Goal: Task Accomplishment & Management: Complete application form

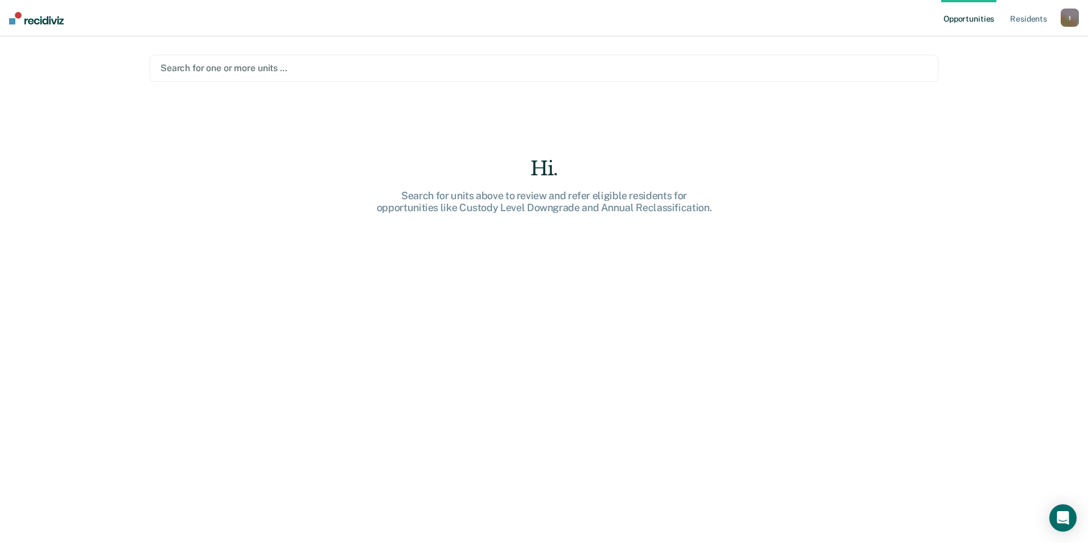
click at [301, 65] on div at bounding box center [543, 67] width 767 height 13
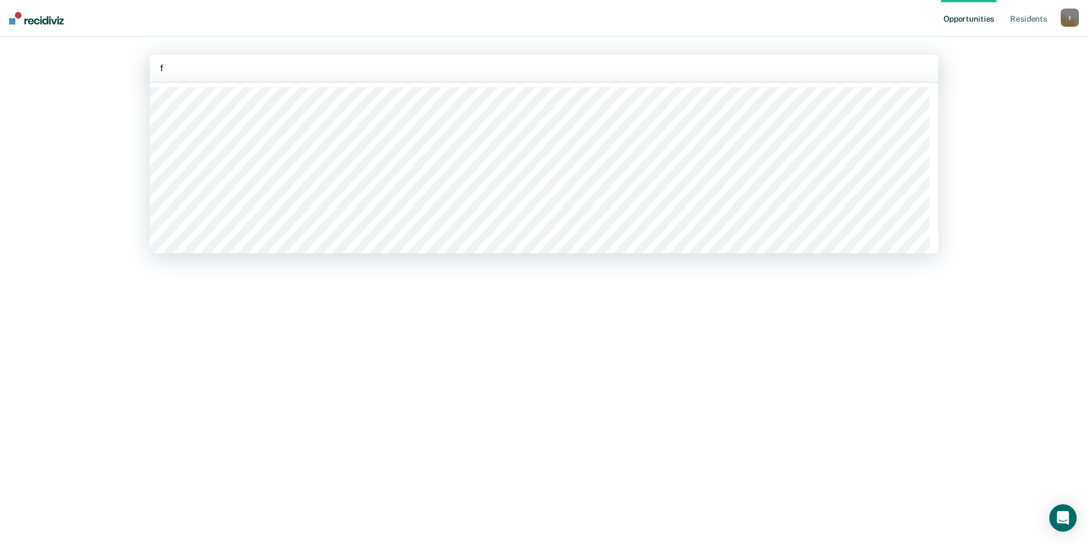
type input "fa"
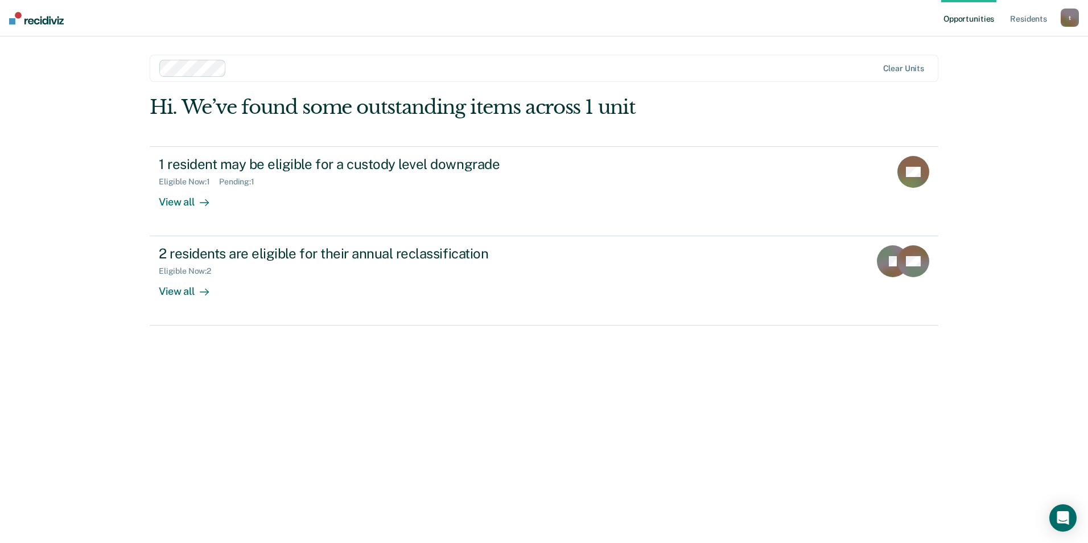
click at [257, 68] on div at bounding box center [554, 67] width 646 height 13
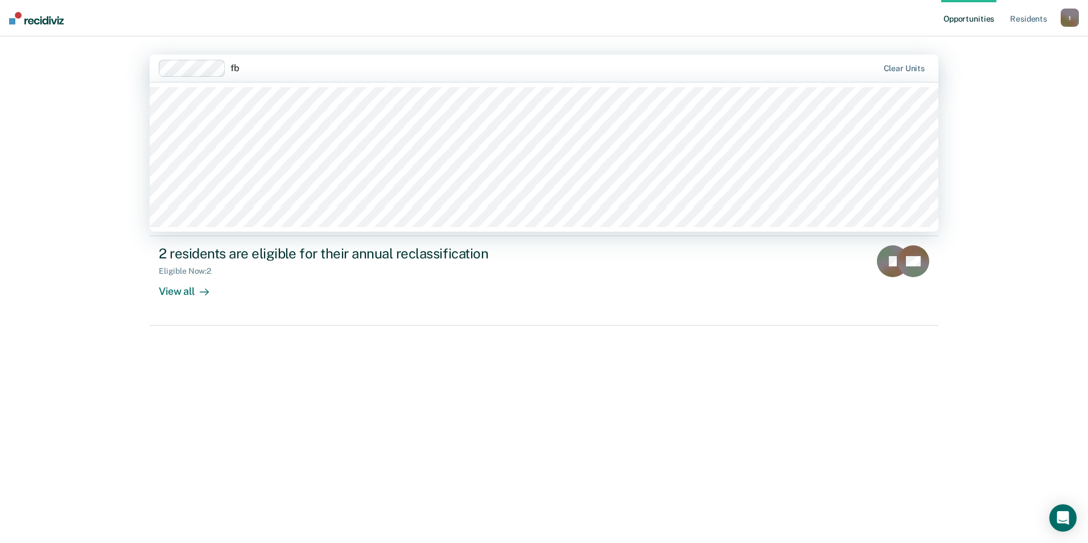
type input "f"
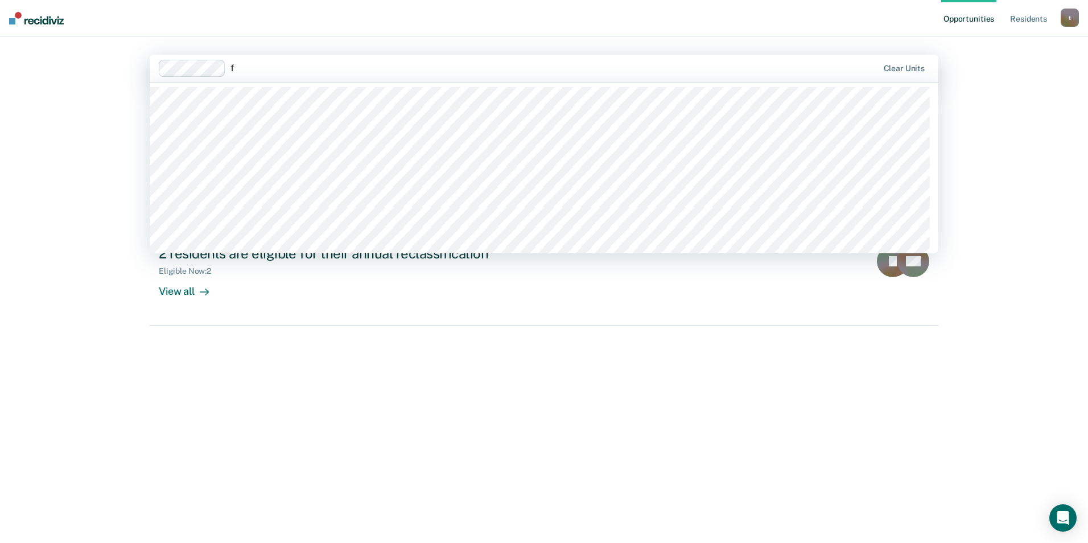
type input "fa"
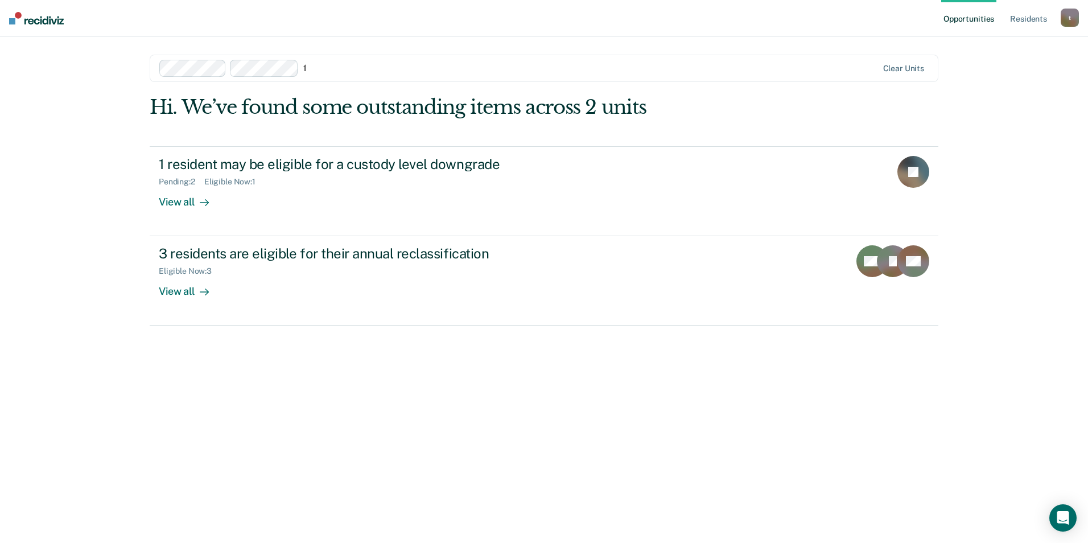
type input "fb"
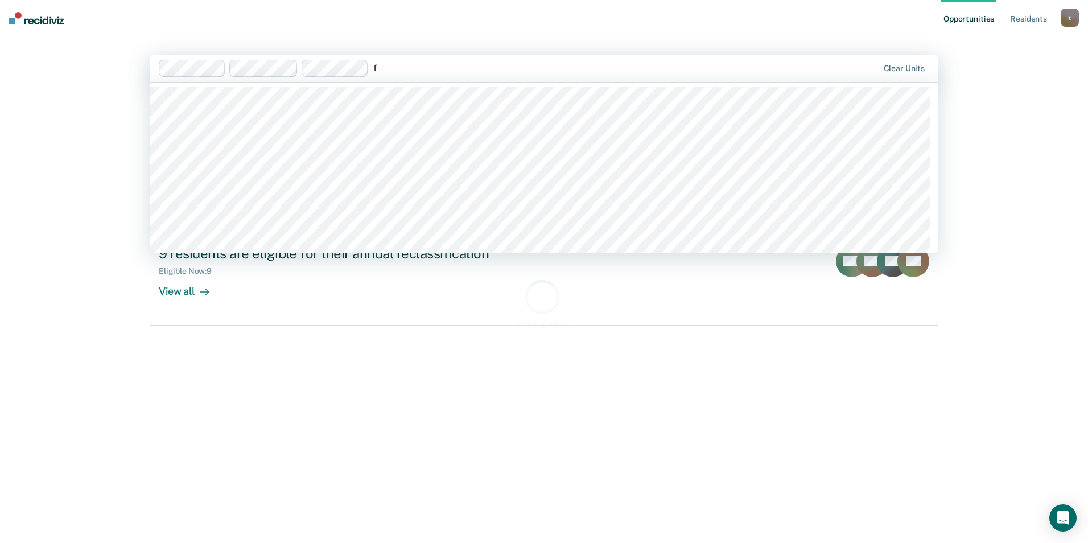
type input "fb"
type input "fc"
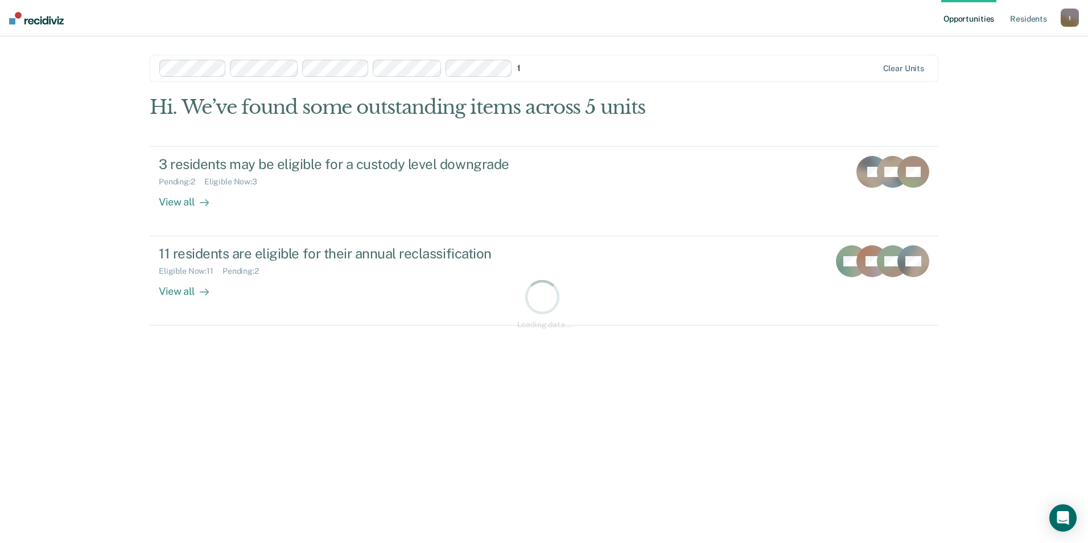
type input "fc"
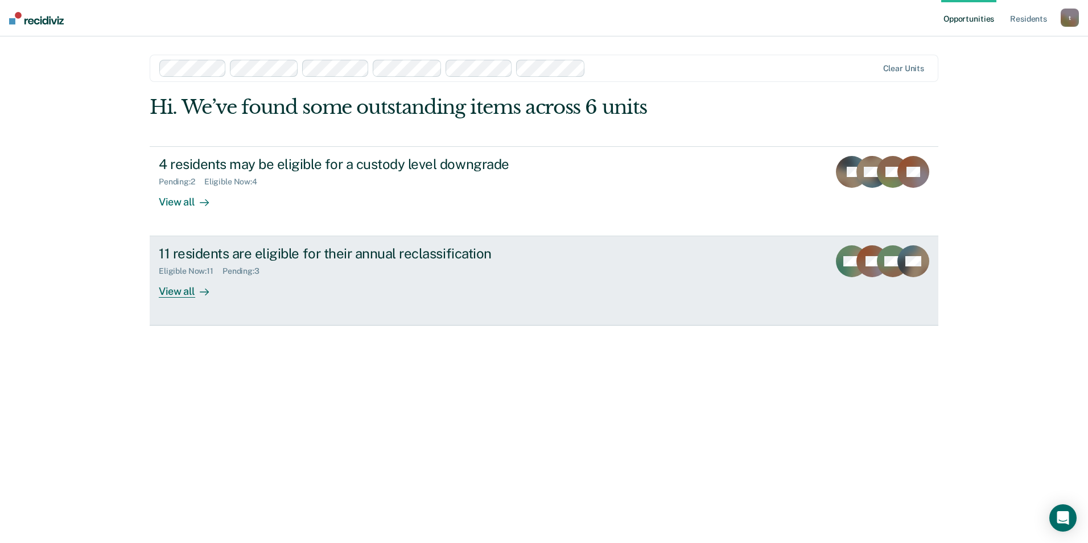
click at [179, 291] on div "View all" at bounding box center [191, 287] width 64 height 22
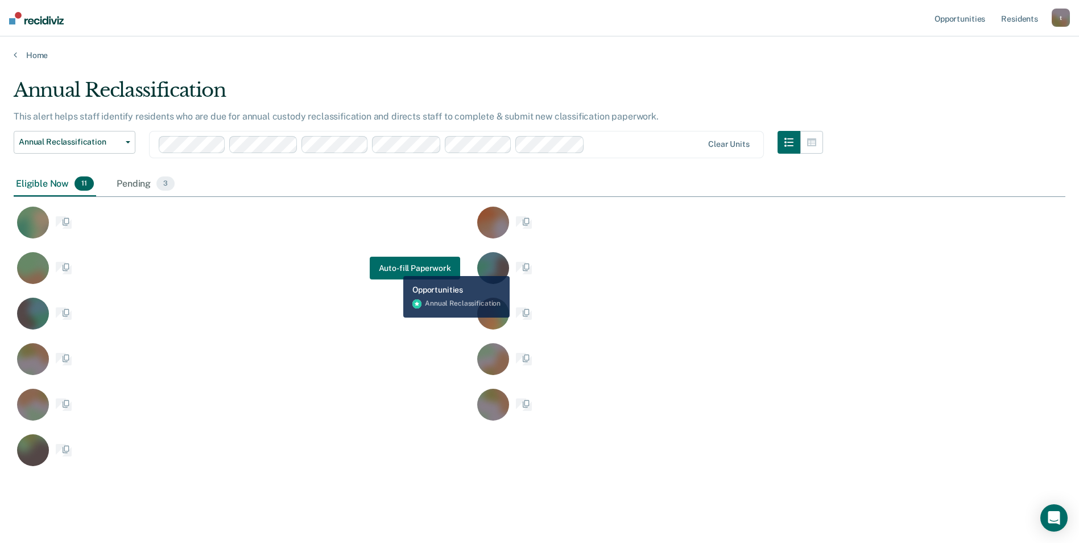
scroll to position [389, 1043]
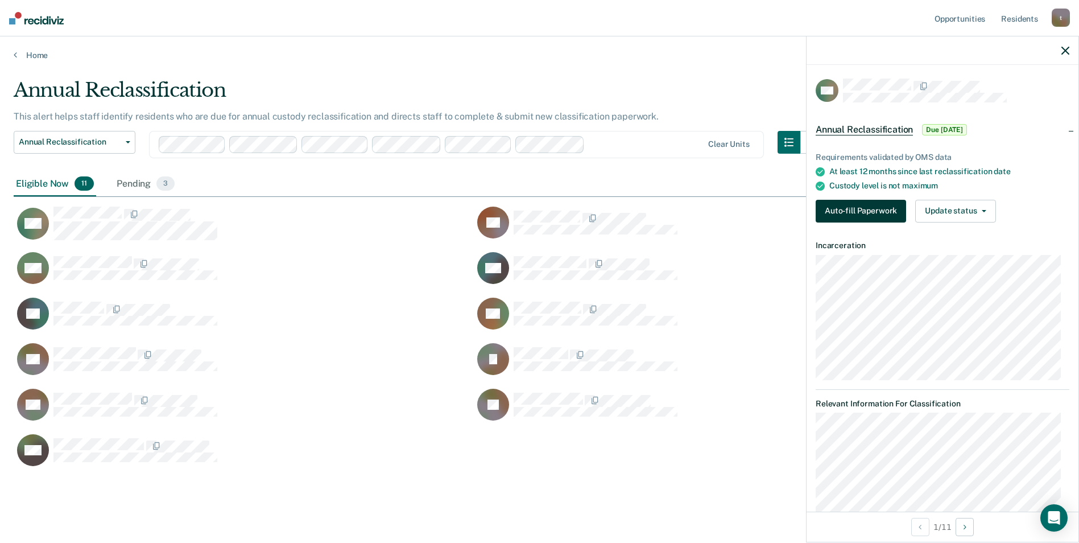
click at [687, 206] on button "Auto-fill Paperwork" at bounding box center [861, 211] width 90 height 23
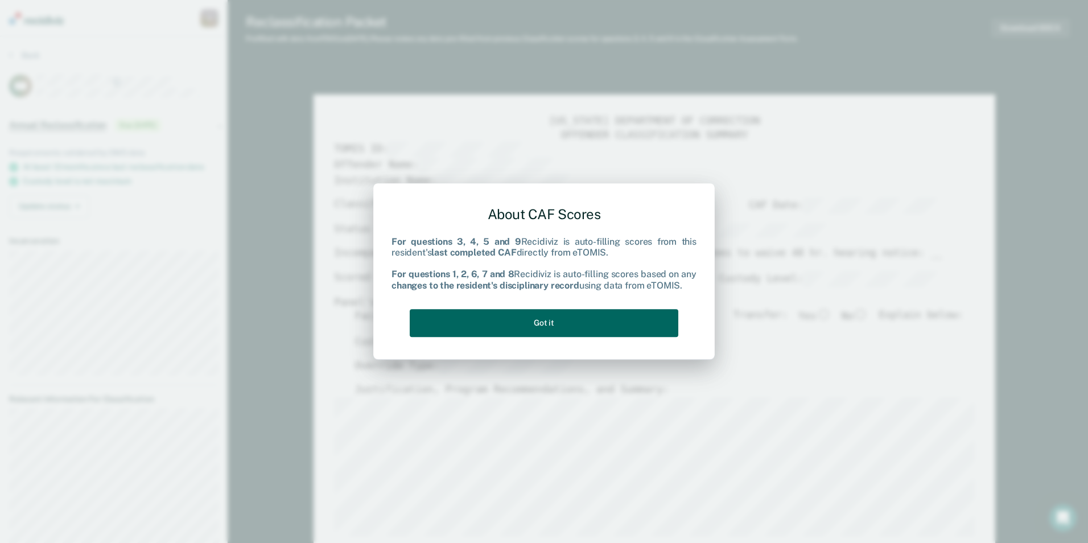
click at [575, 315] on button "Got it" at bounding box center [544, 323] width 268 height 28
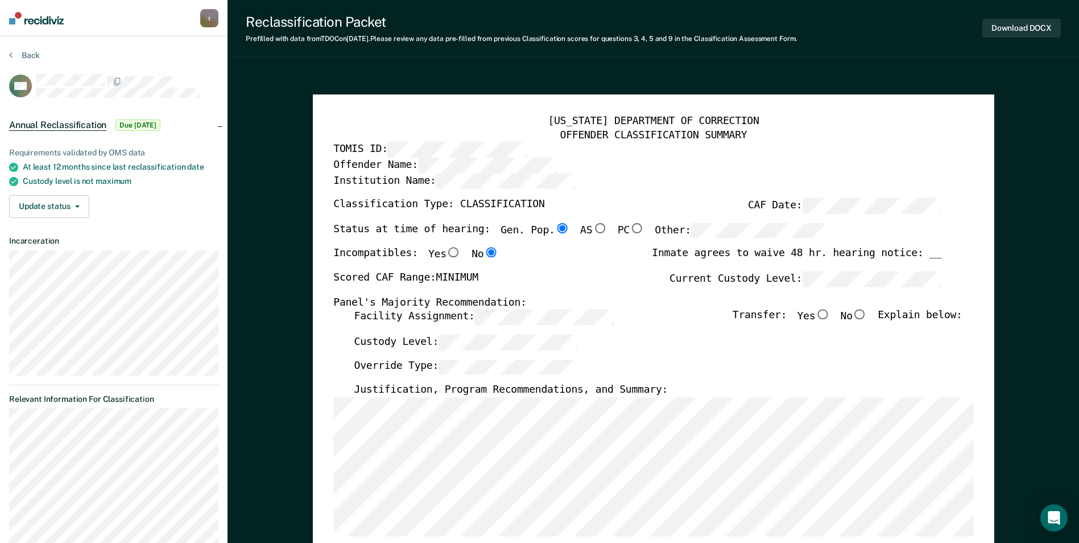
drag, startPoint x: 301, startPoint y: 171, endPoint x: 306, endPoint y: 186, distance: 16.2
click at [687, 315] on input "No" at bounding box center [860, 314] width 15 height 10
type textarea "x"
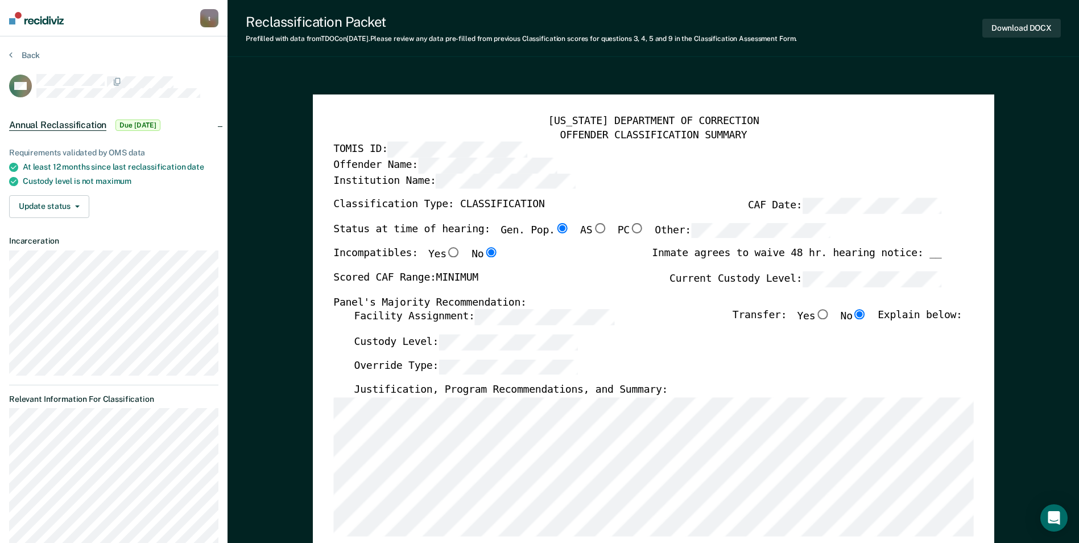
radio input "true"
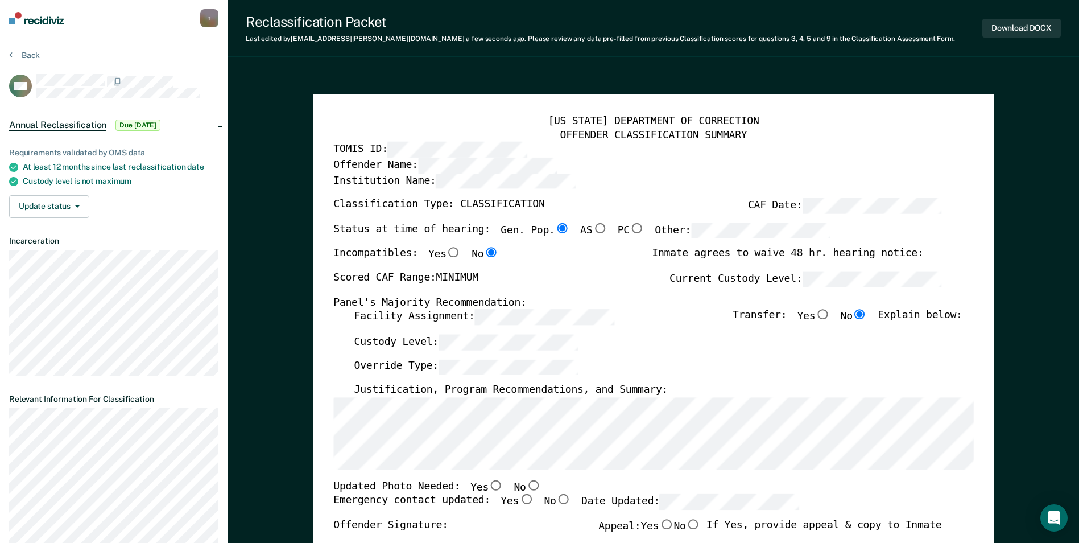
click at [526, 481] on input "No" at bounding box center [533, 485] width 15 height 10
type textarea "x"
radio input "true"
click at [519, 495] on input "Yes" at bounding box center [526, 499] width 15 height 10
type textarea "x"
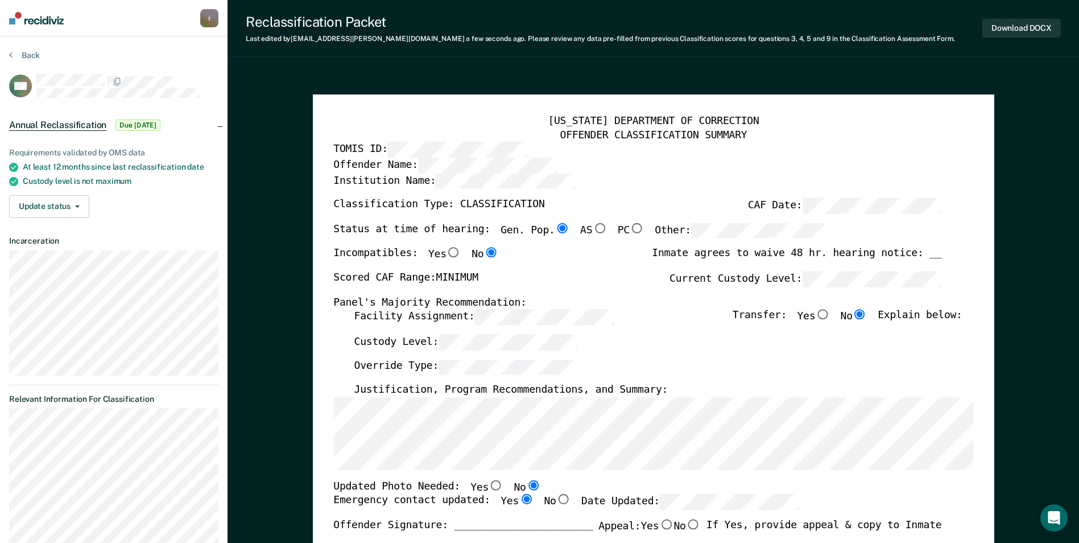
radio input "true"
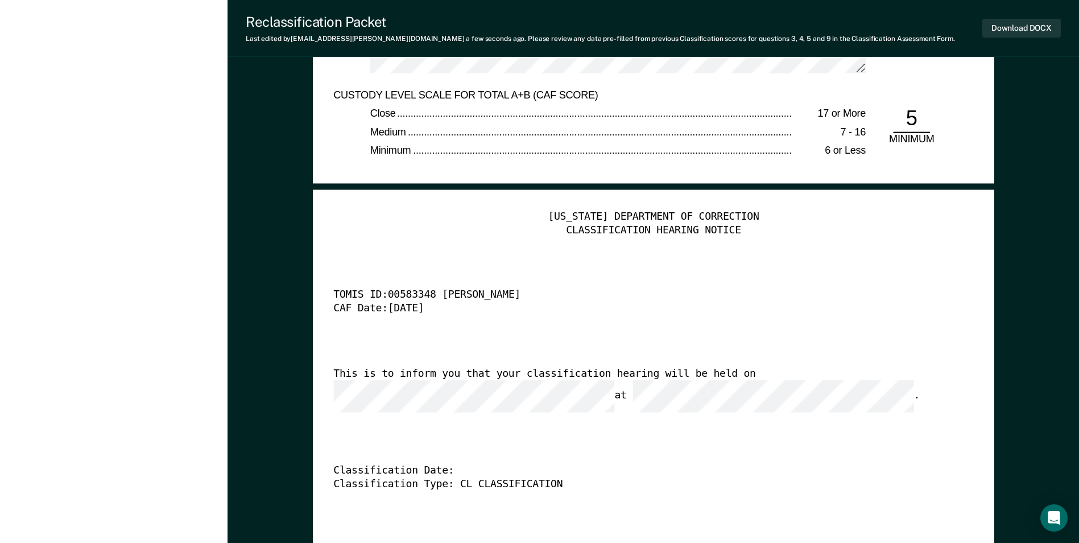
scroll to position [2674, 0]
click at [687, 31] on button "Download DOCX" at bounding box center [1021, 28] width 79 height 19
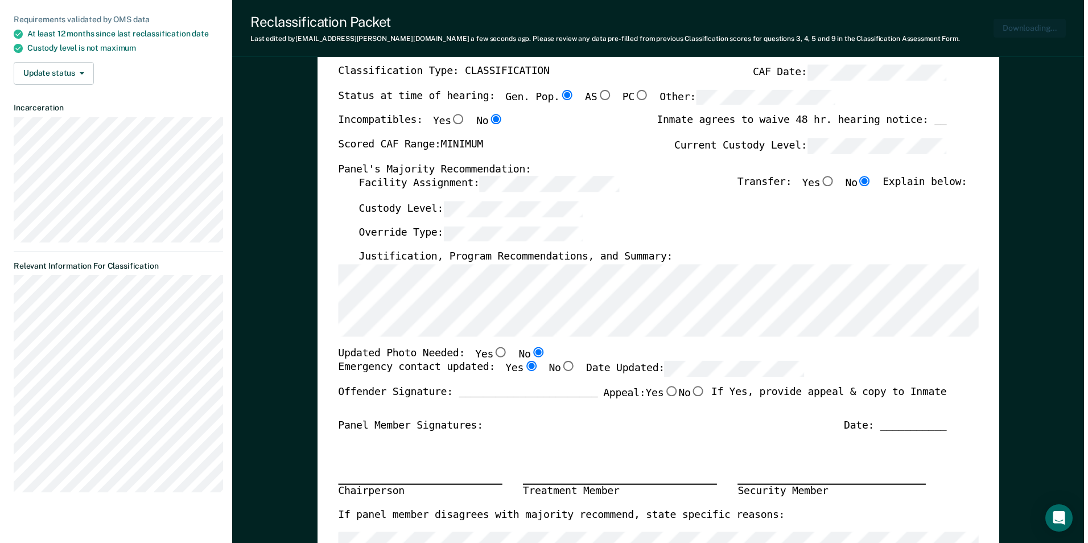
scroll to position [0, 0]
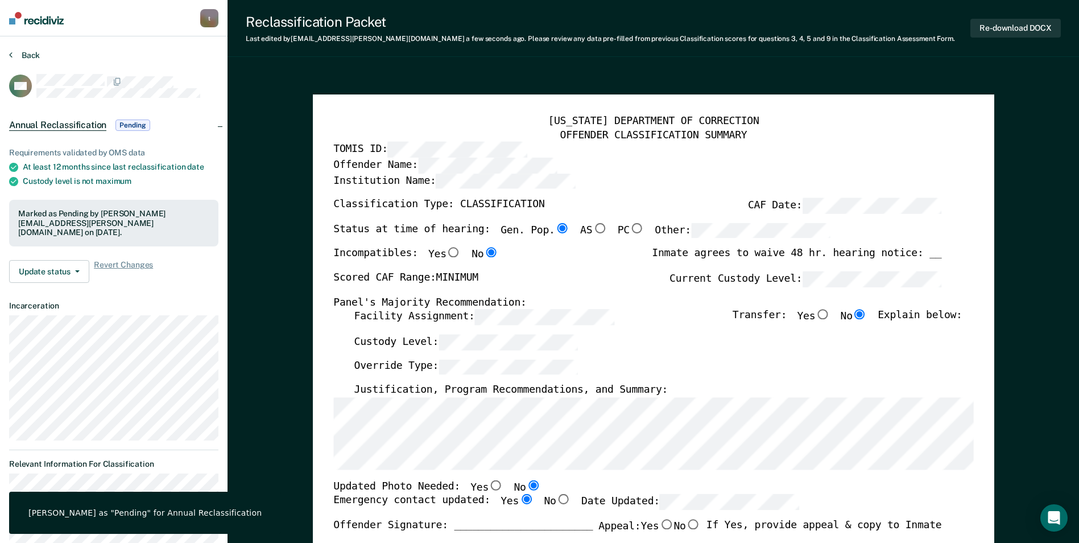
click at [26, 56] on button "Back" at bounding box center [24, 55] width 31 height 10
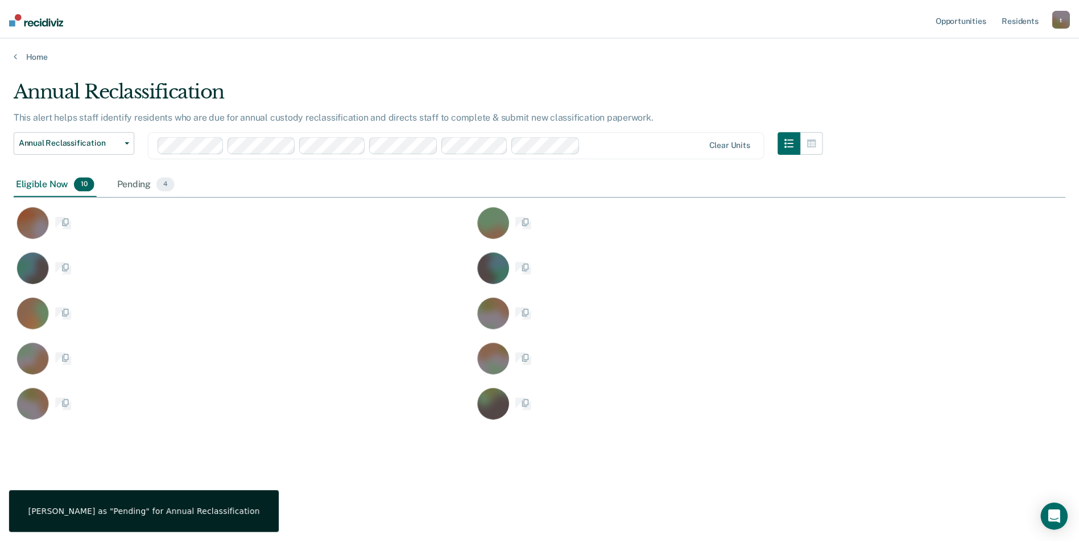
scroll to position [370, 1052]
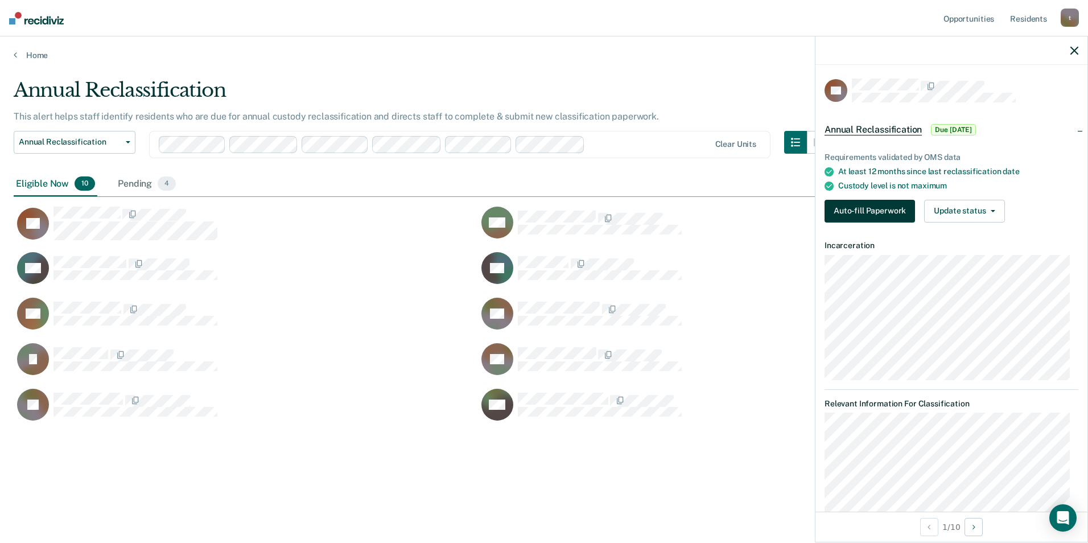
click at [687, 210] on button "Auto-fill Paperwork" at bounding box center [869, 211] width 90 height 23
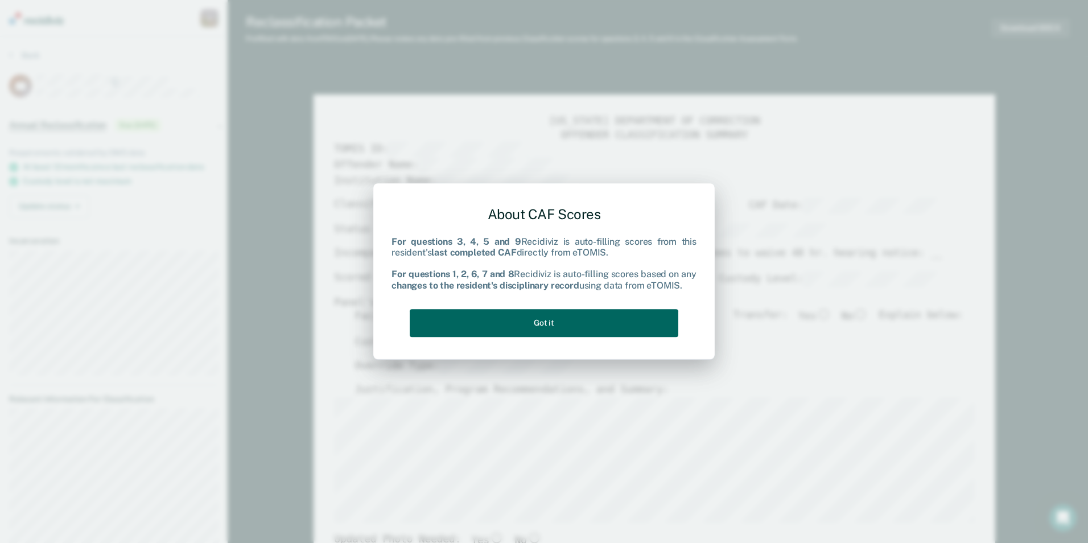
click at [489, 321] on button "Got it" at bounding box center [544, 323] width 268 height 28
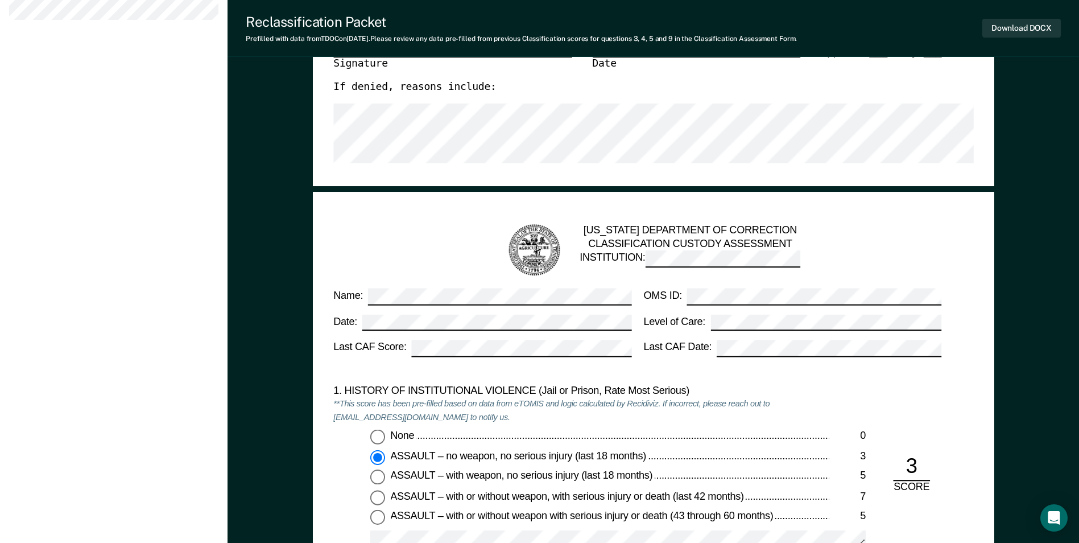
scroll to position [1024, 0]
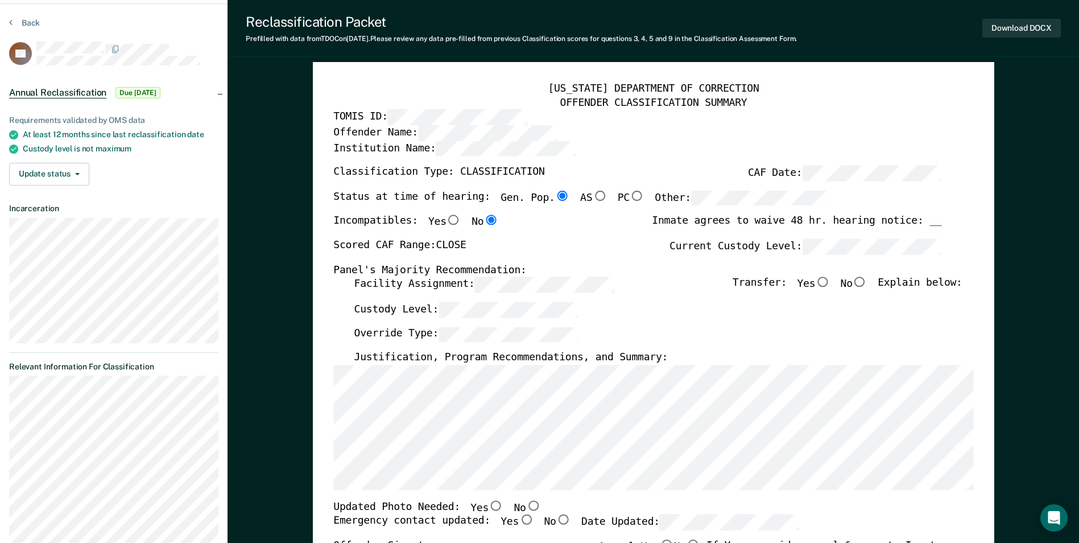
scroll to position [0, 0]
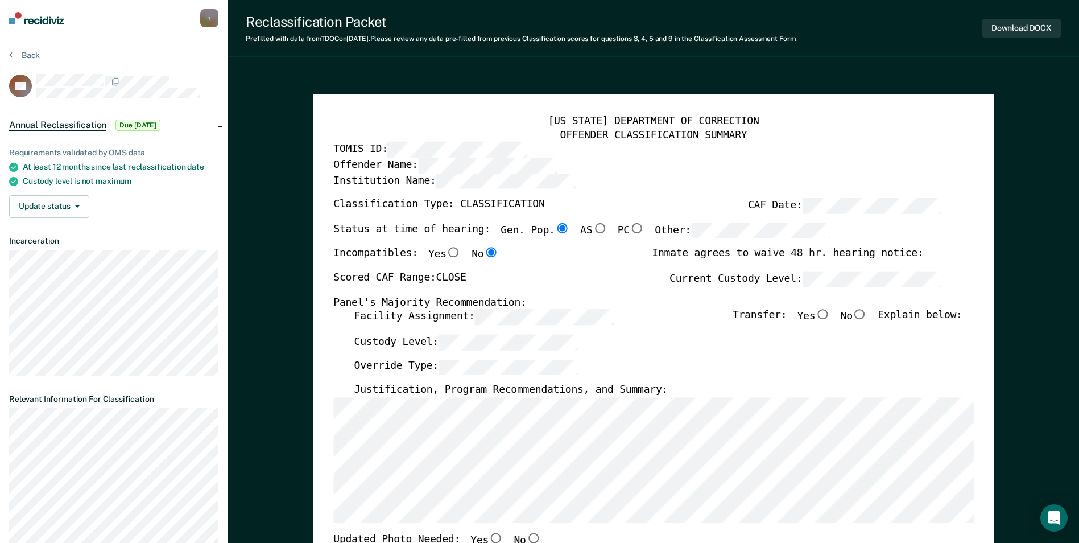
click at [329, 371] on div "[US_STATE] DEPARTMENT OF CORRECTION OFFENDER CLASSIFICATION SUMMARY TOMIS ID: O…" at bounding box center [653, 538] width 681 height 888
click at [687, 316] on input "No" at bounding box center [860, 314] width 15 height 10
type textarea "x"
radio input "true"
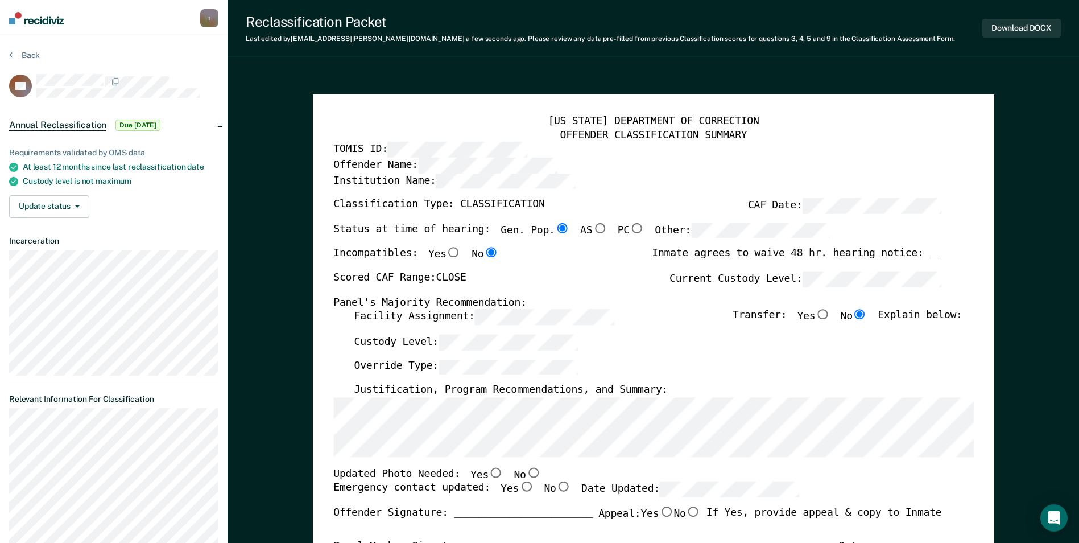
click at [489, 471] on input "Yes" at bounding box center [496, 472] width 15 height 10
type textarea "x"
radio input "true"
click at [519, 487] on input "Yes" at bounding box center [526, 487] width 15 height 10
type textarea "x"
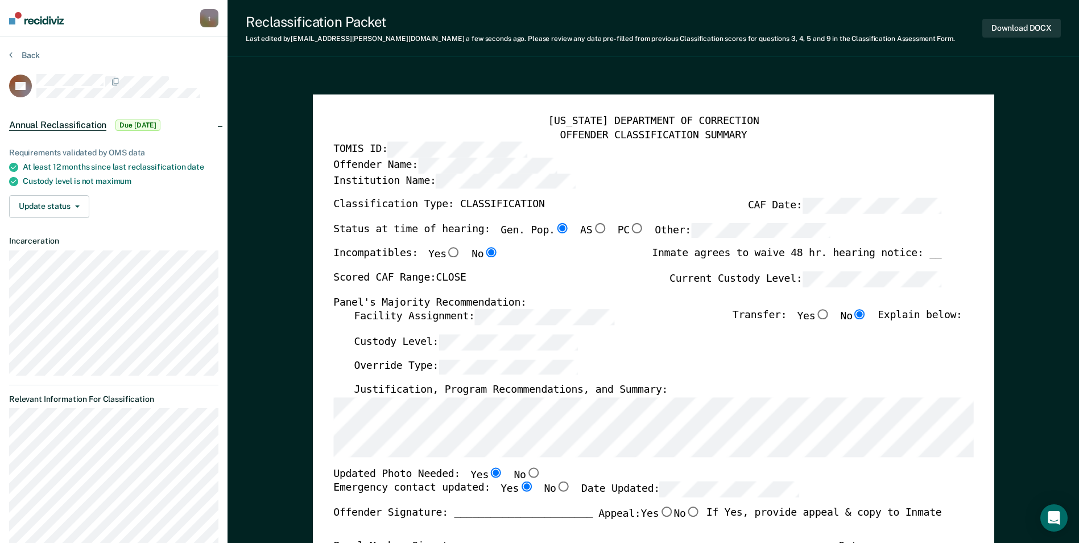
radio input "true"
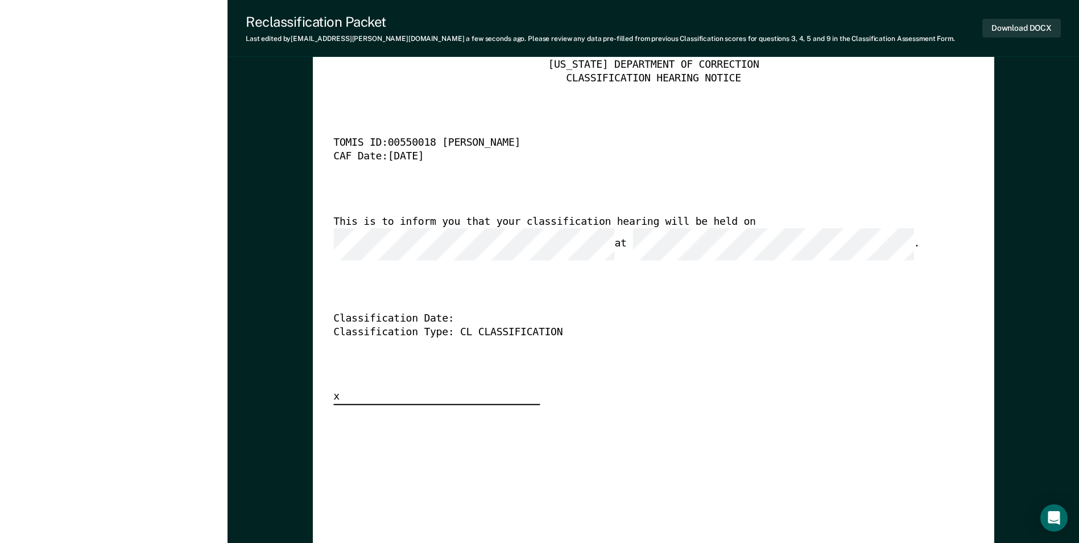
scroll to position [2787, 0]
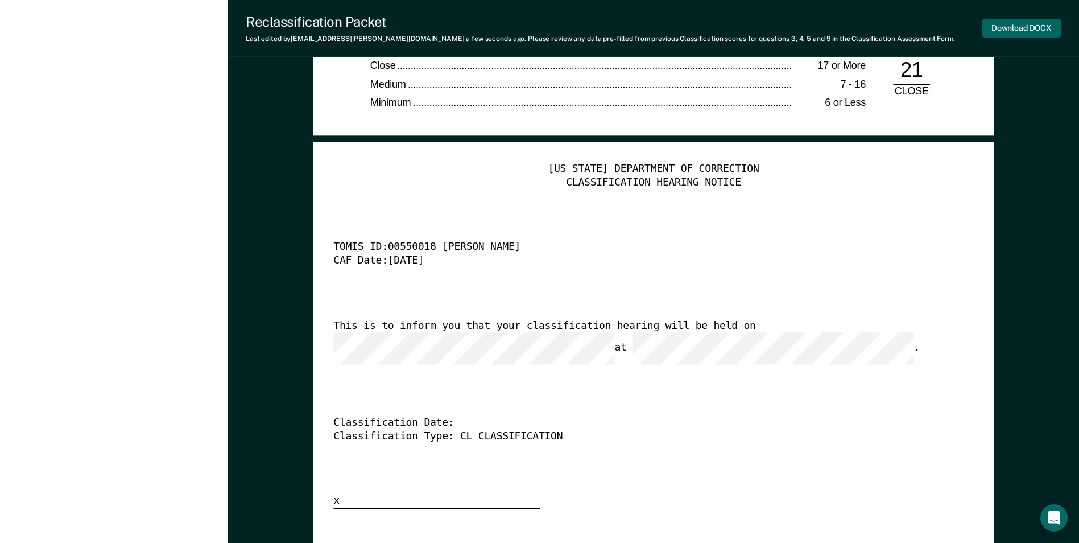
click at [687, 31] on button "Download DOCX" at bounding box center [1021, 28] width 79 height 19
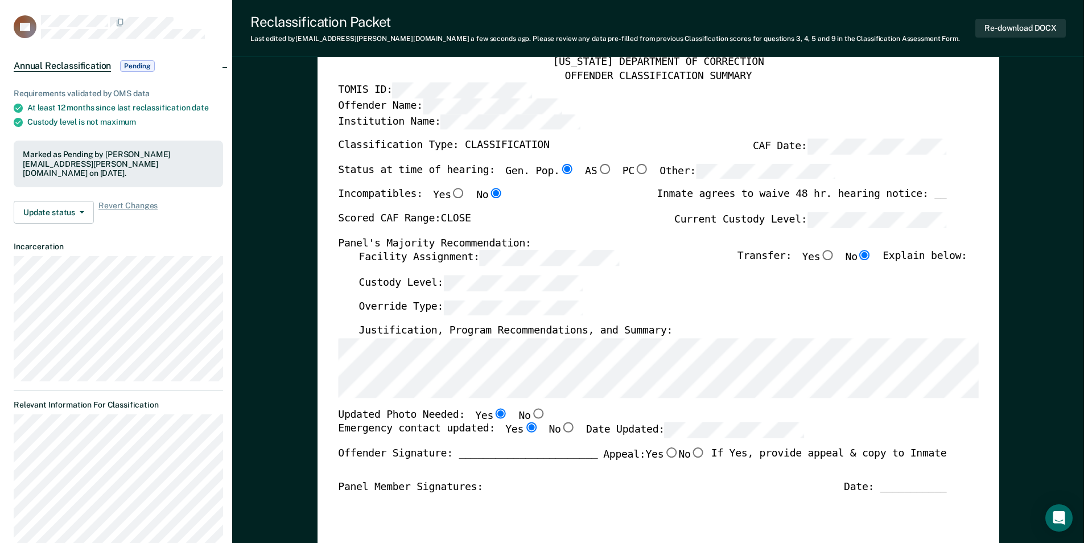
scroll to position [0, 0]
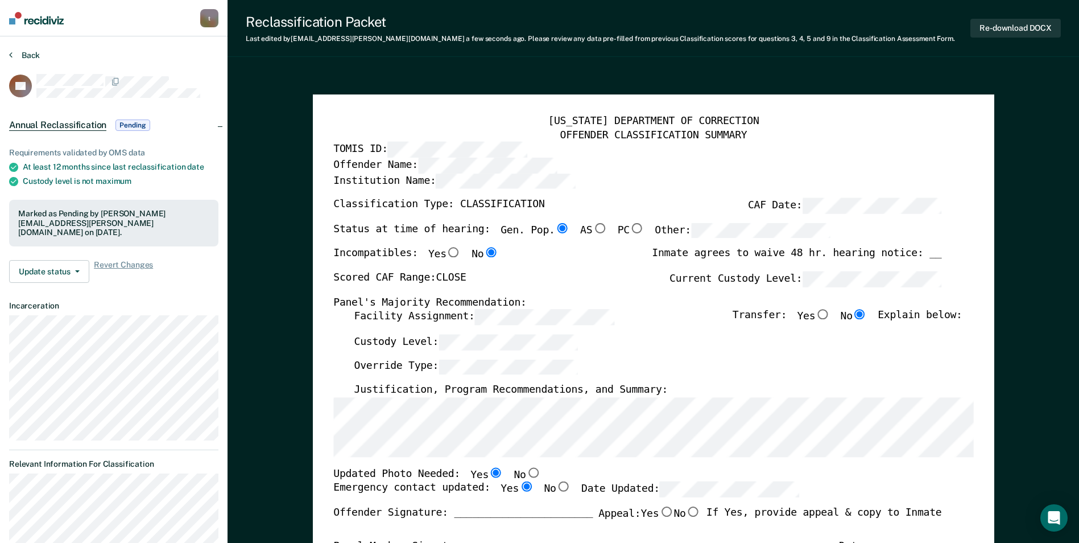
click at [34, 52] on button "Back" at bounding box center [24, 55] width 31 height 10
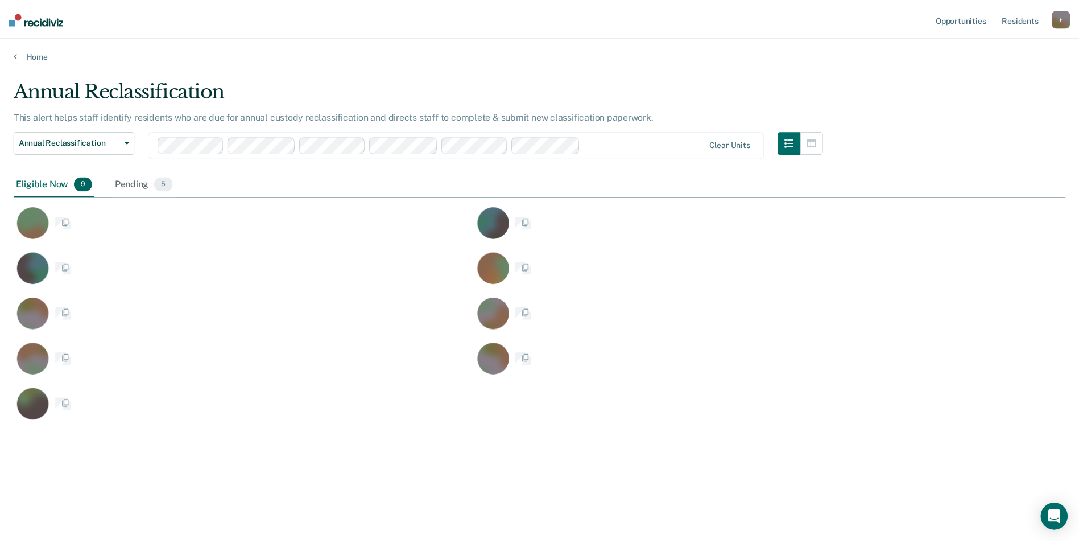
scroll to position [370, 1052]
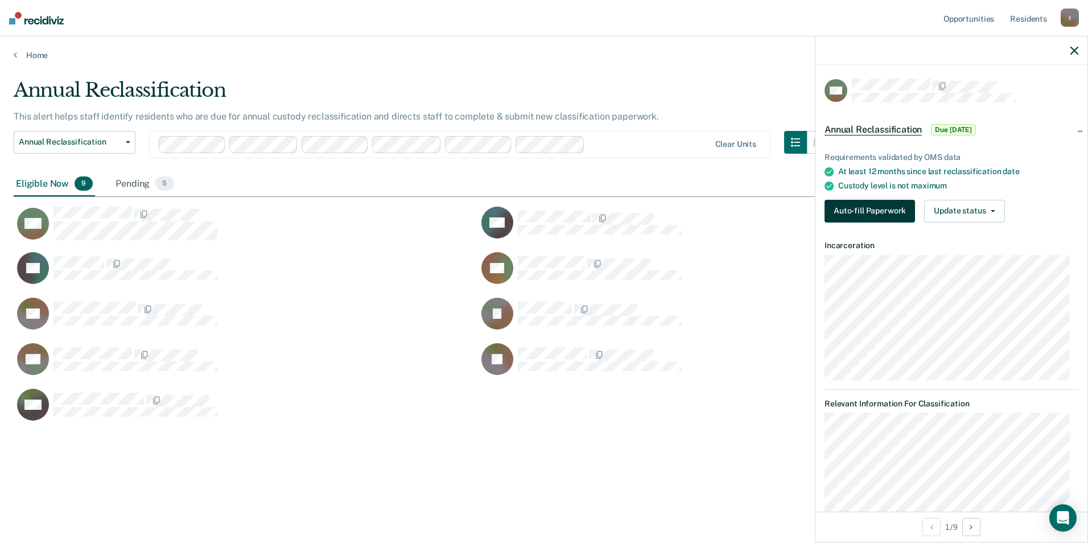
click at [687, 206] on button "Auto-fill Paperwork" at bounding box center [869, 211] width 90 height 23
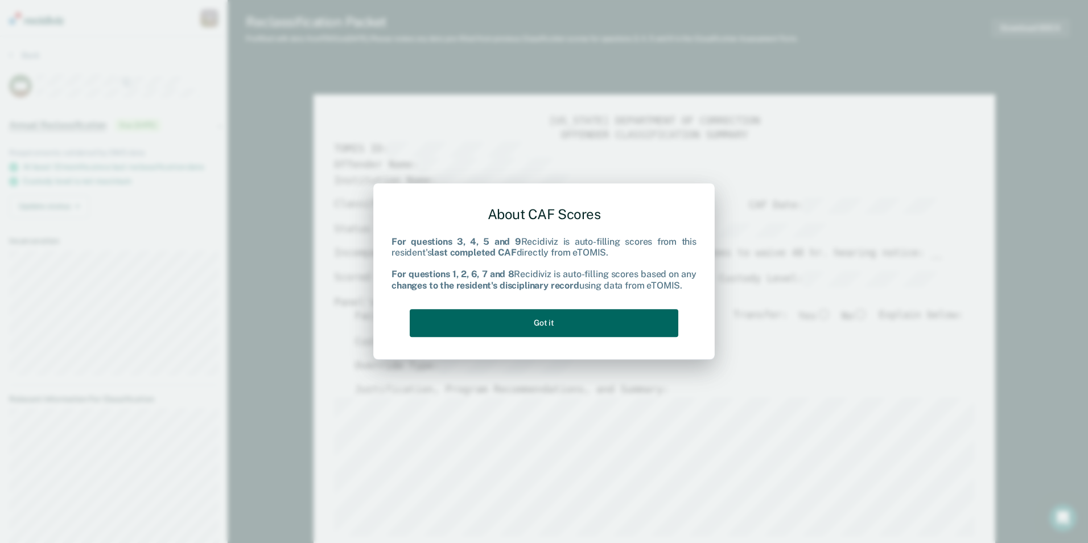
click at [576, 322] on button "Got it" at bounding box center [544, 323] width 268 height 28
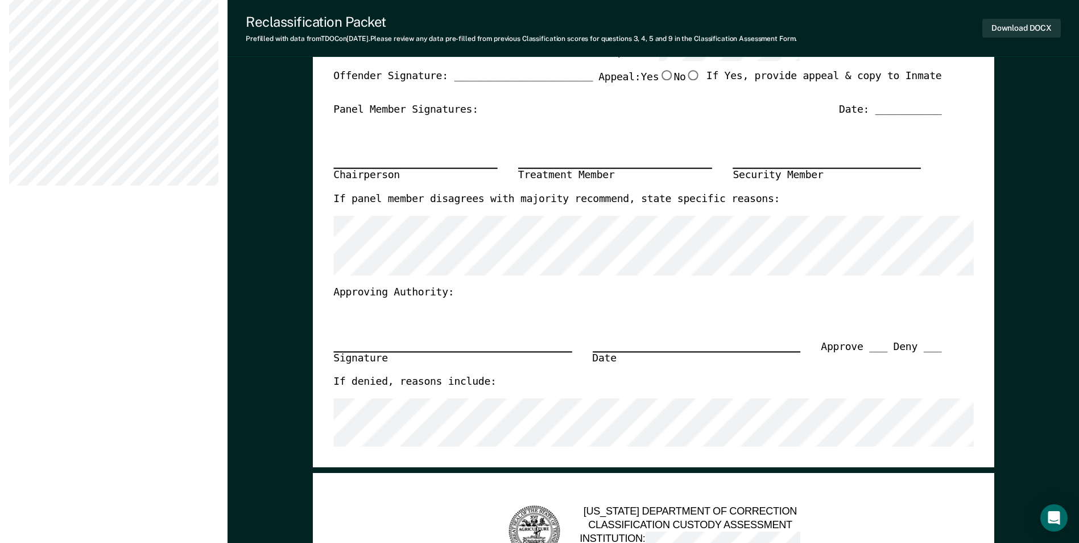
scroll to position [740, 0]
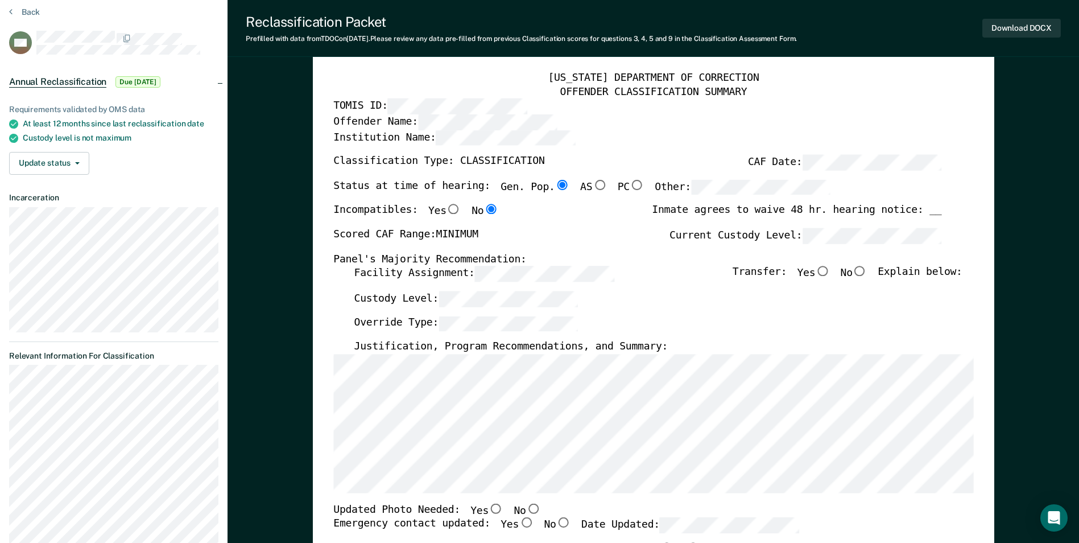
scroll to position [0, 0]
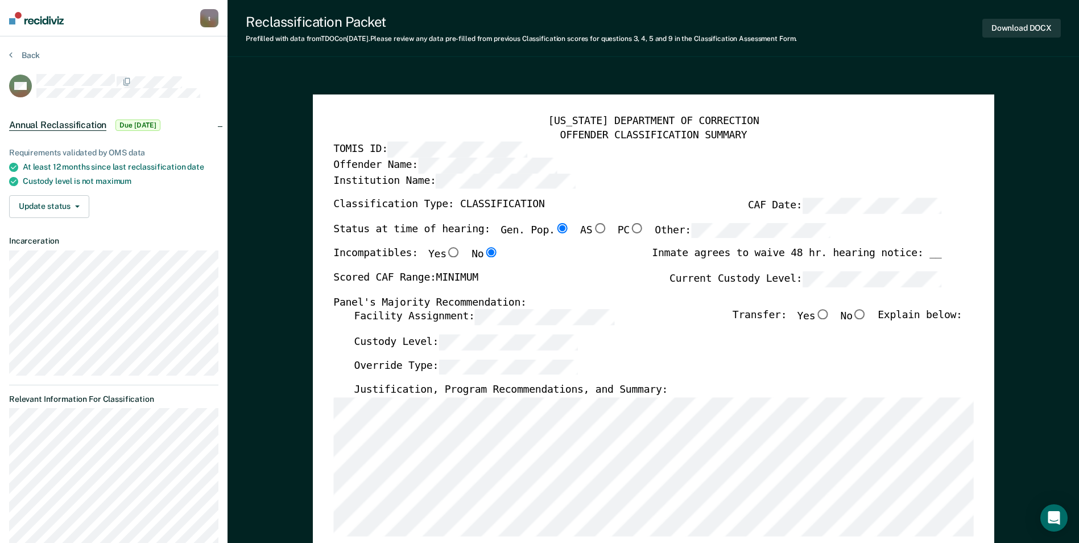
click at [687, 312] on input "No" at bounding box center [860, 314] width 15 height 10
type textarea "x"
radio input "true"
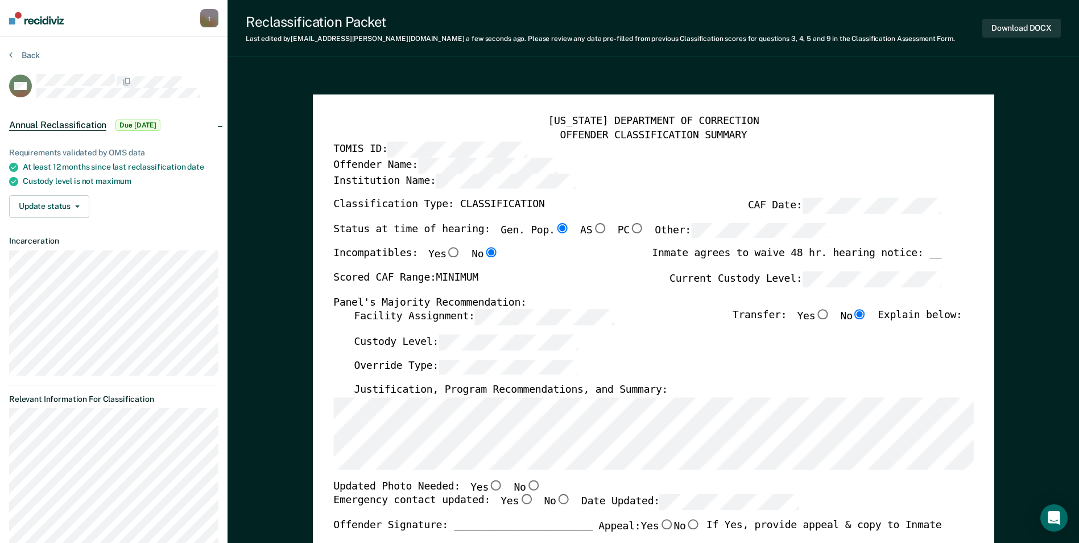
click at [526, 485] on input "No" at bounding box center [533, 485] width 15 height 10
type textarea "x"
radio input "true"
click at [519, 500] on input "Yes" at bounding box center [526, 499] width 15 height 10
type textarea "x"
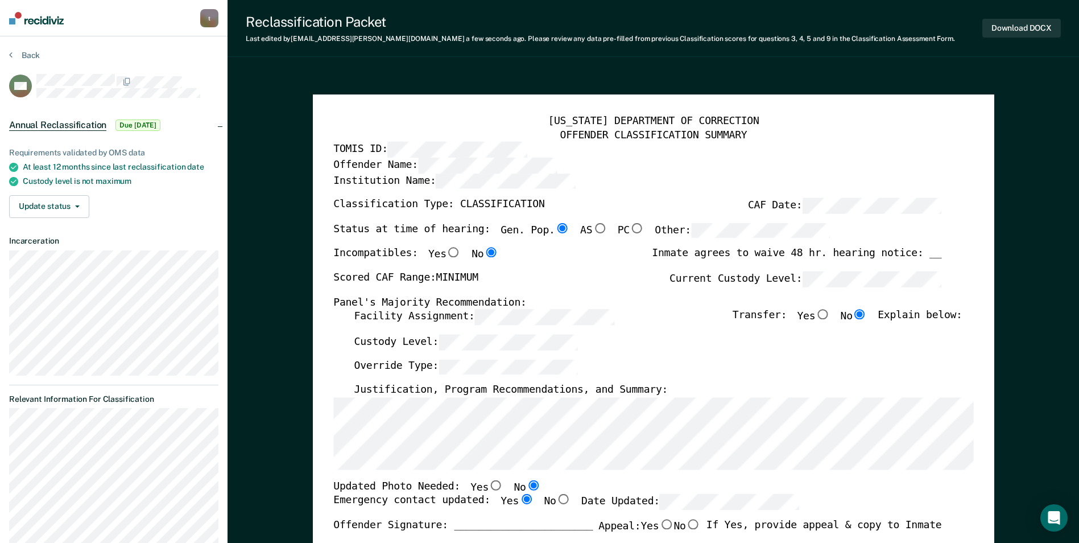
radio input "true"
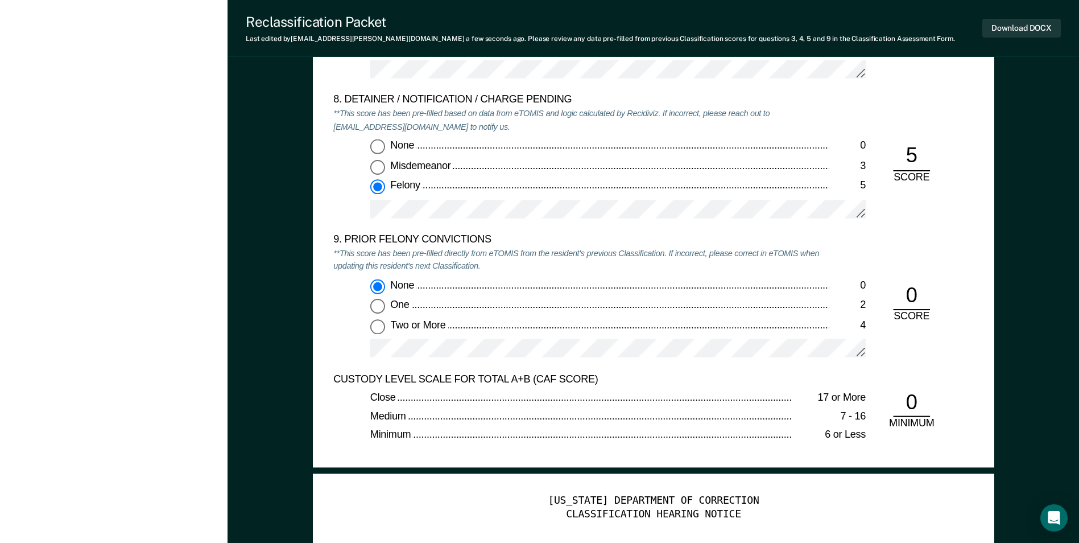
scroll to position [2787, 0]
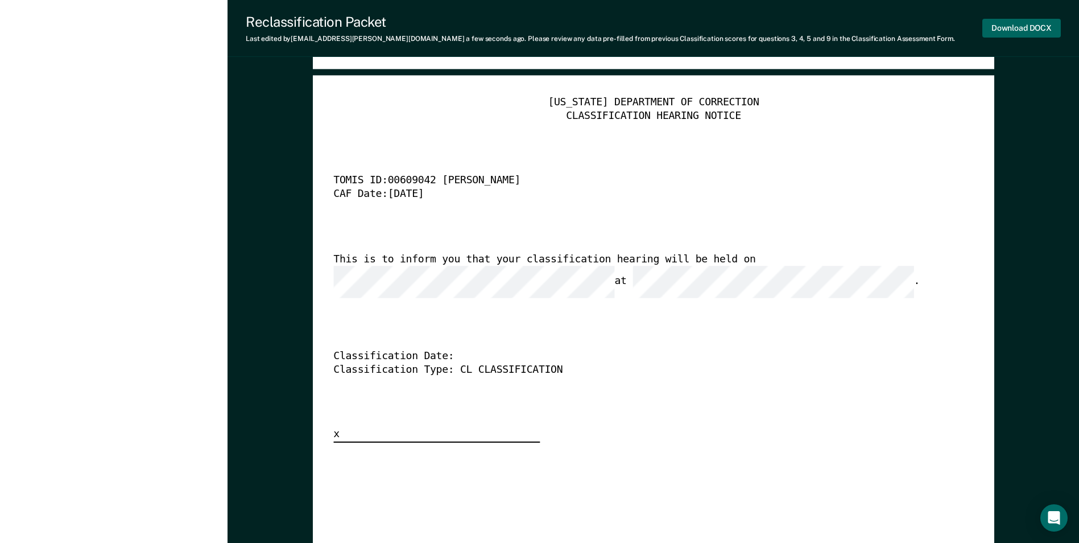
click at [687, 26] on button "Download DOCX" at bounding box center [1021, 28] width 79 height 19
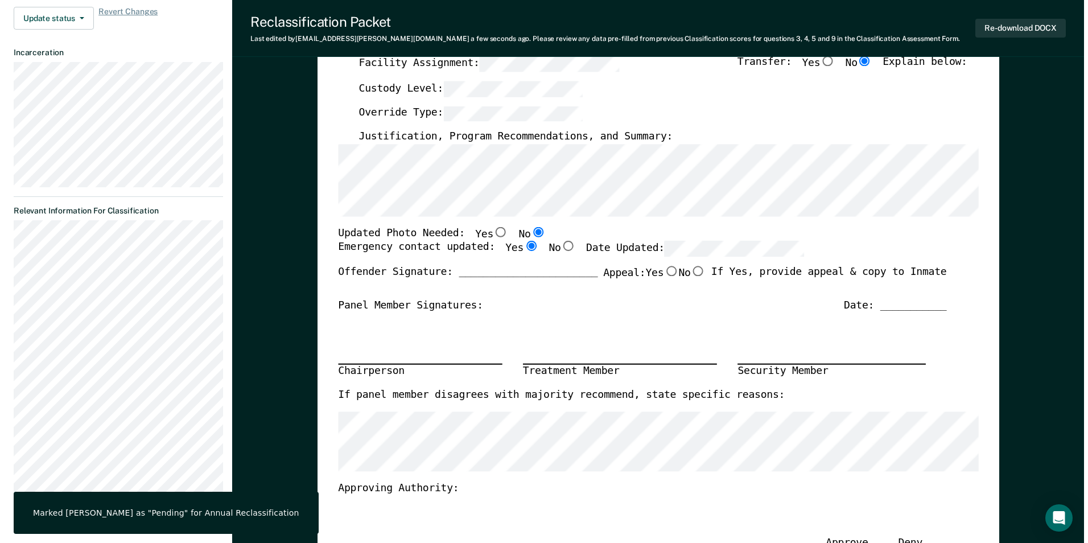
scroll to position [0, 0]
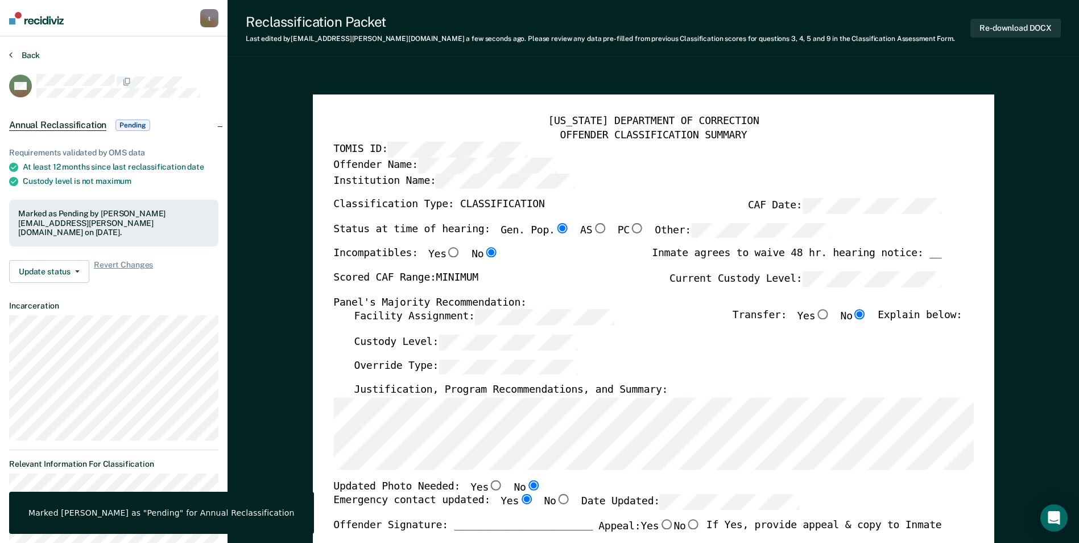
click at [31, 52] on button "Back" at bounding box center [24, 55] width 31 height 10
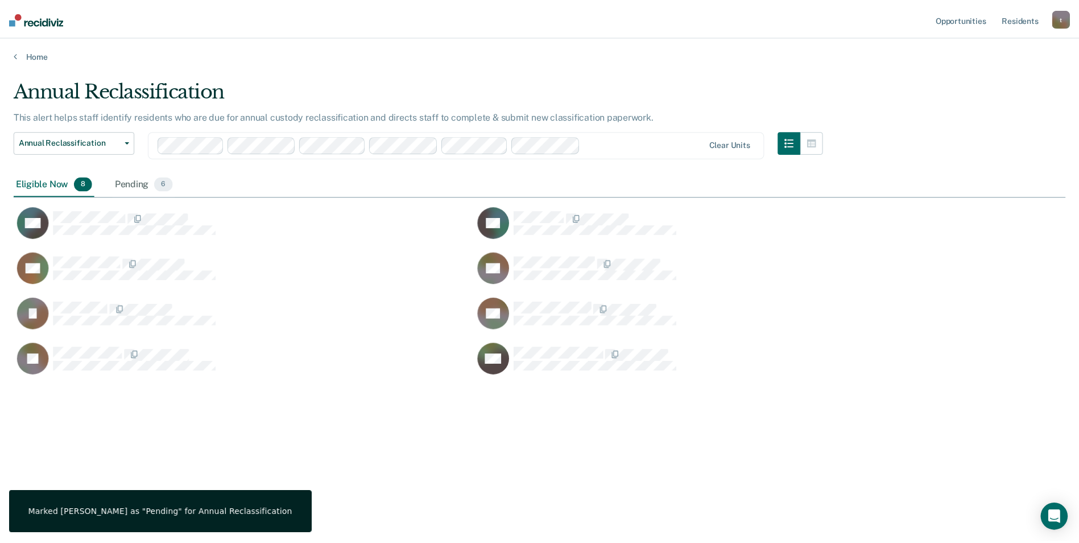
scroll to position [370, 1052]
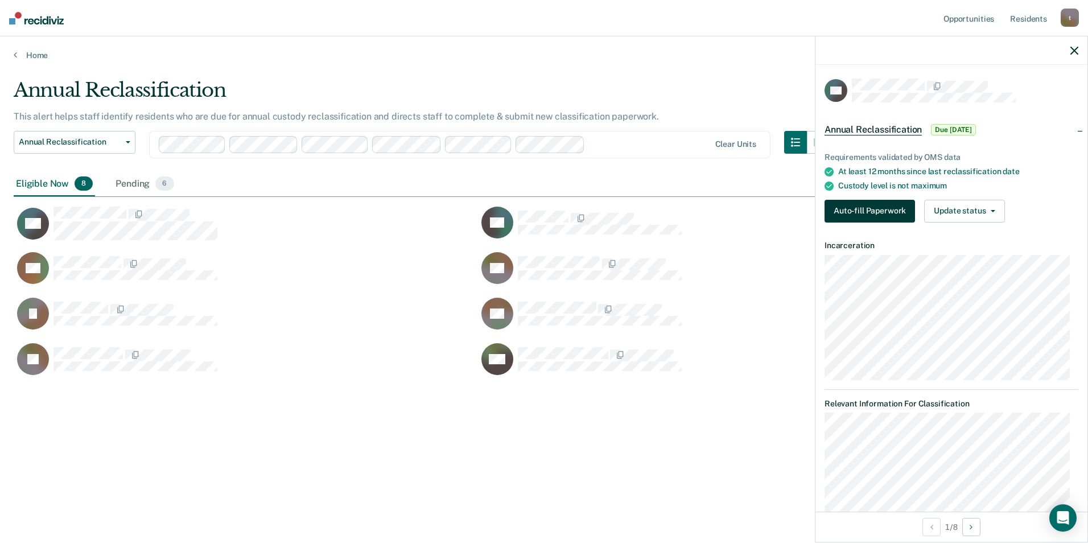
click at [687, 205] on button "Auto-fill Paperwork" at bounding box center [869, 211] width 90 height 23
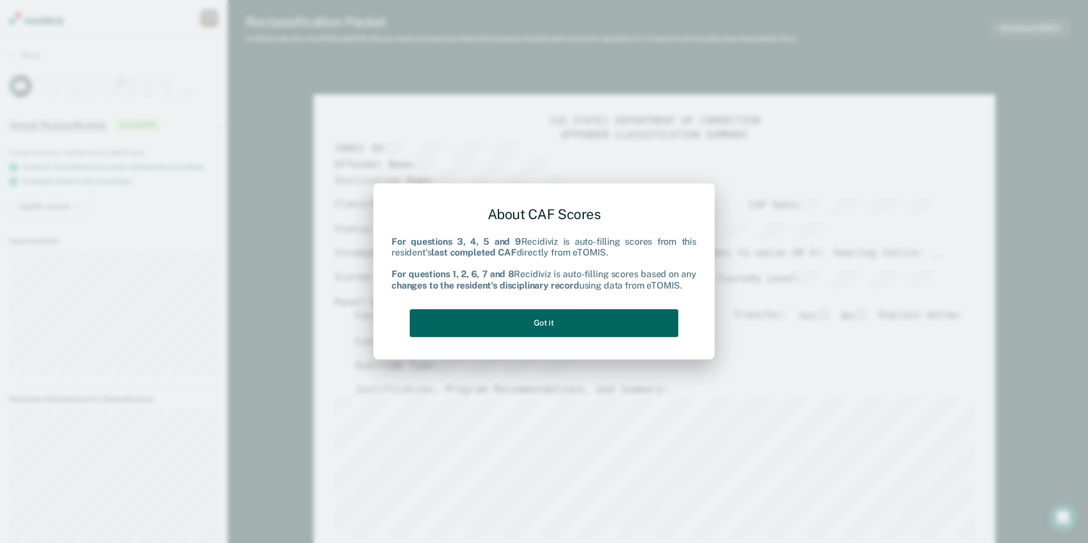
click at [556, 331] on button "Got it" at bounding box center [544, 323] width 268 height 28
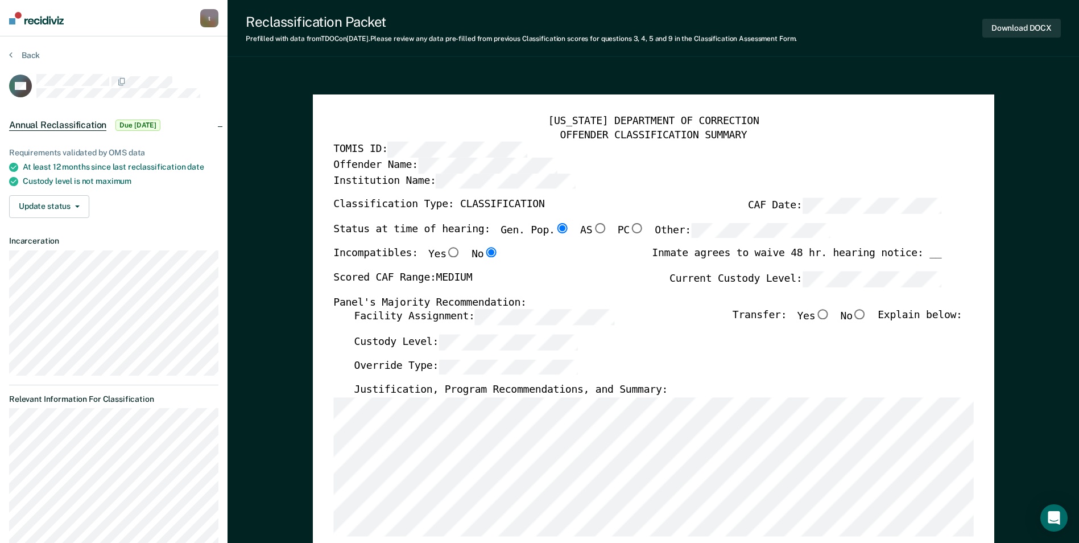
click at [687, 318] on input "No" at bounding box center [860, 314] width 15 height 10
type textarea "x"
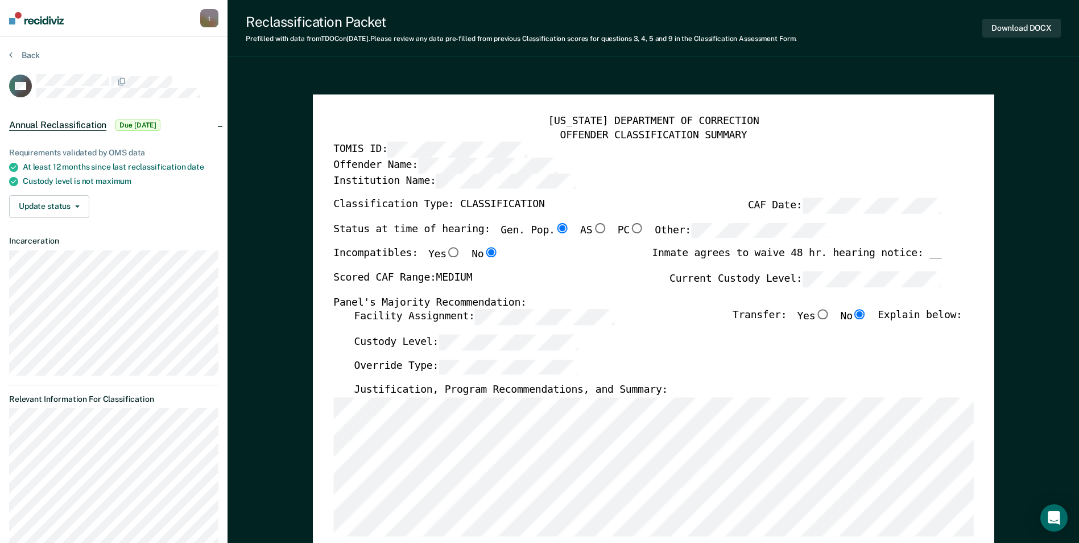
radio input "true"
click at [551, 332] on div "Facility Assignment: Transfer: Yes No Explain below:" at bounding box center [658, 321] width 608 height 25
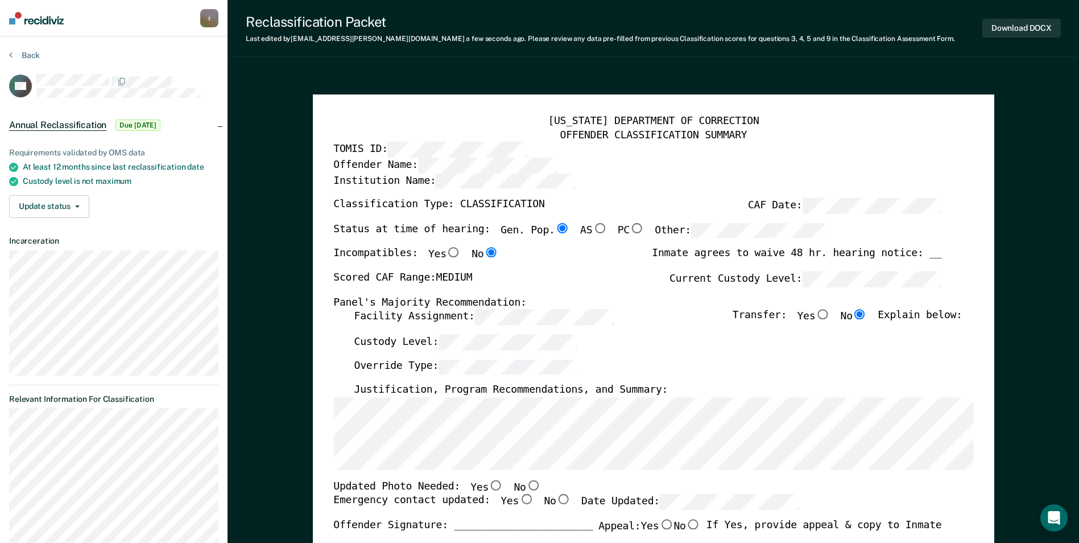
click at [526, 481] on input "No" at bounding box center [533, 485] width 15 height 10
type textarea "x"
radio input "true"
click at [519, 503] on input "Yes" at bounding box center [526, 499] width 15 height 10
type textarea "x"
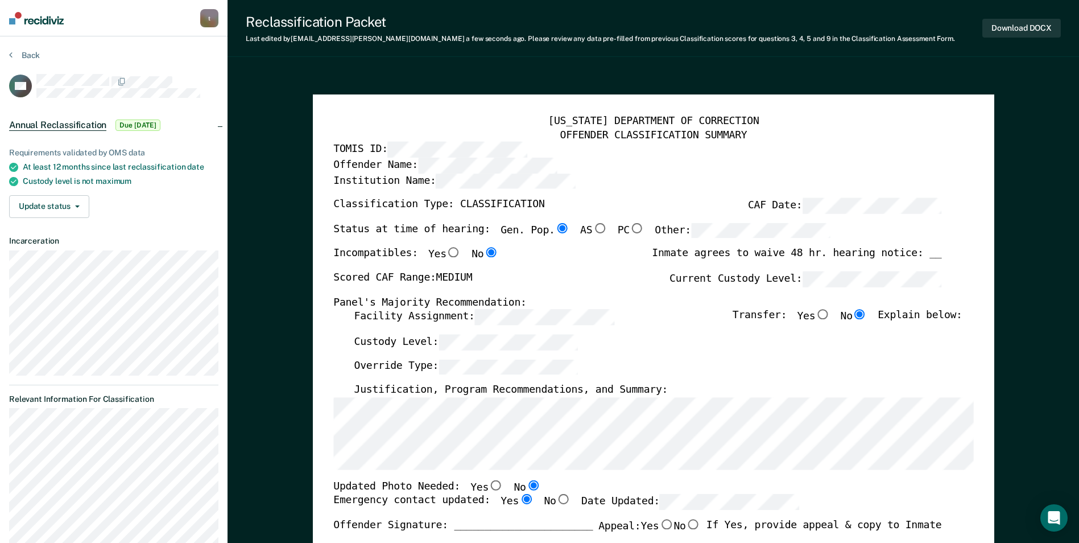
radio input "true"
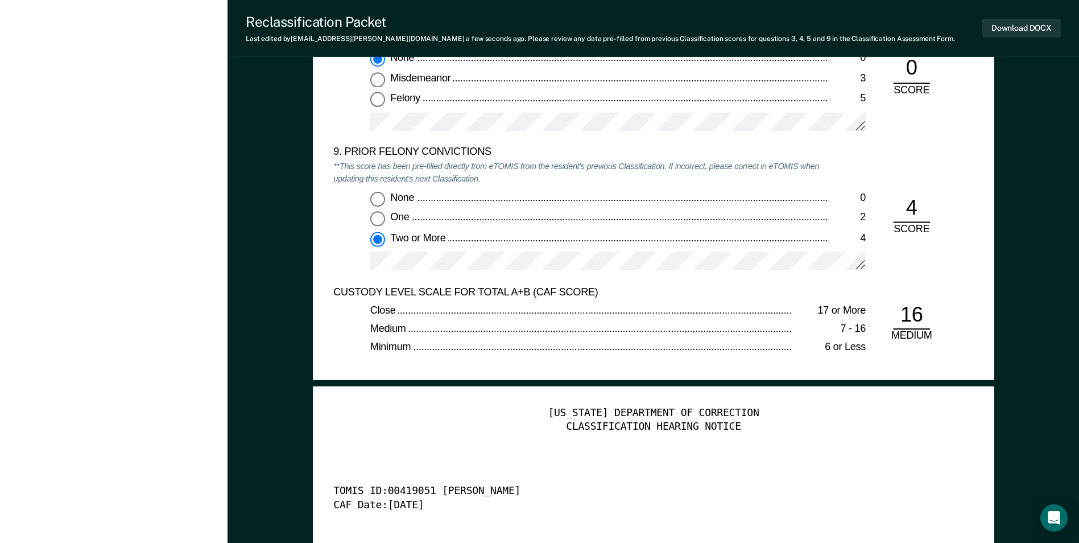
scroll to position [2844, 0]
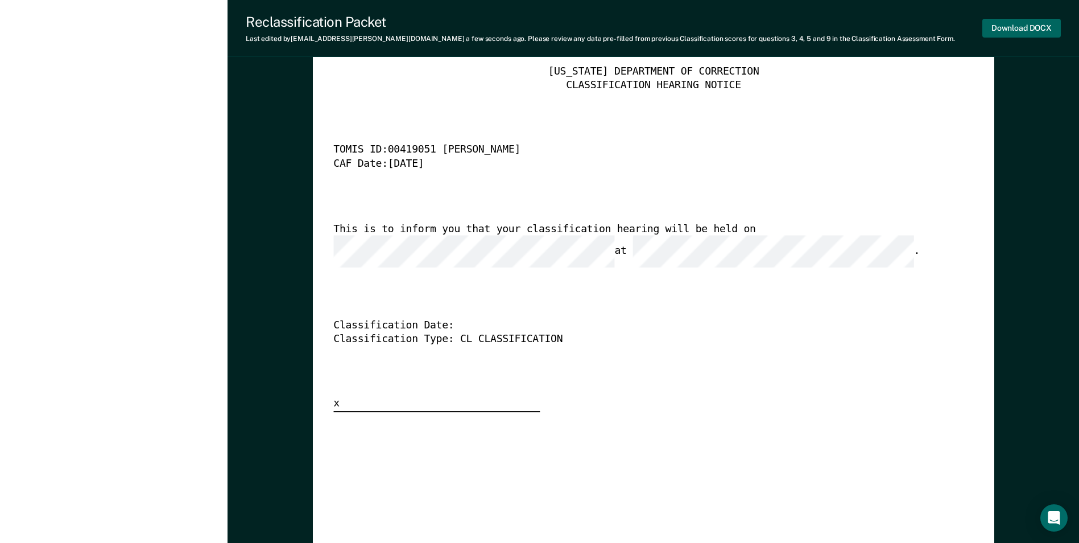
click at [687, 34] on button "Download DOCX" at bounding box center [1021, 28] width 79 height 19
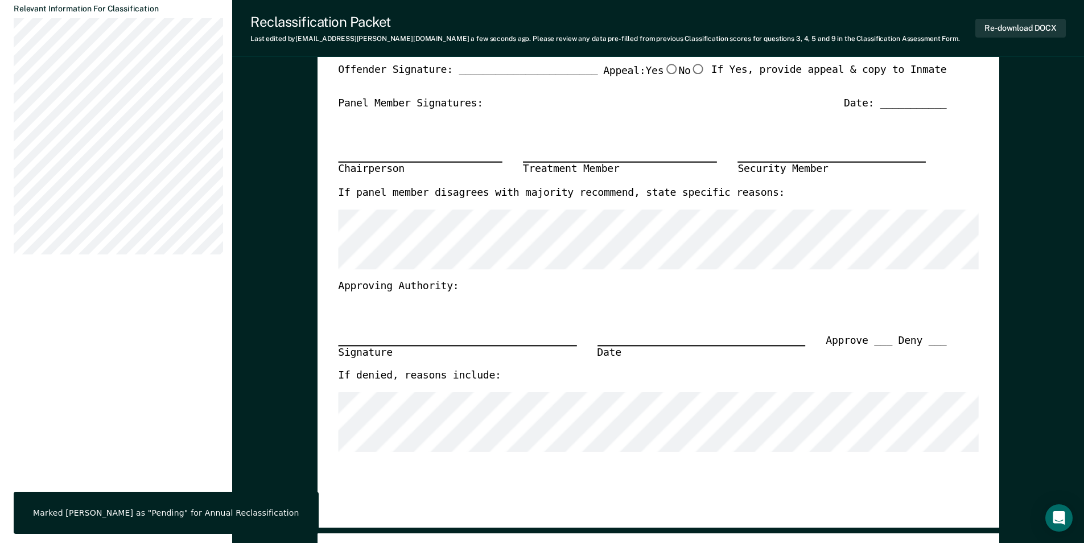
scroll to position [0, 0]
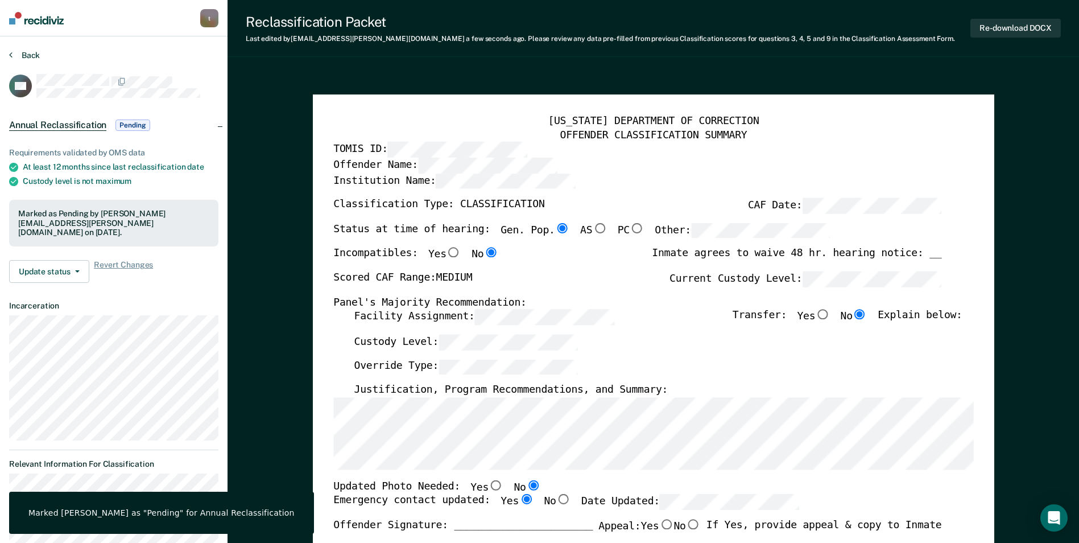
click at [24, 57] on button "Back" at bounding box center [24, 55] width 31 height 10
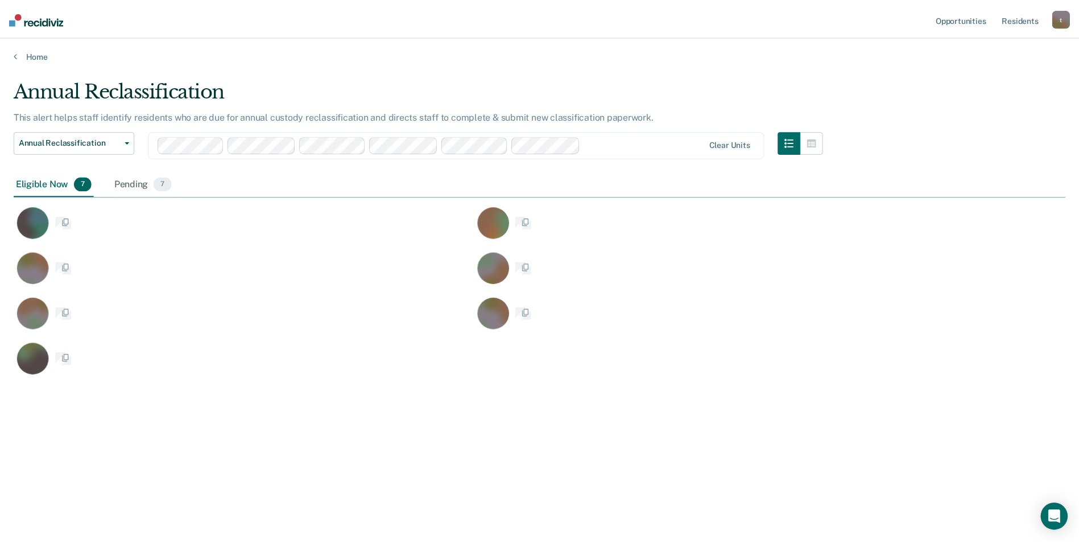
scroll to position [370, 1052]
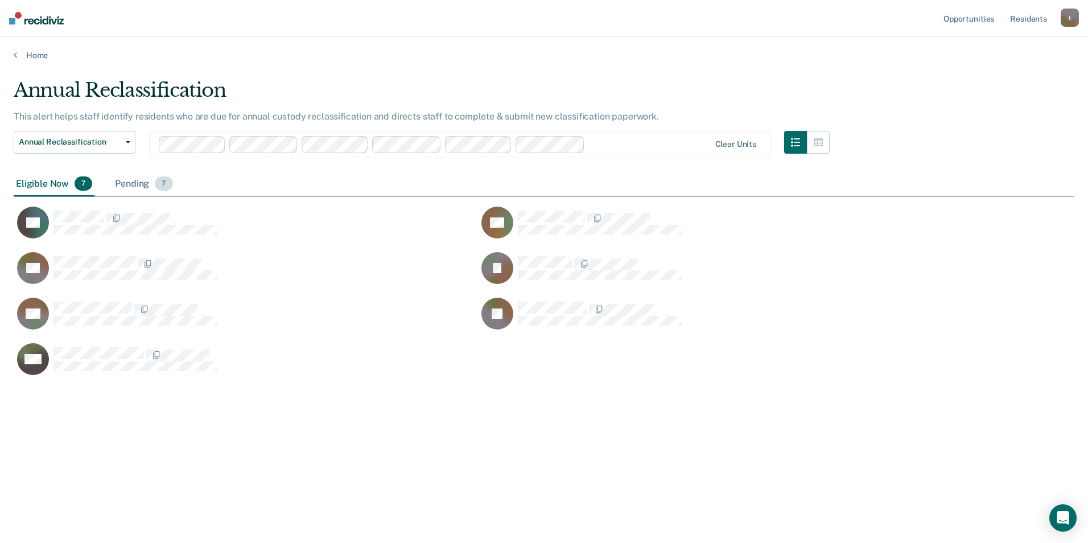
click at [142, 184] on div "Pending 7" at bounding box center [144, 184] width 62 height 25
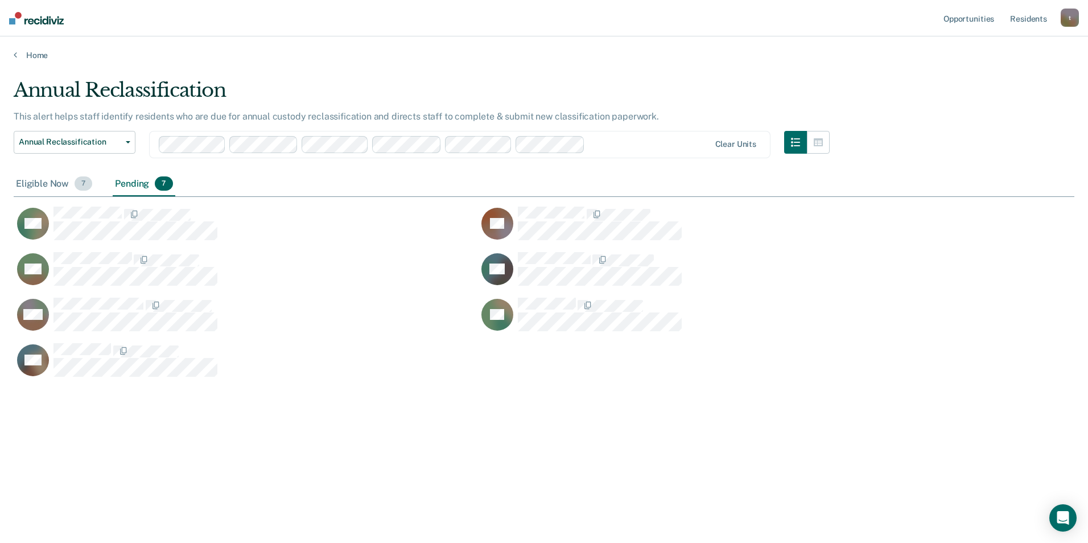
click at [60, 185] on div "Eligible Now 7" at bounding box center [54, 184] width 81 height 25
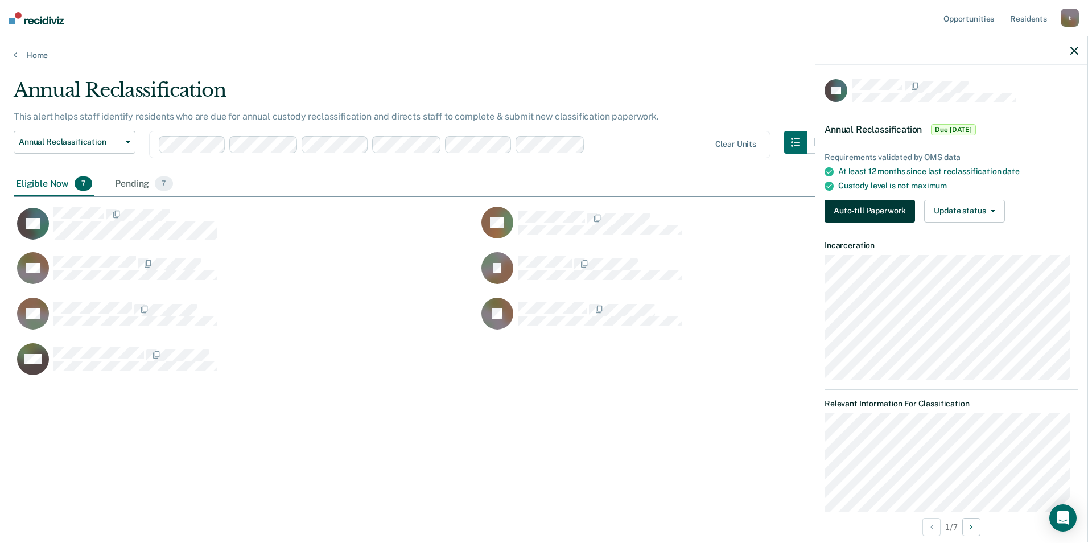
click at [687, 203] on button "Auto-fill Paperwork" at bounding box center [869, 211] width 90 height 23
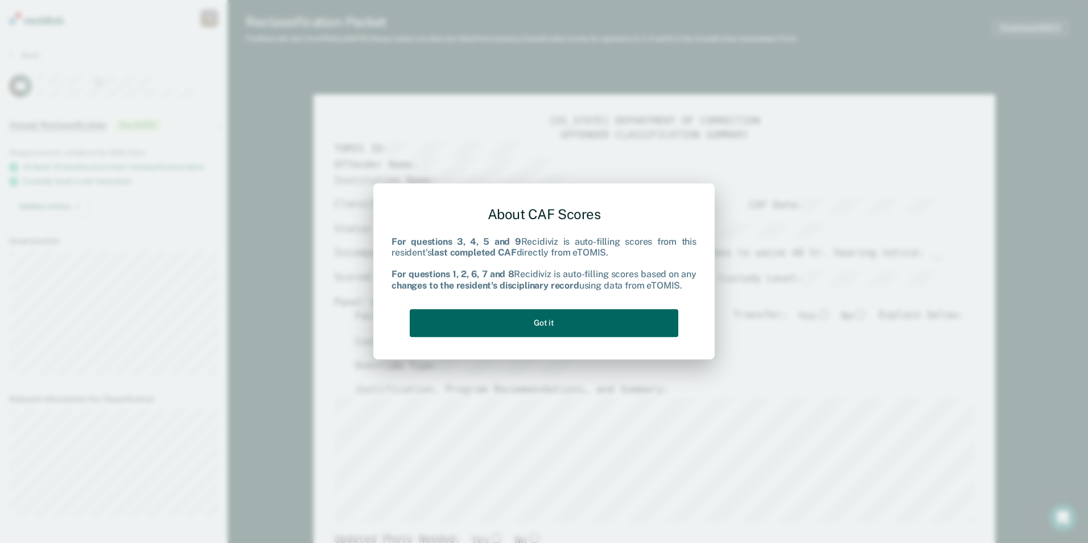
click at [560, 322] on button "Got it" at bounding box center [544, 323] width 268 height 28
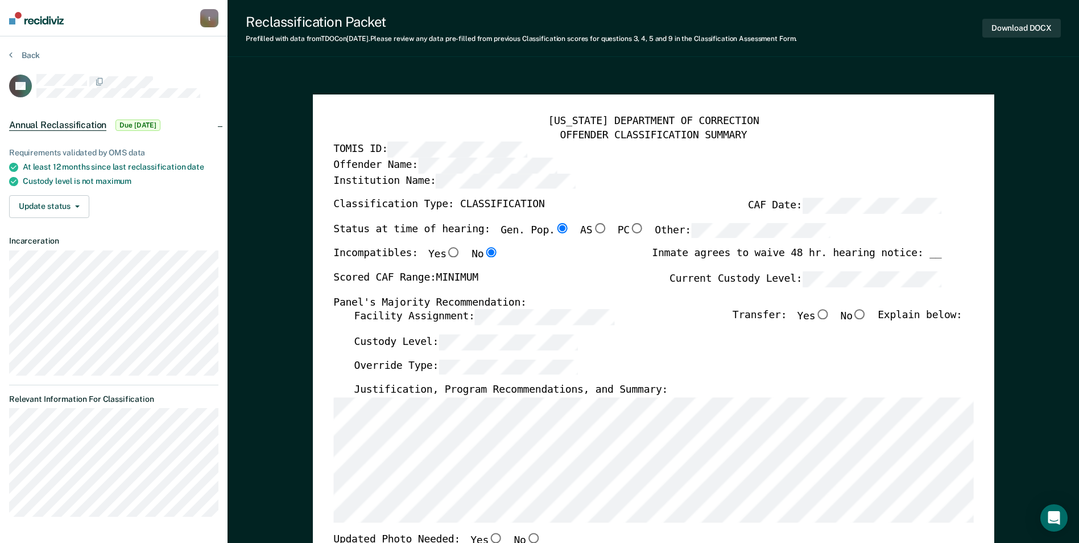
click at [687, 316] on input "No" at bounding box center [860, 314] width 15 height 10
type textarea "x"
radio input "true"
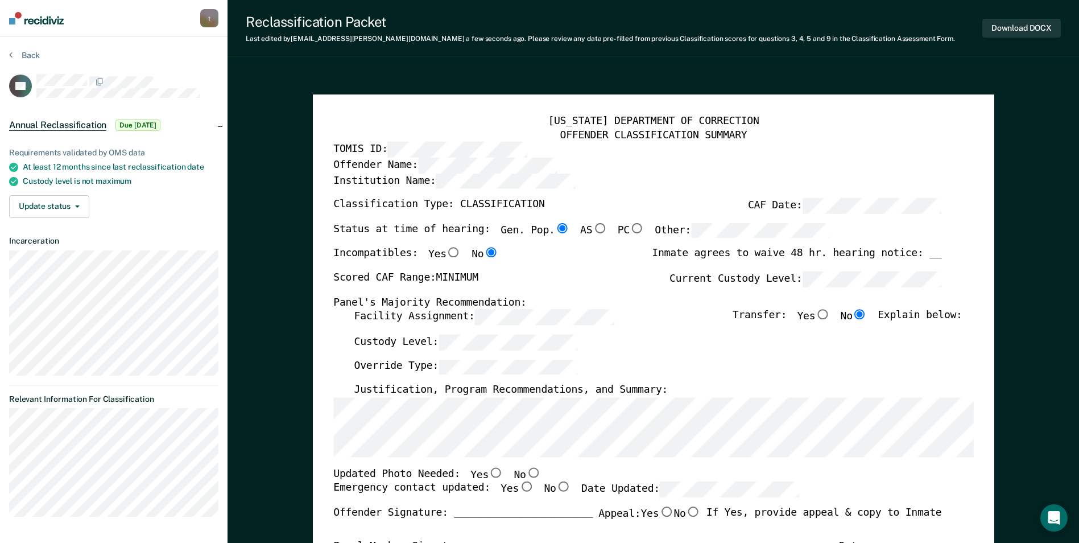
click at [526, 472] on input "No" at bounding box center [533, 472] width 15 height 10
type textarea "x"
radio input "true"
click at [556, 486] on input "No" at bounding box center [563, 487] width 15 height 10
type textarea "x"
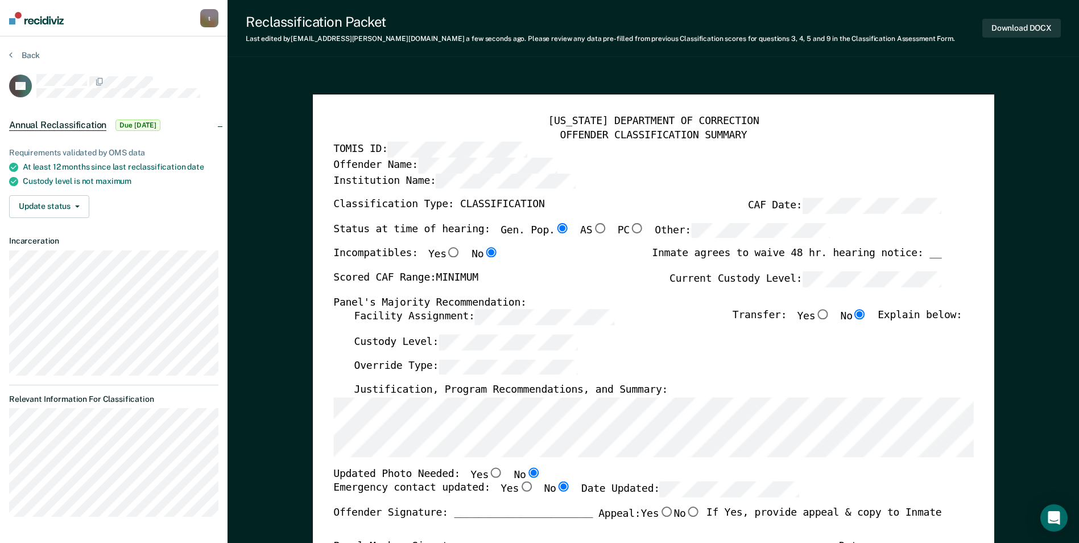
radio input "true"
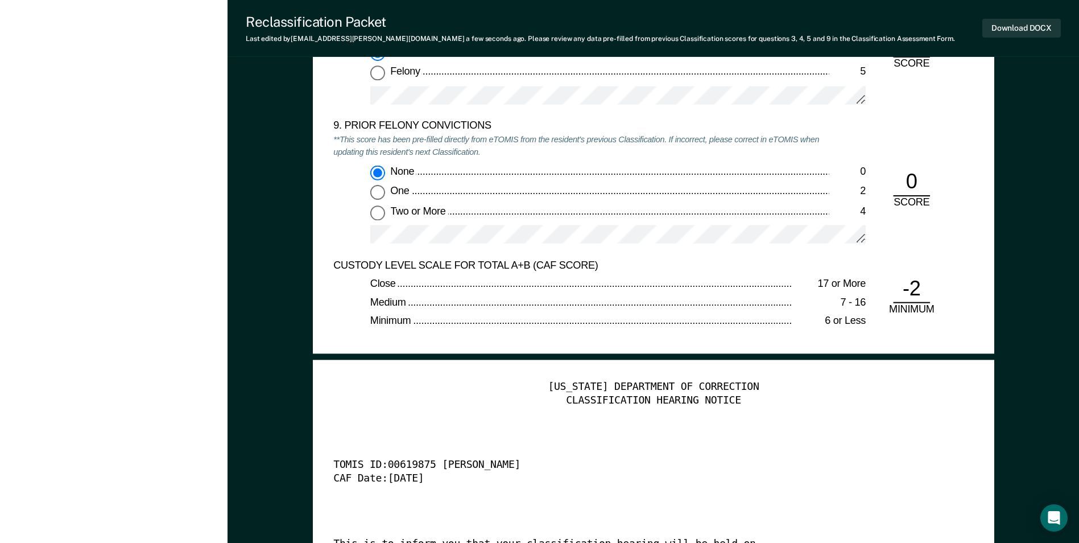
scroll to position [2901, 0]
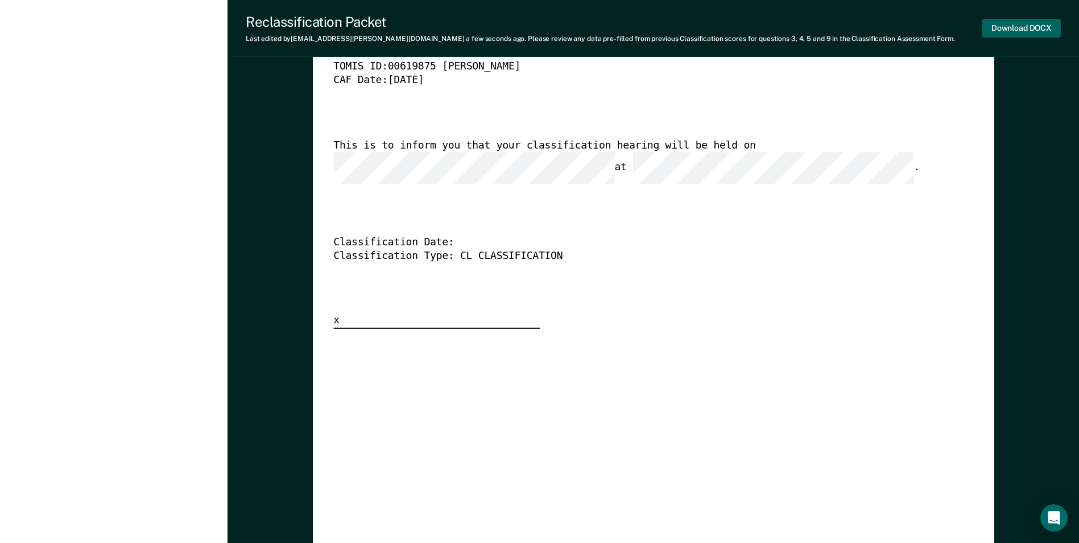
click at [687, 32] on button "Download DOCX" at bounding box center [1021, 28] width 79 height 19
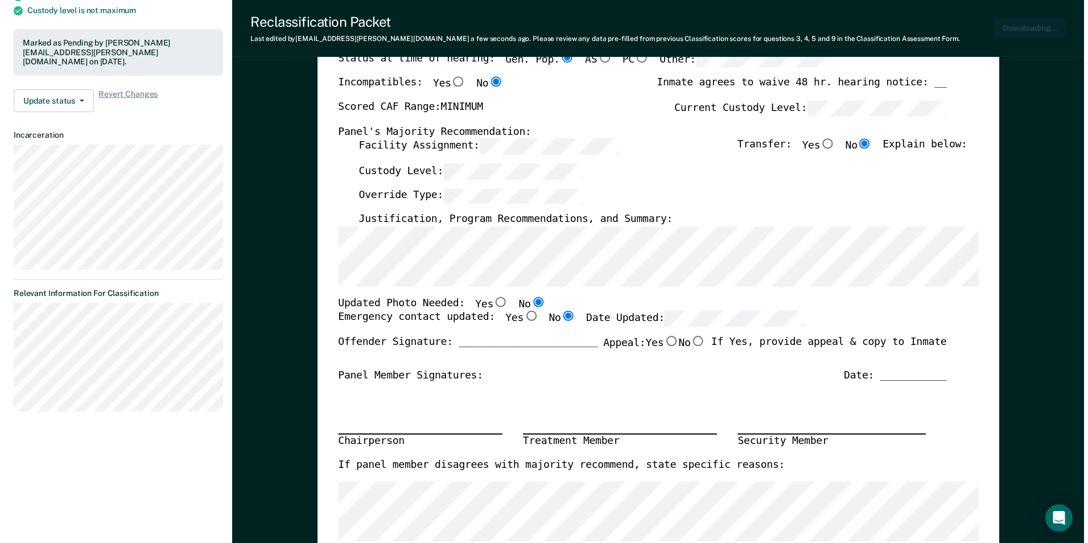
scroll to position [0, 0]
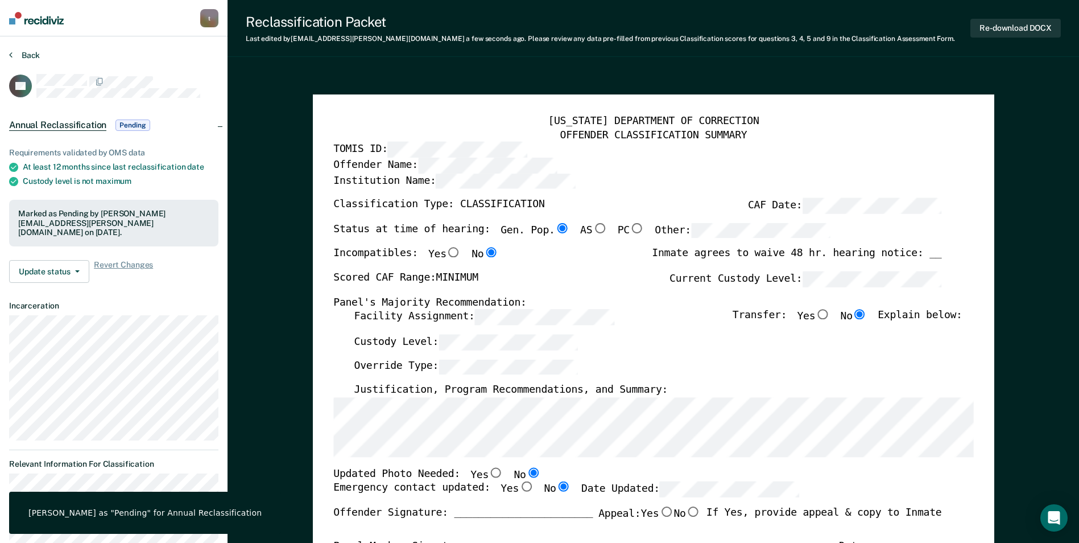
click at [33, 56] on button "Back" at bounding box center [24, 55] width 31 height 10
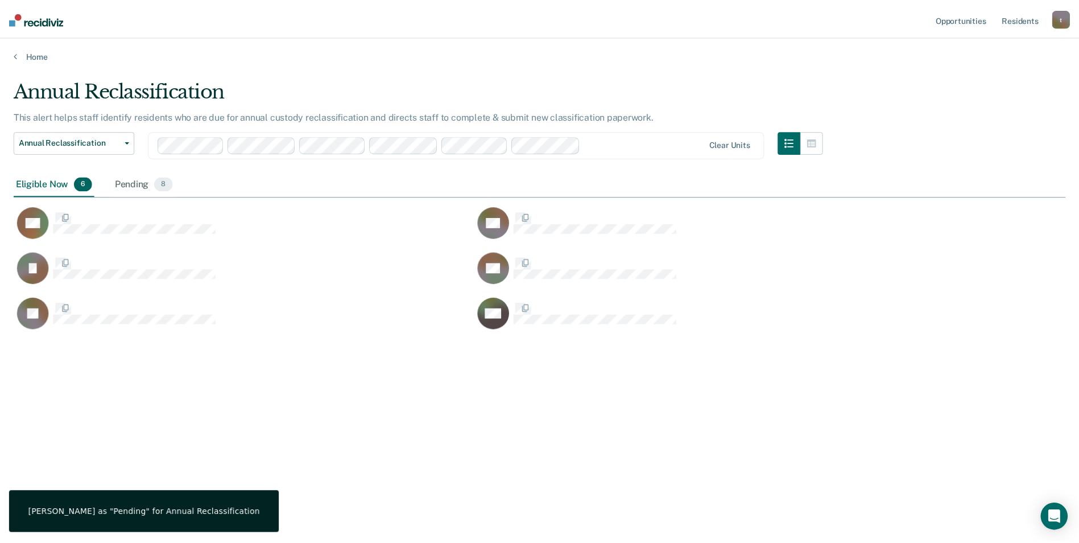
scroll to position [370, 1052]
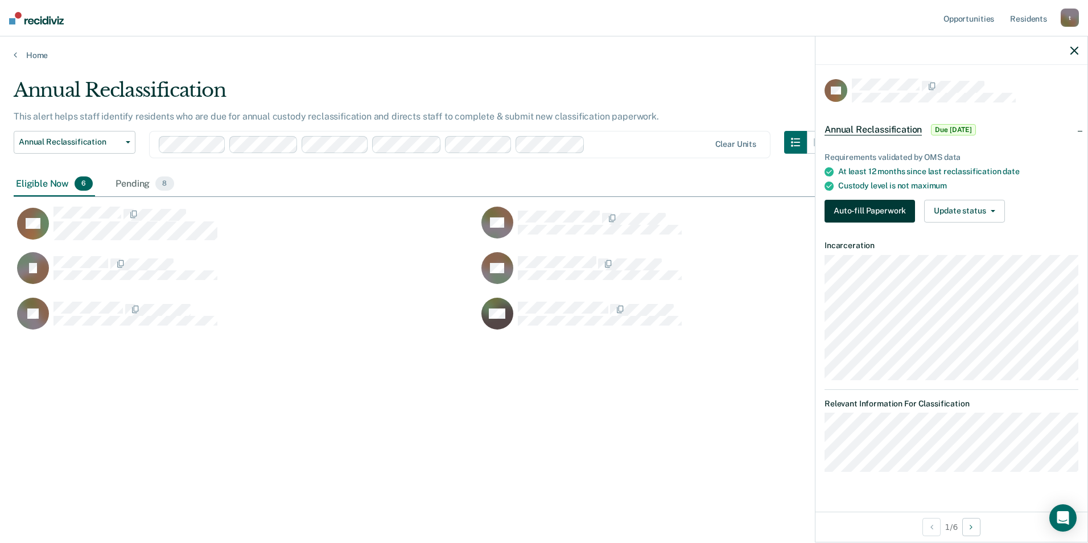
click at [687, 210] on button "Auto-fill Paperwork" at bounding box center [869, 211] width 90 height 23
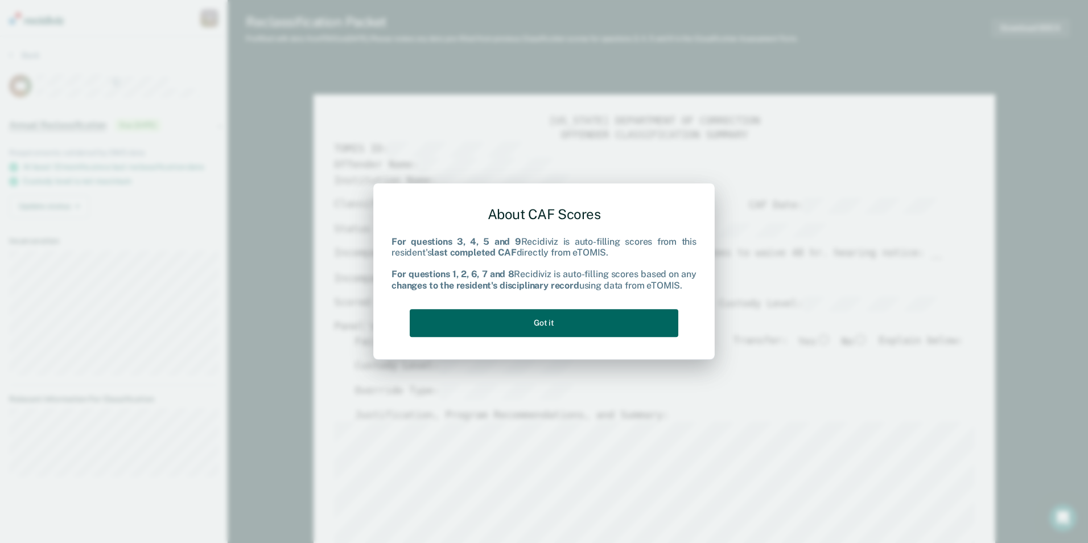
click at [518, 333] on button "Got it" at bounding box center [544, 323] width 268 height 28
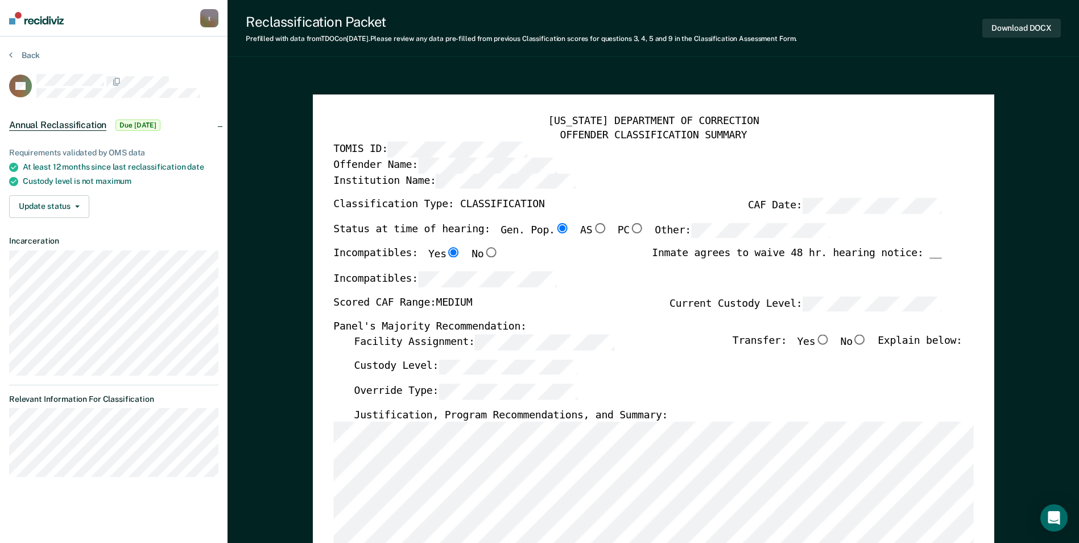
drag, startPoint x: 341, startPoint y: 63, endPoint x: 452, endPoint y: 123, distance: 126.5
click at [687, 337] on input "No" at bounding box center [860, 339] width 15 height 10
type textarea "x"
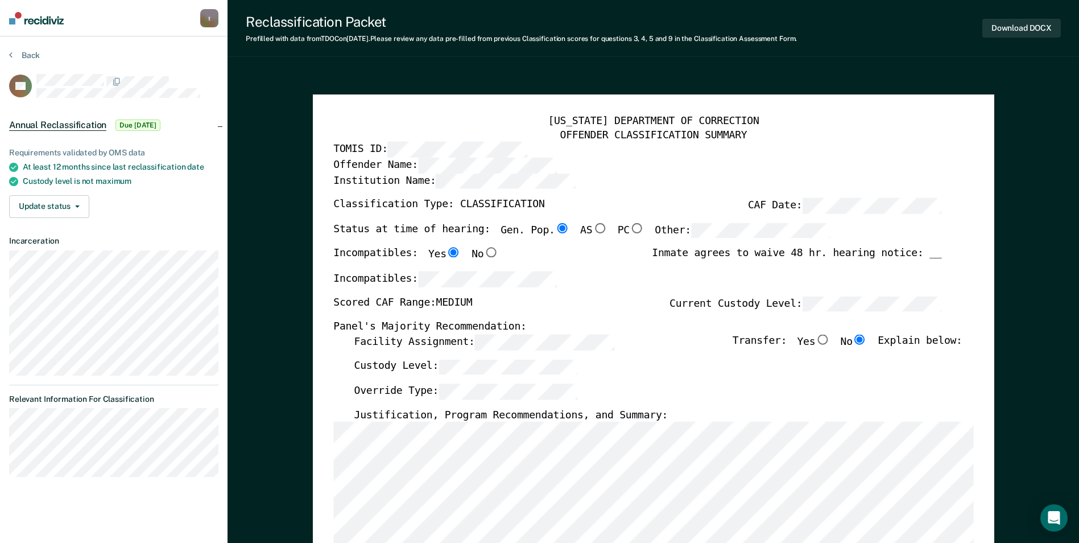
radio input "true"
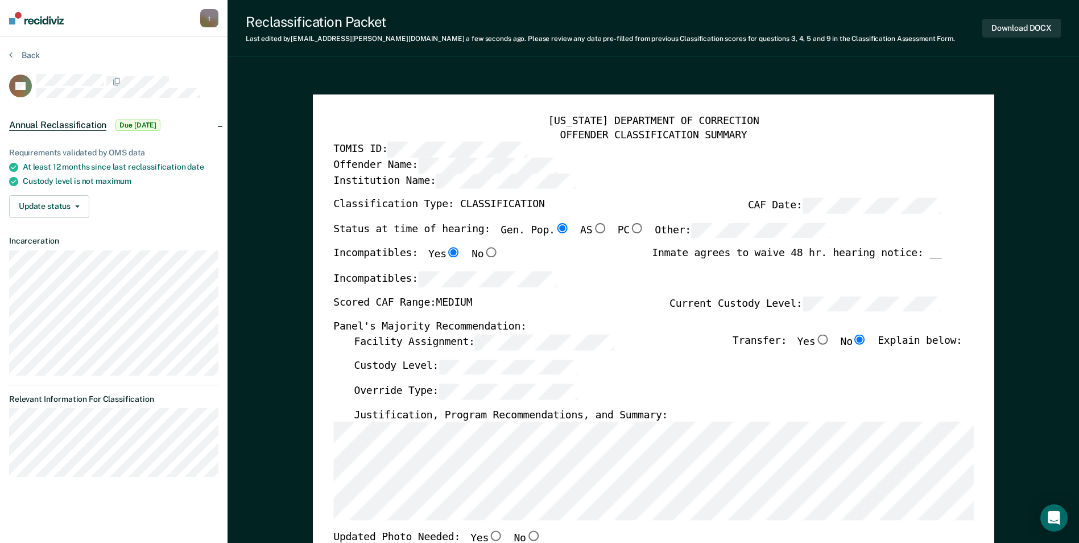
click at [332, 479] on div "[US_STATE] DEPARTMENT OF CORRECTION OFFENDER CLASSIFICATION SUMMARY TOMIS ID: O…" at bounding box center [653, 538] width 681 height 888
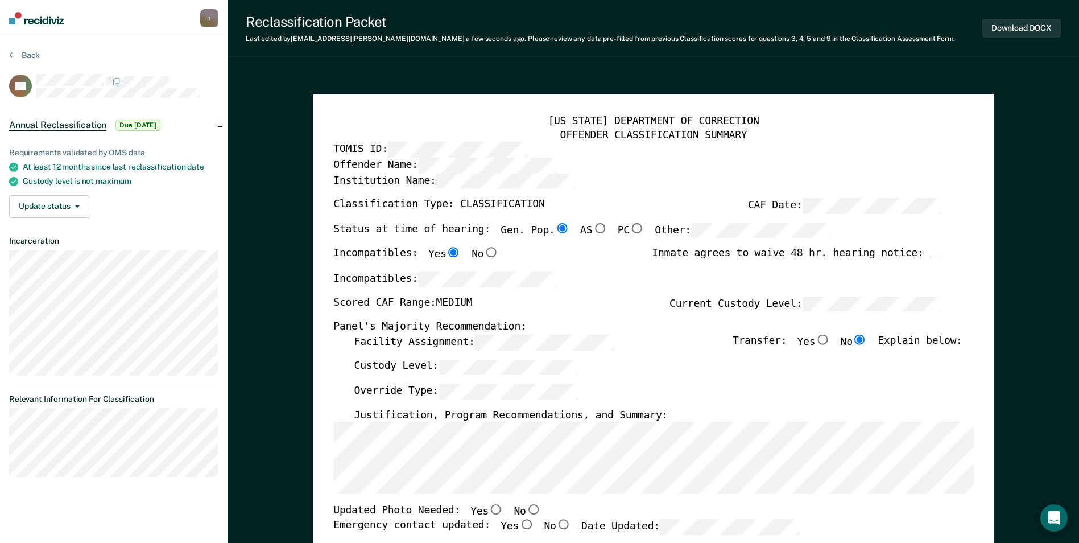
click at [526, 509] on input "No" at bounding box center [533, 510] width 15 height 10
type textarea "x"
radio input "true"
click at [519, 509] on input "Yes" at bounding box center [526, 524] width 15 height 10
type textarea "x"
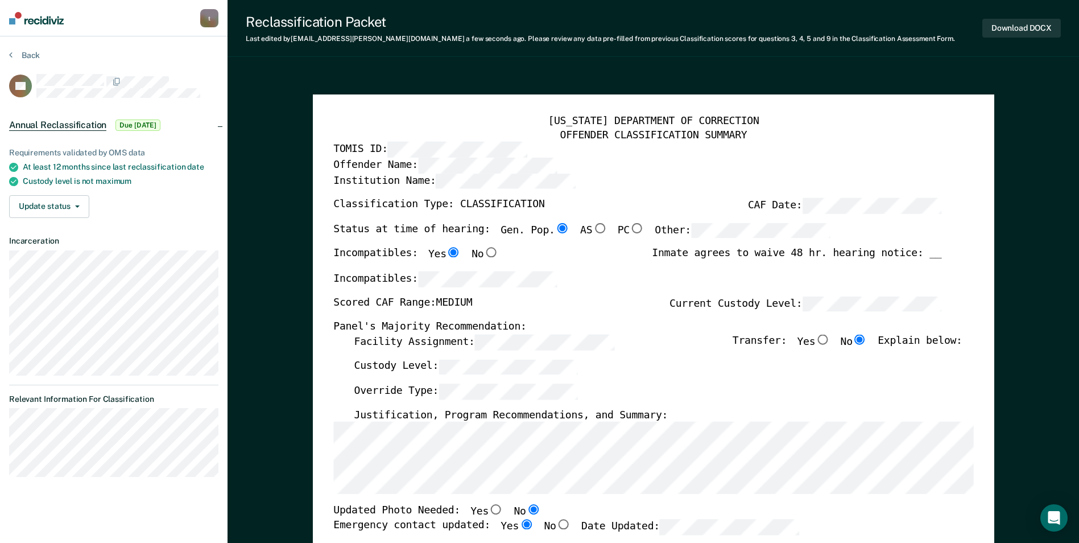
radio input "true"
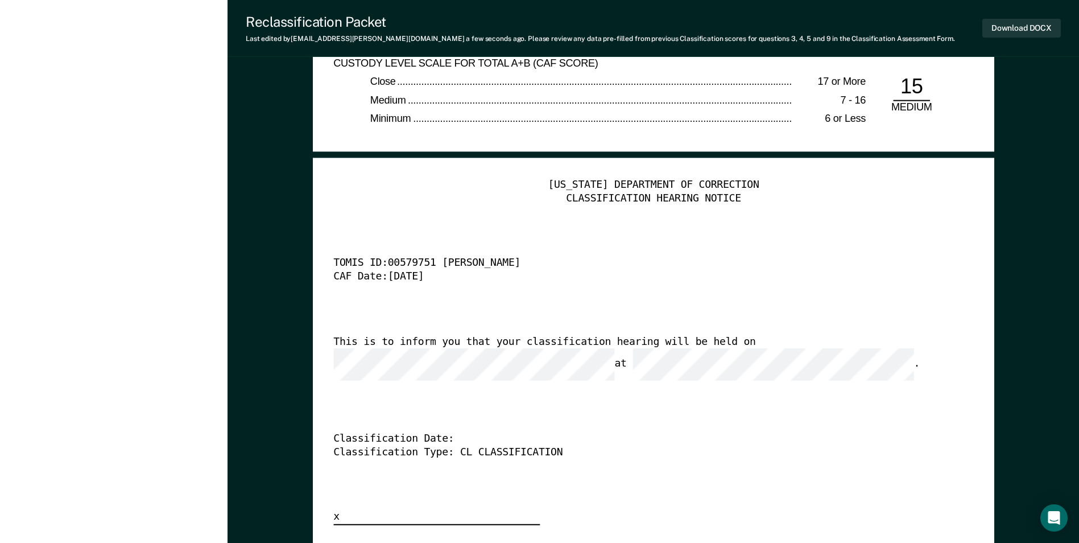
scroll to position [2844, 0]
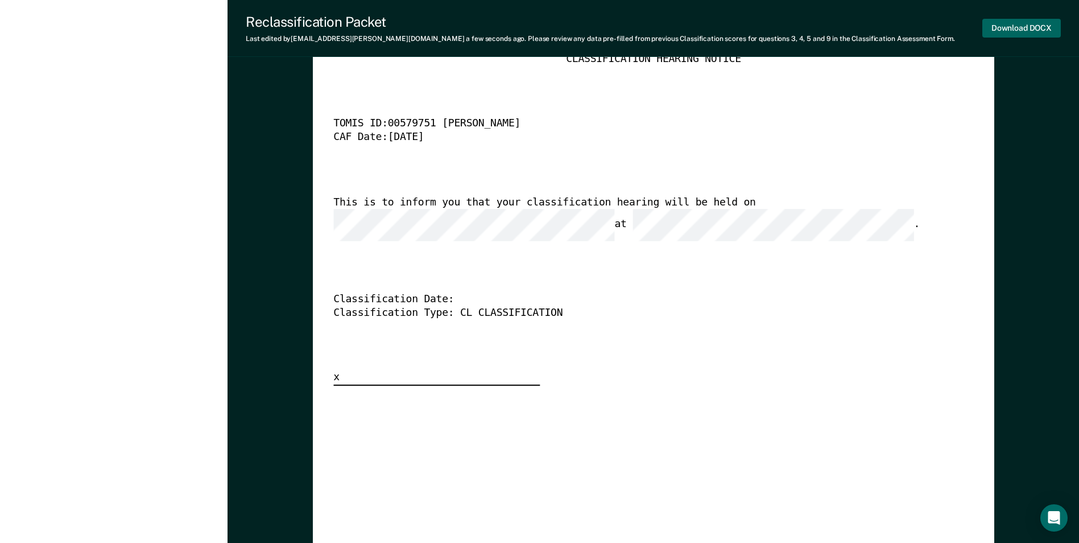
click at [687, 29] on button "Download DOCX" at bounding box center [1021, 28] width 79 height 19
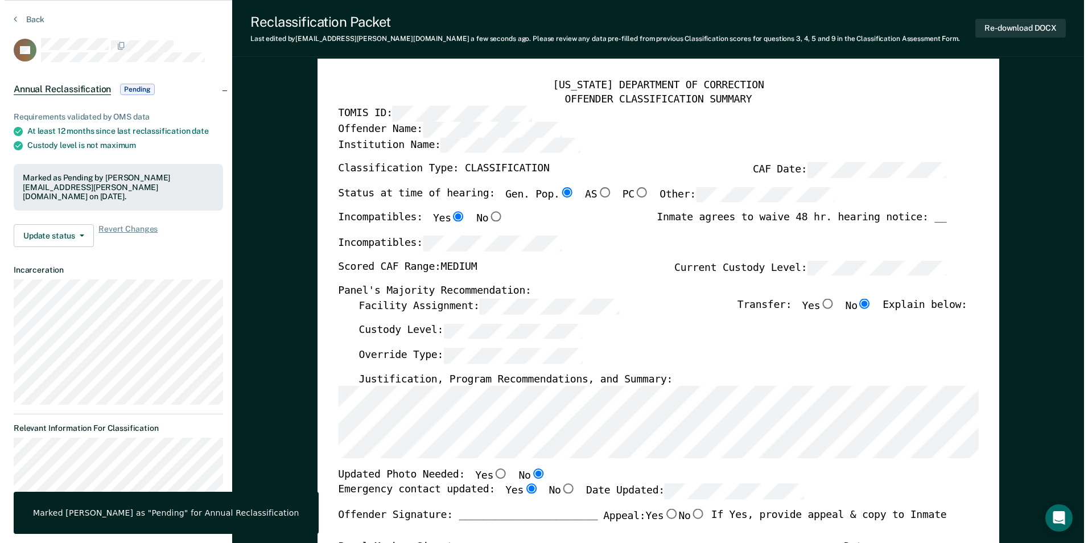
scroll to position [0, 0]
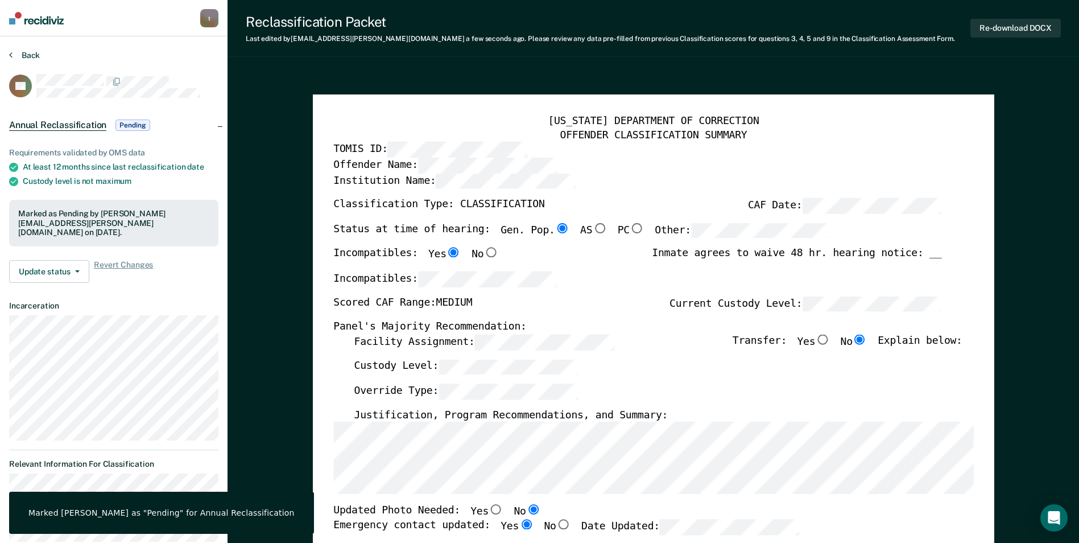
click at [30, 53] on button "Back" at bounding box center [24, 55] width 31 height 10
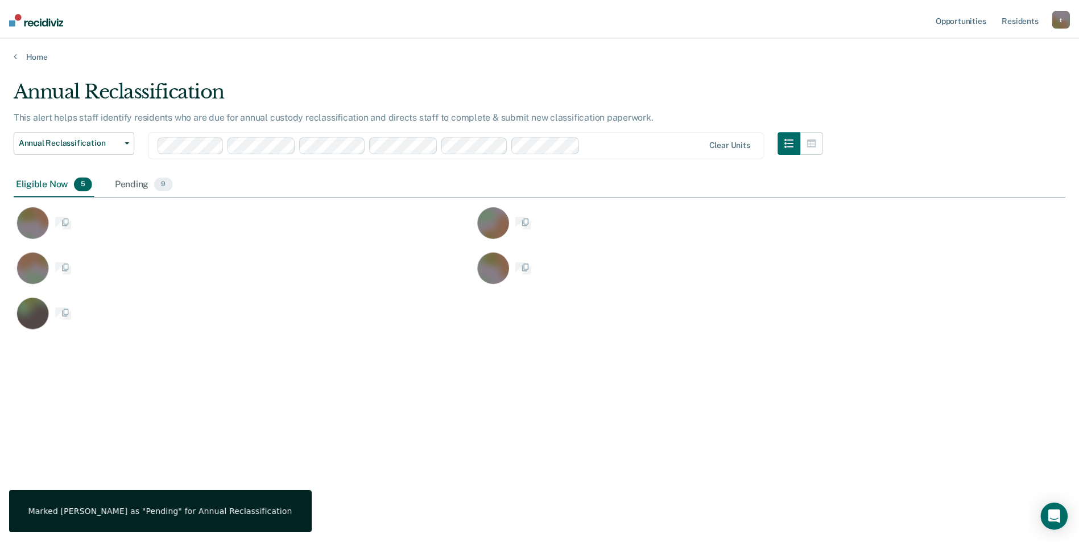
scroll to position [370, 1052]
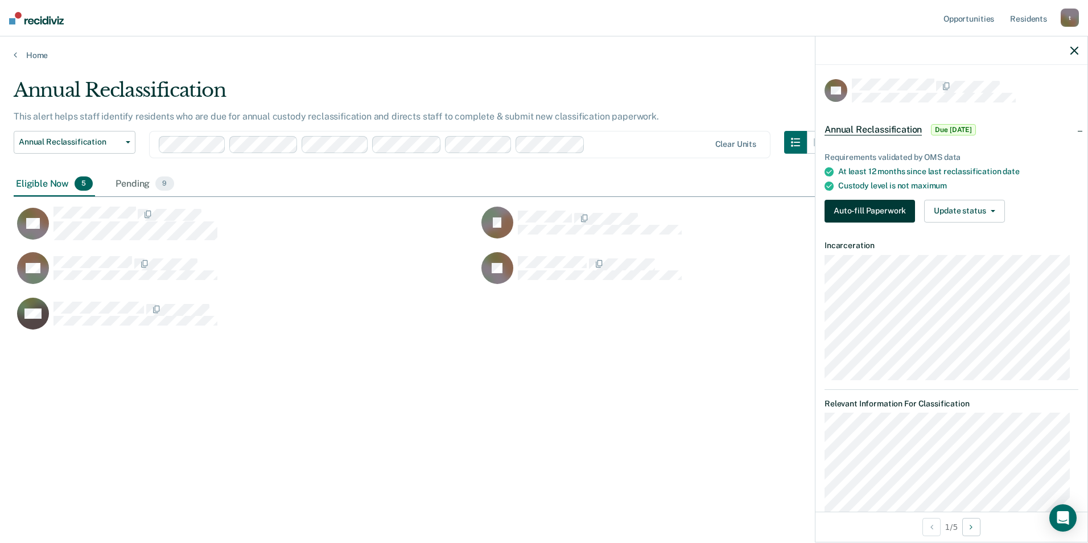
click at [687, 208] on button "Auto-fill Paperwork" at bounding box center [869, 211] width 90 height 23
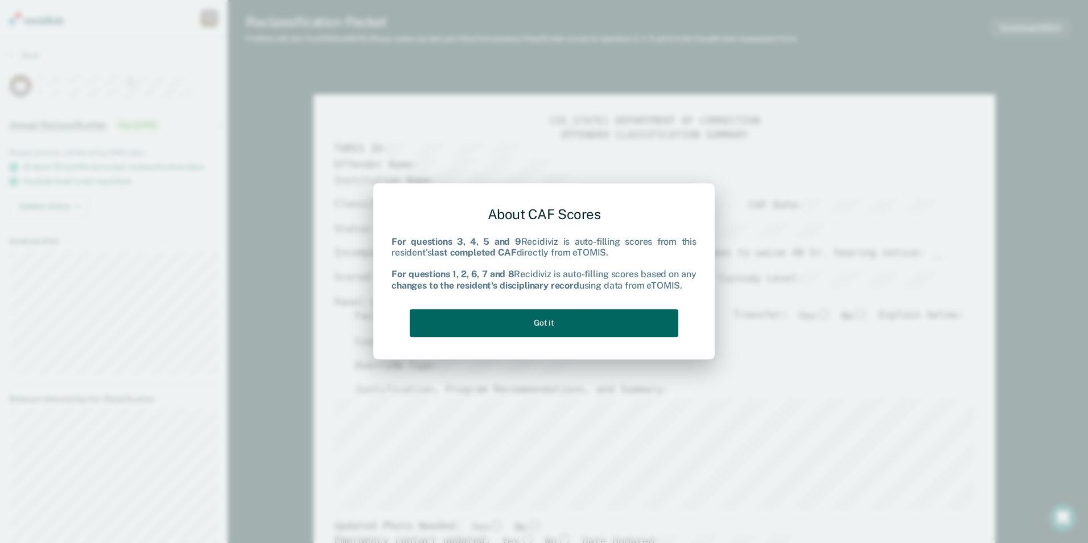
click at [523, 327] on button "Got it" at bounding box center [544, 323] width 268 height 28
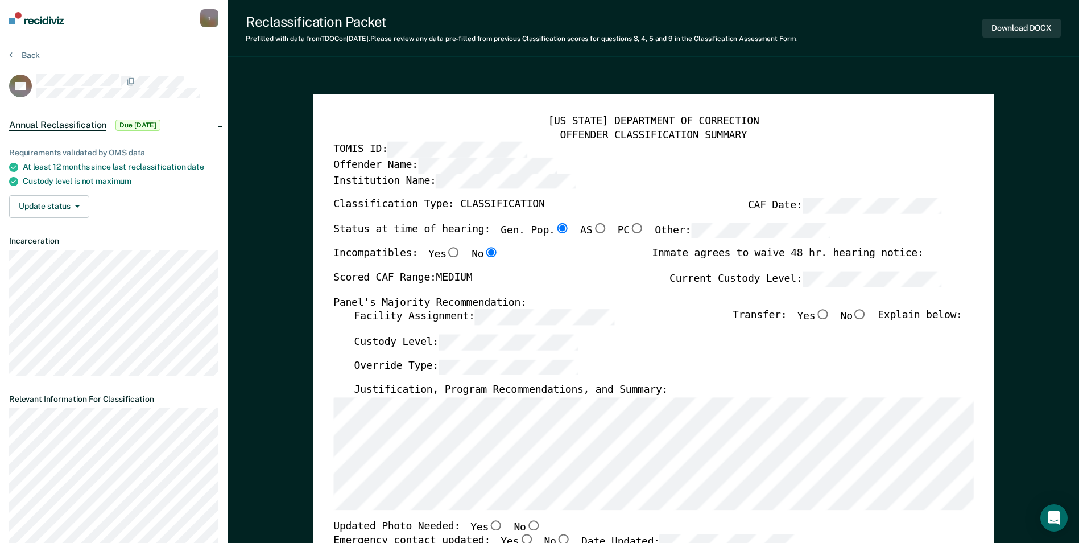
click at [687, 313] on input "No" at bounding box center [860, 314] width 15 height 10
type textarea "x"
radio input "true"
drag, startPoint x: 286, startPoint y: 72, endPoint x: 329, endPoint y: 47, distance: 50.2
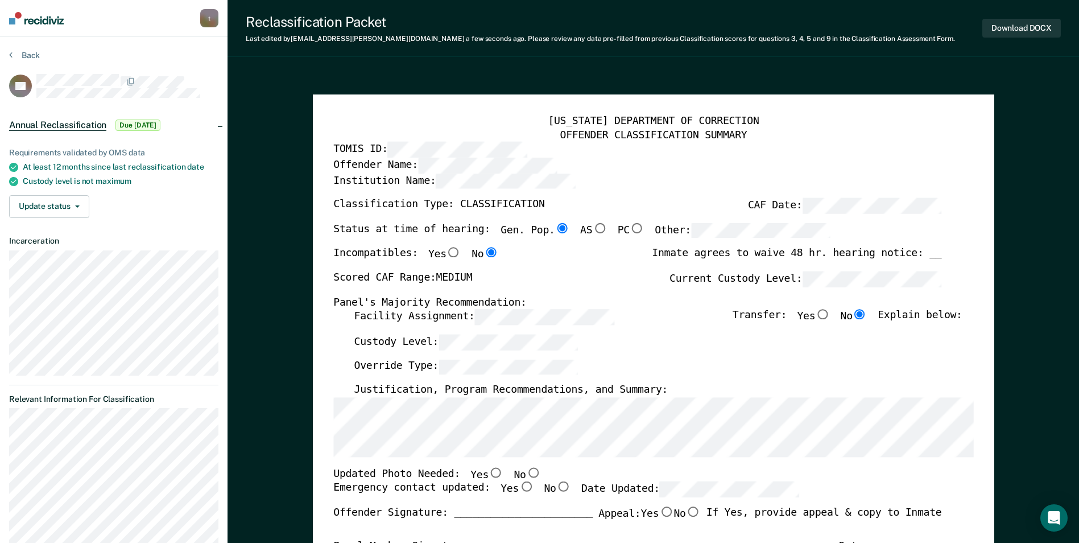
click at [526, 474] on input "No" at bounding box center [533, 472] width 15 height 10
type textarea "x"
radio input "true"
click at [519, 490] on input "Yes" at bounding box center [526, 487] width 15 height 10
type textarea "x"
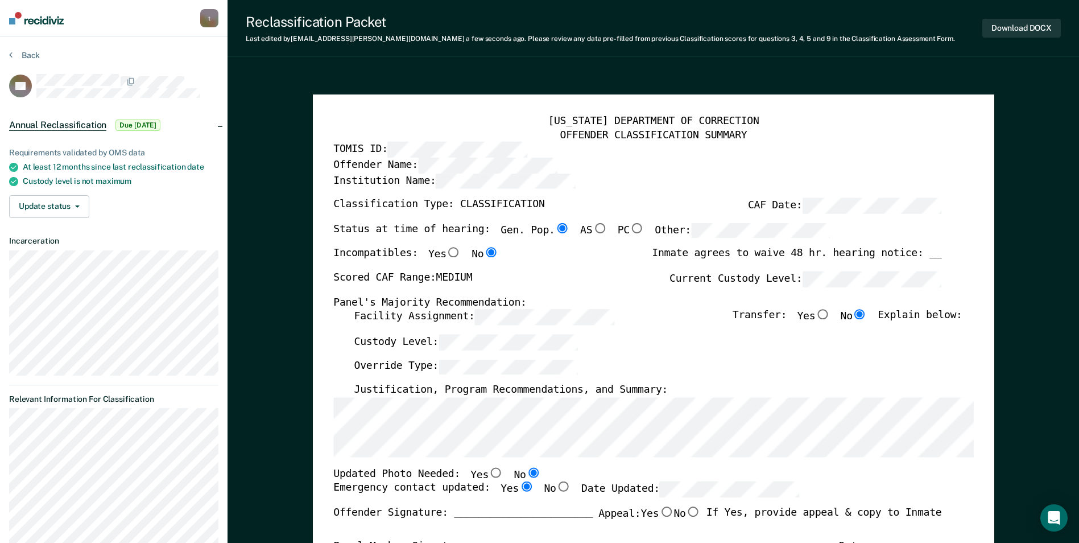
radio input "true"
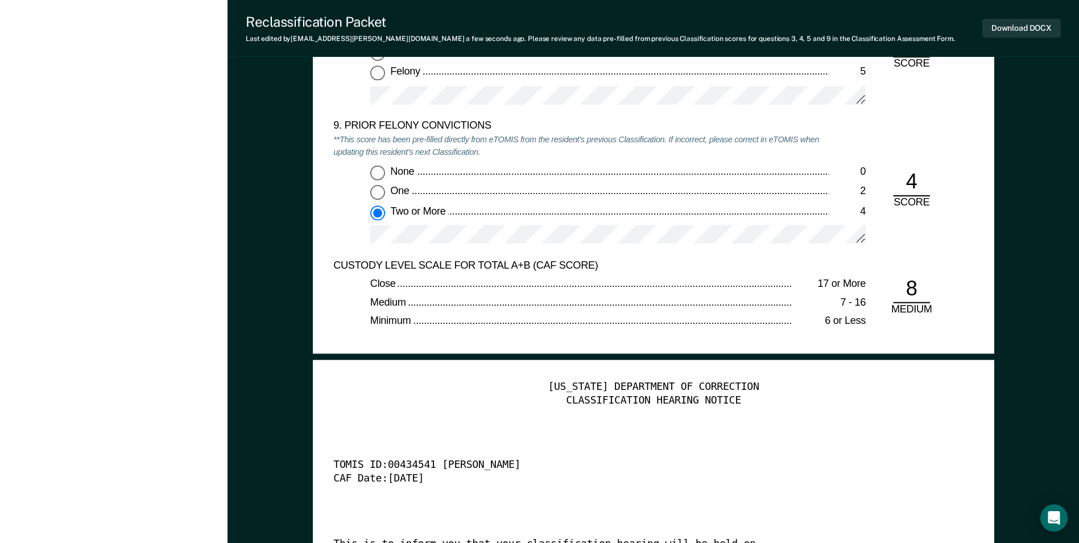
scroll to position [2844, 0]
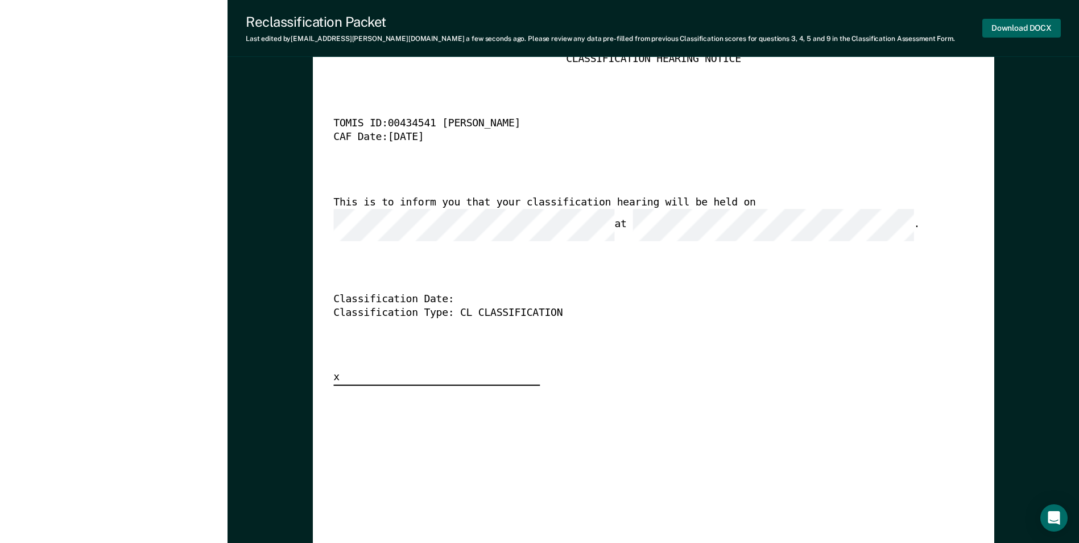
click at [687, 27] on button "Download DOCX" at bounding box center [1021, 28] width 79 height 19
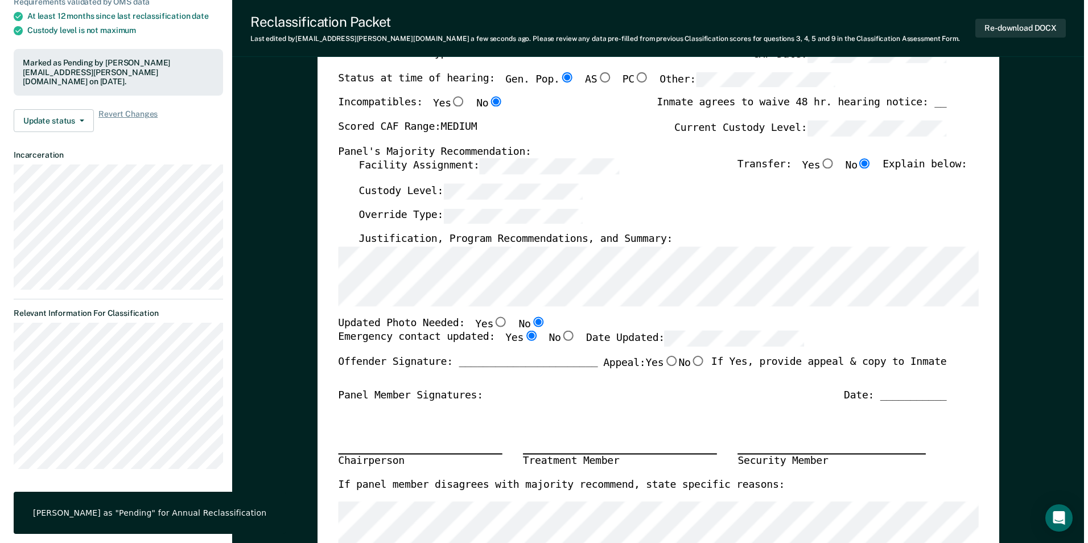
scroll to position [0, 0]
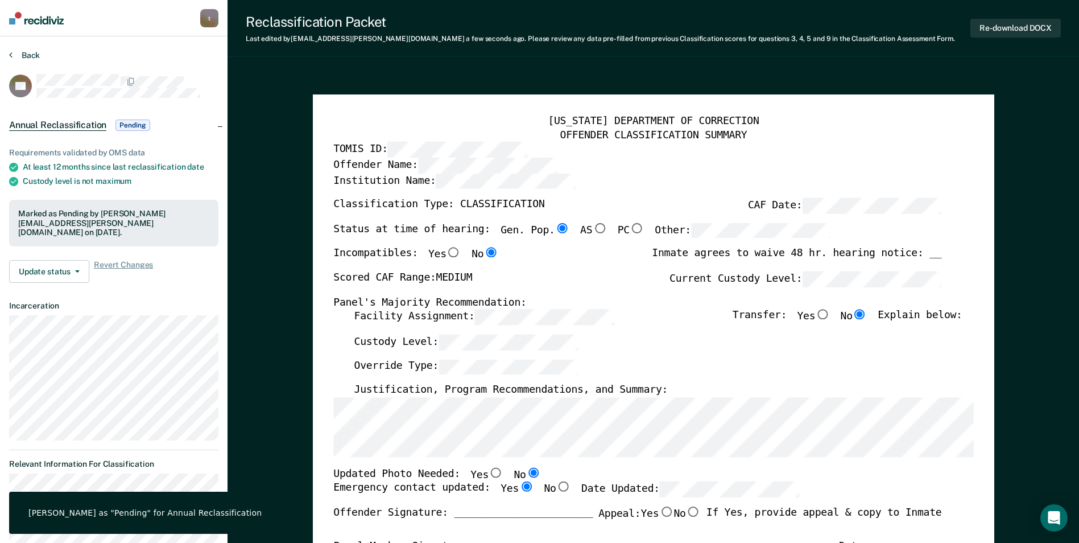
click at [22, 57] on button "Back" at bounding box center [24, 55] width 31 height 10
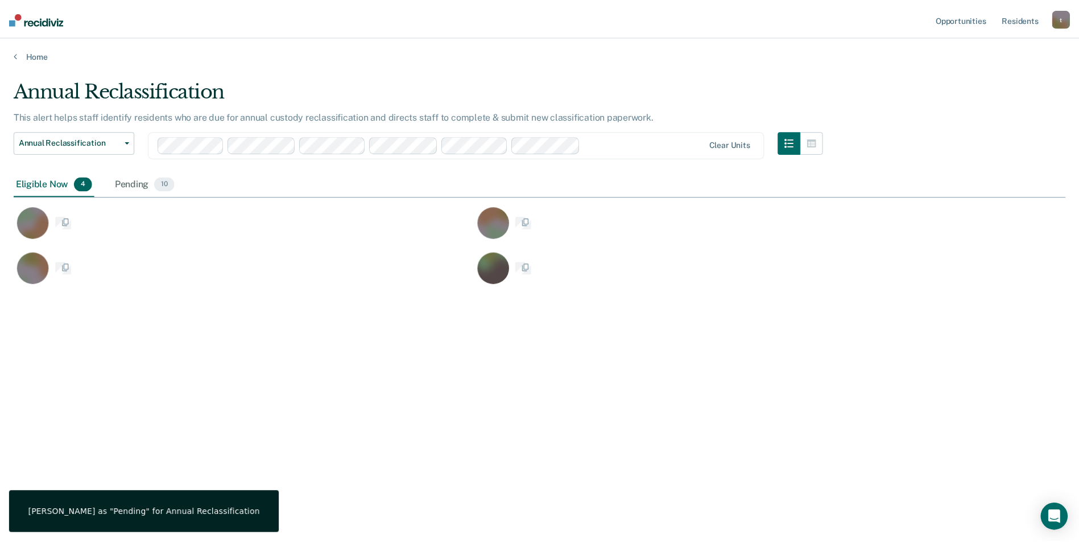
scroll to position [370, 1052]
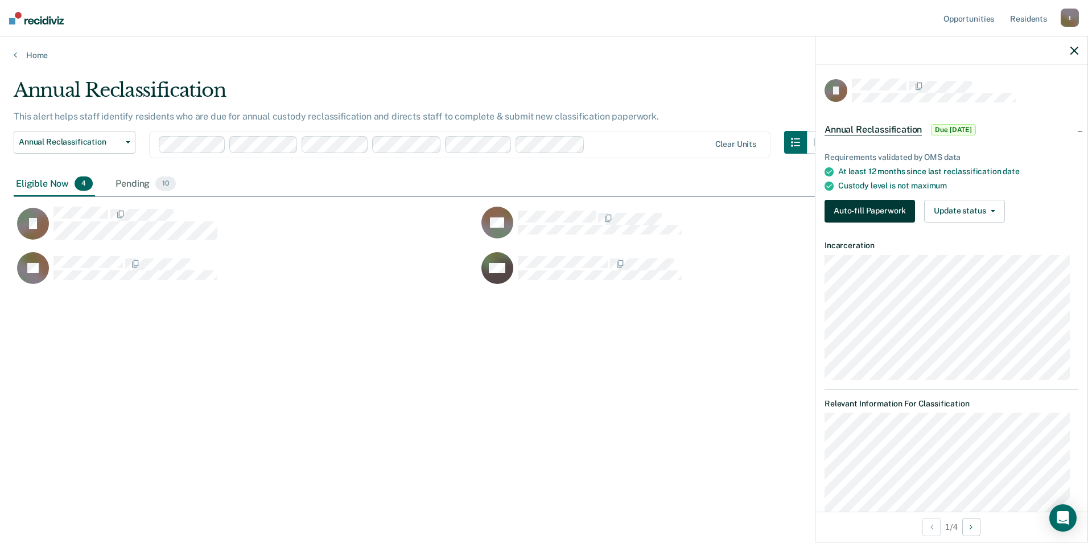
click at [687, 208] on button "Auto-fill Paperwork" at bounding box center [869, 211] width 90 height 23
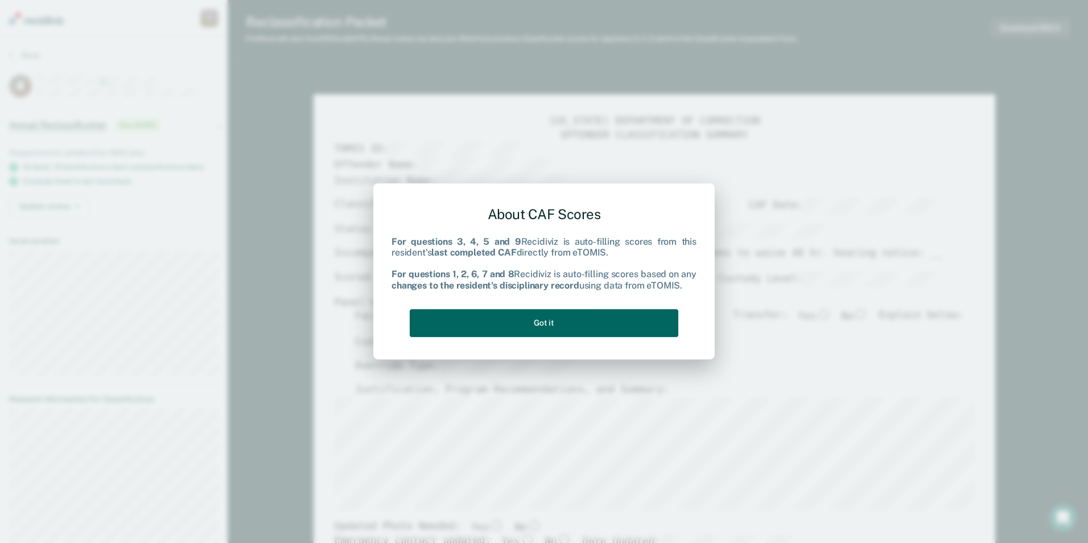
click at [601, 319] on button "Got it" at bounding box center [544, 323] width 268 height 28
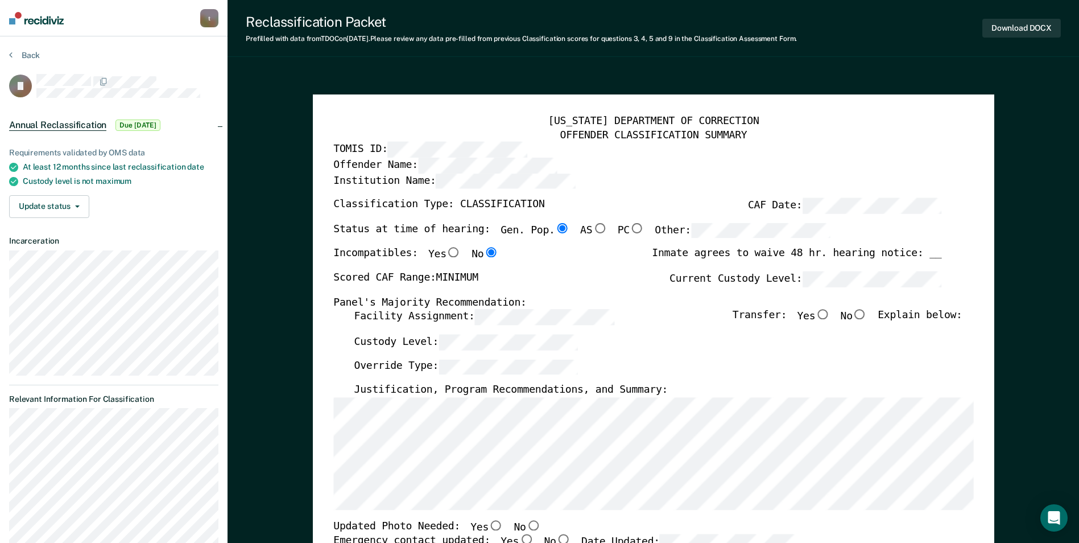
drag, startPoint x: 281, startPoint y: 86, endPoint x: 290, endPoint y: 88, distance: 9.3
click at [687, 316] on input "No" at bounding box center [860, 314] width 15 height 10
type textarea "x"
radio input "true"
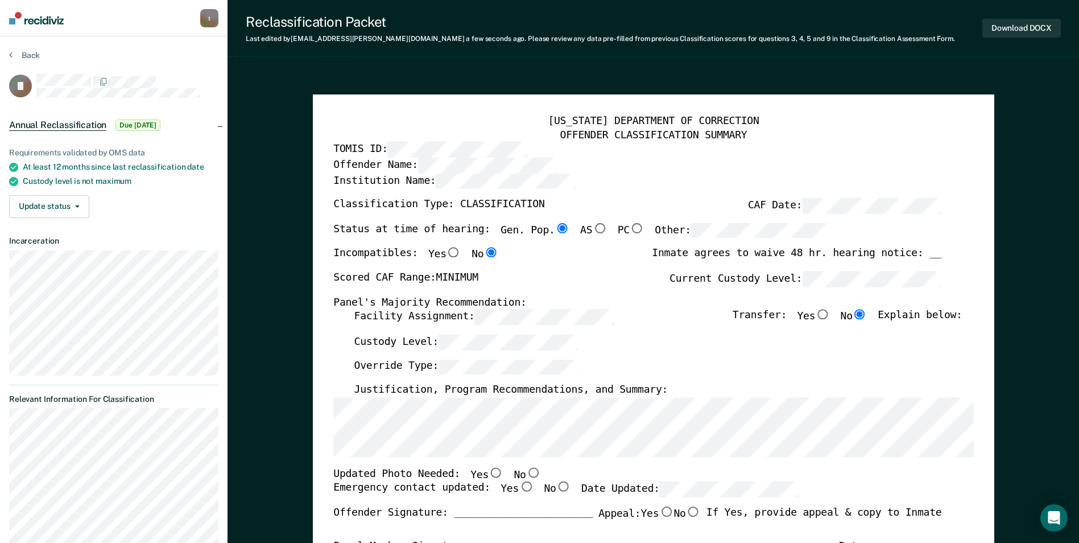
click at [526, 473] on input "No" at bounding box center [533, 472] width 15 height 10
type textarea "x"
radio input "true"
click at [519, 486] on input "Yes" at bounding box center [526, 487] width 15 height 10
type textarea "x"
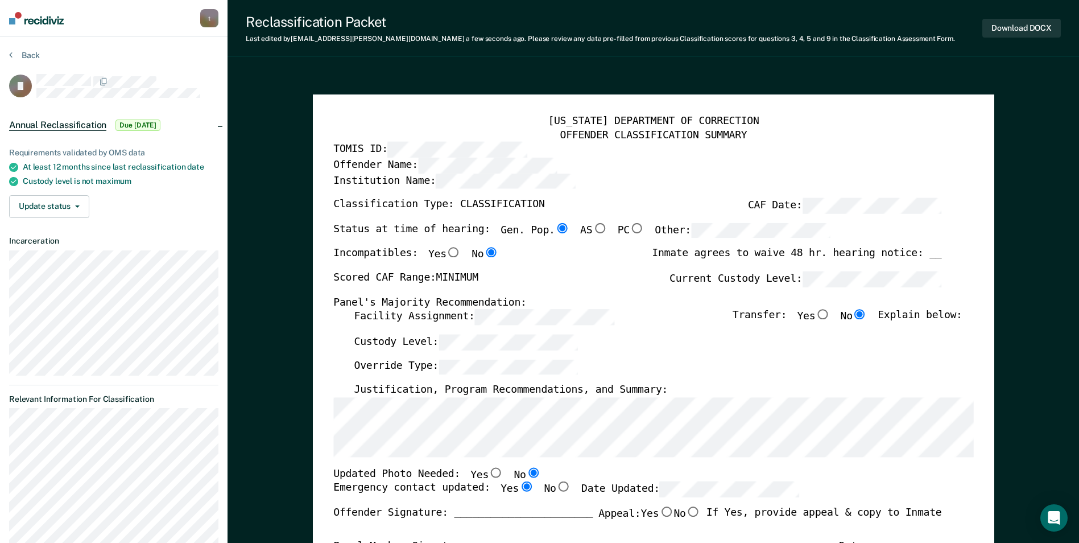
radio input "true"
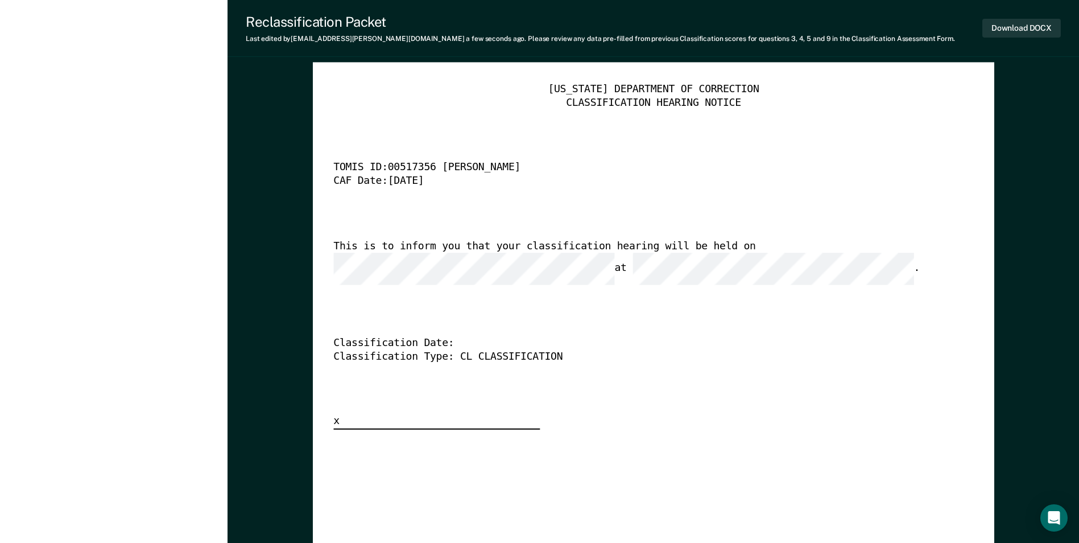
scroll to position [2730, 0]
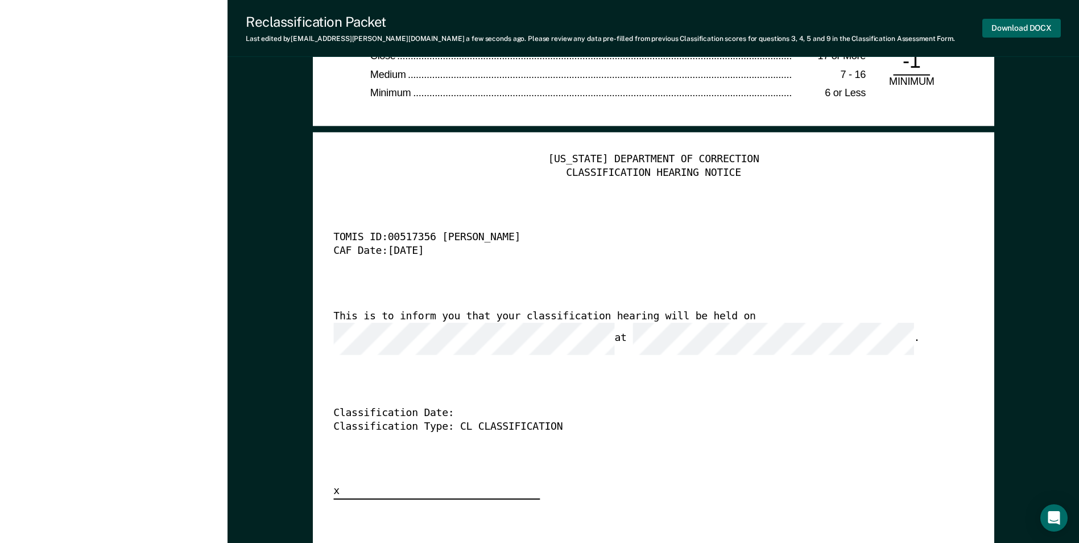
click at [687, 31] on button "Download DOCX" at bounding box center [1021, 28] width 79 height 19
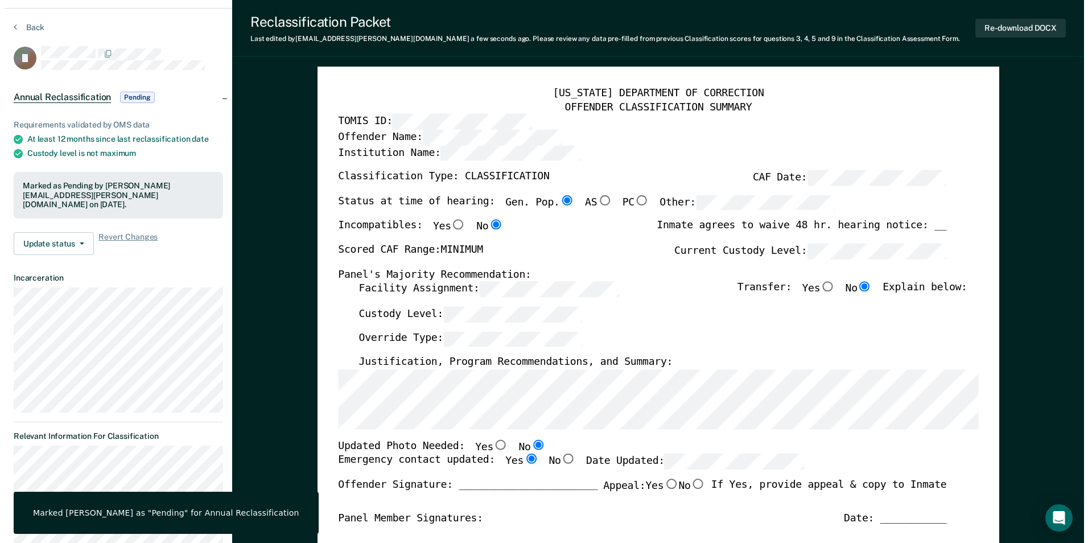
scroll to position [0, 0]
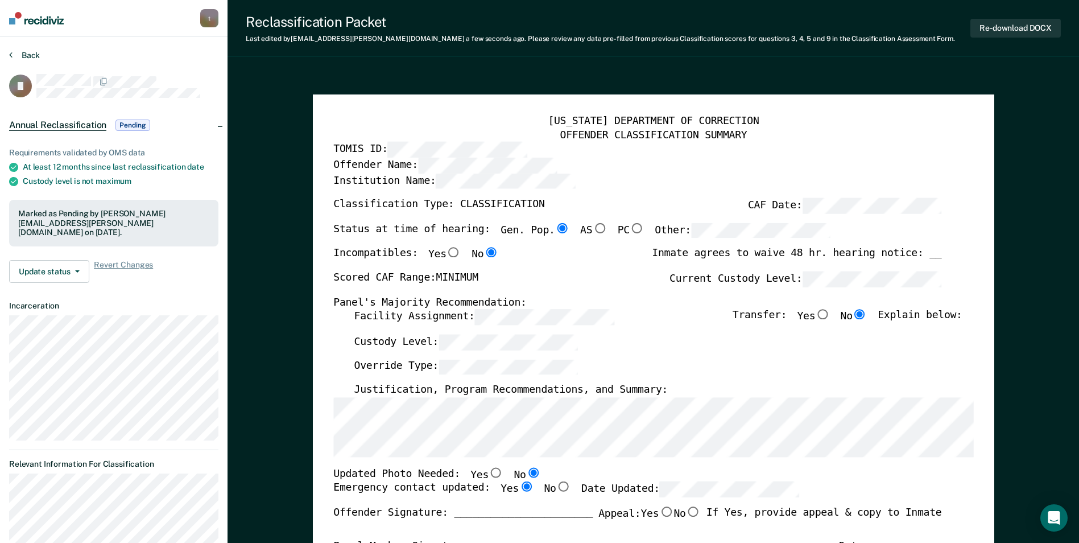
click at [29, 55] on button "Back" at bounding box center [24, 55] width 31 height 10
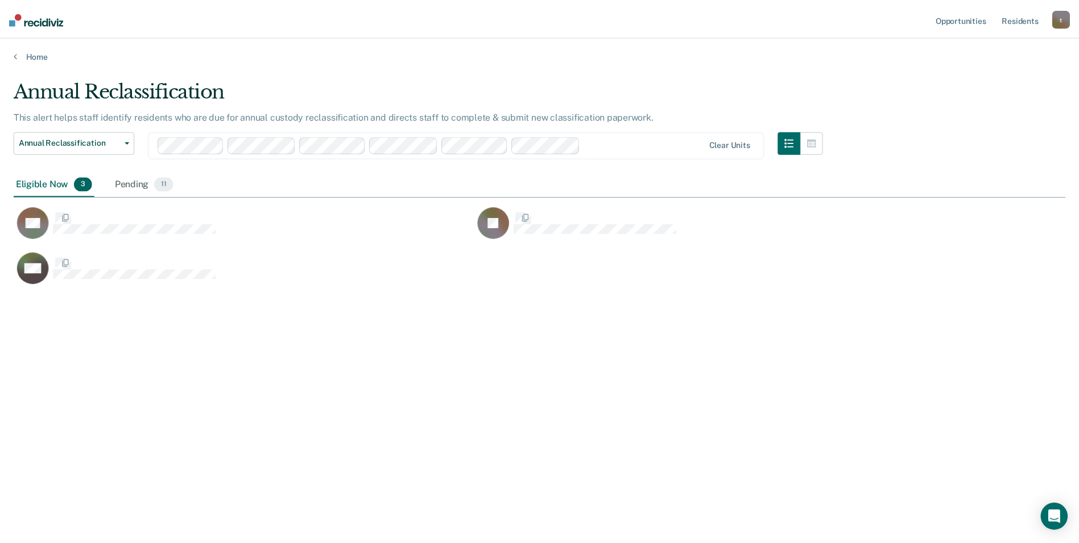
scroll to position [370, 1052]
click at [298, 43] on div "Home" at bounding box center [544, 48] width 1088 height 24
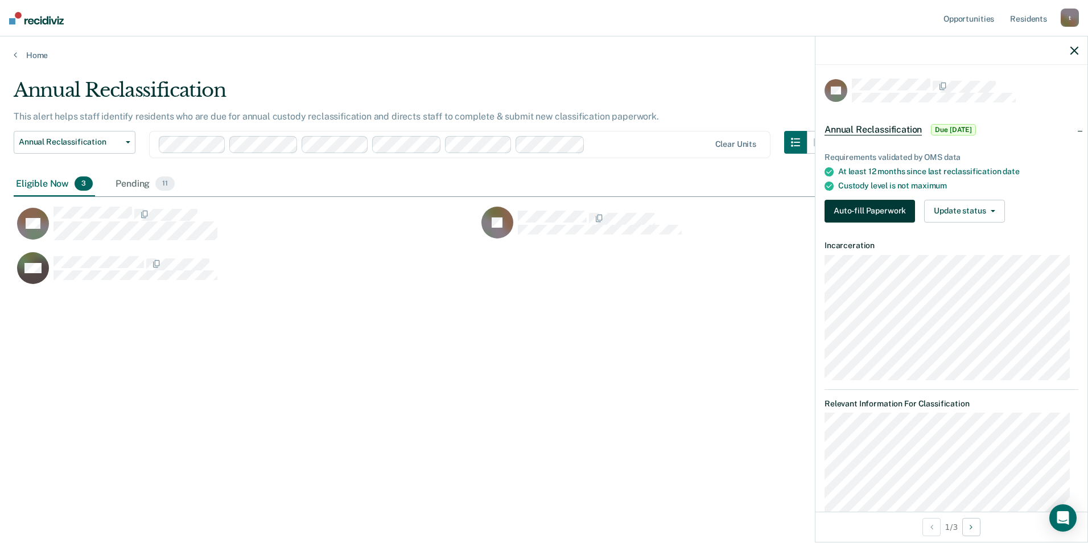
click at [687, 206] on button "Auto-fill Paperwork" at bounding box center [869, 211] width 90 height 23
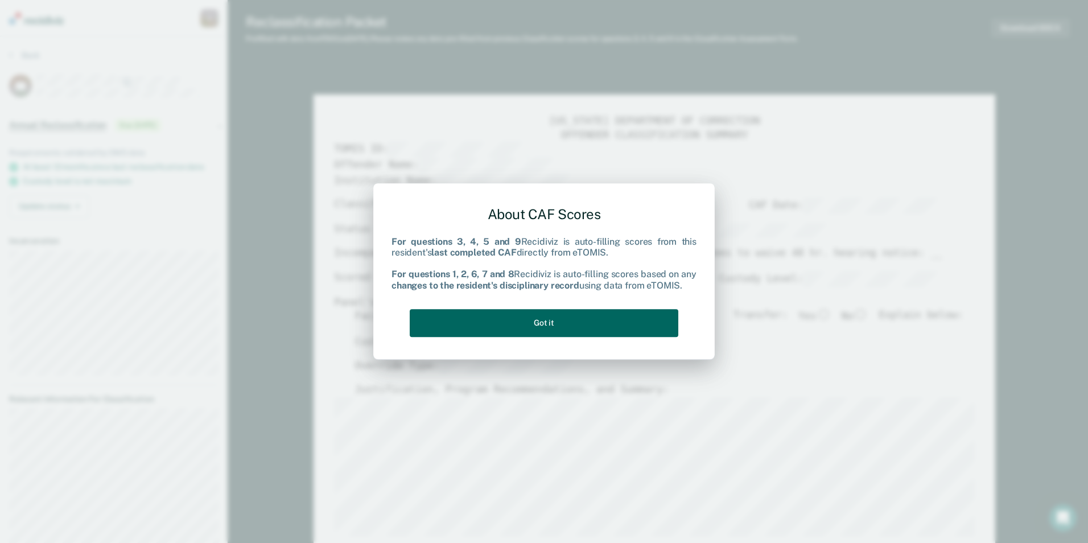
click at [562, 323] on button "Got it" at bounding box center [544, 323] width 268 height 28
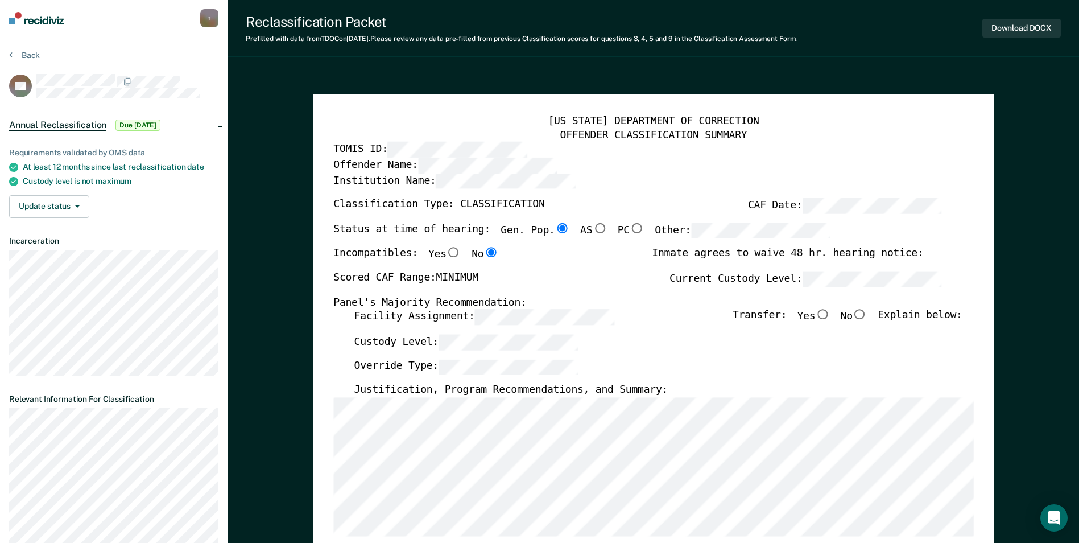
click at [687, 315] on input "No" at bounding box center [860, 314] width 15 height 10
type textarea "x"
radio input "true"
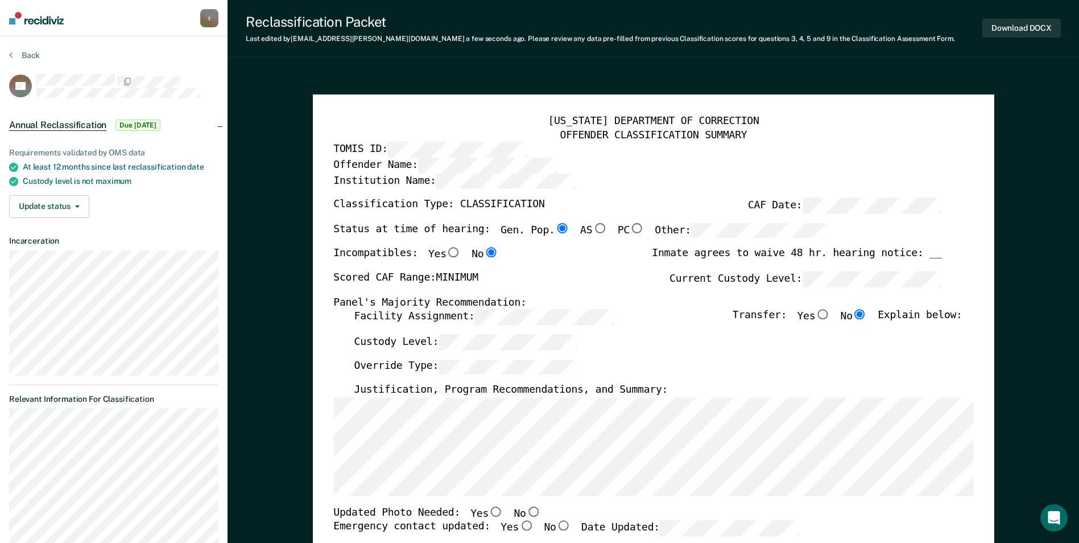
click at [326, 460] on div "[US_STATE] DEPARTMENT OF CORRECTION OFFENDER CLASSIFICATION SUMMARY TOMIS ID: O…" at bounding box center [653, 538] width 681 height 888
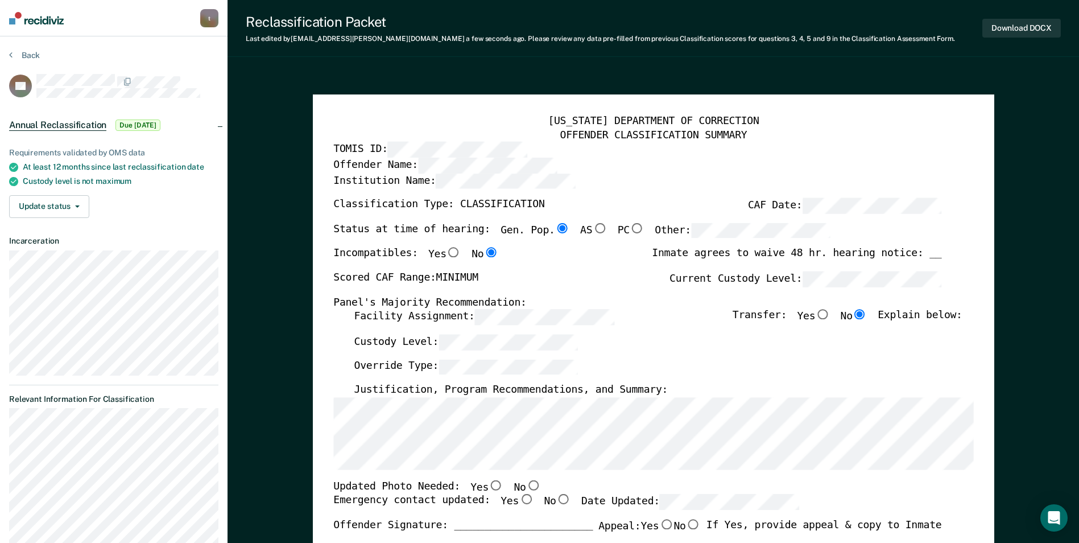
click at [526, 488] on input "No" at bounding box center [533, 485] width 15 height 10
type textarea "x"
radio input "true"
click at [519, 504] on input "Yes" at bounding box center [526, 499] width 15 height 10
type textarea "x"
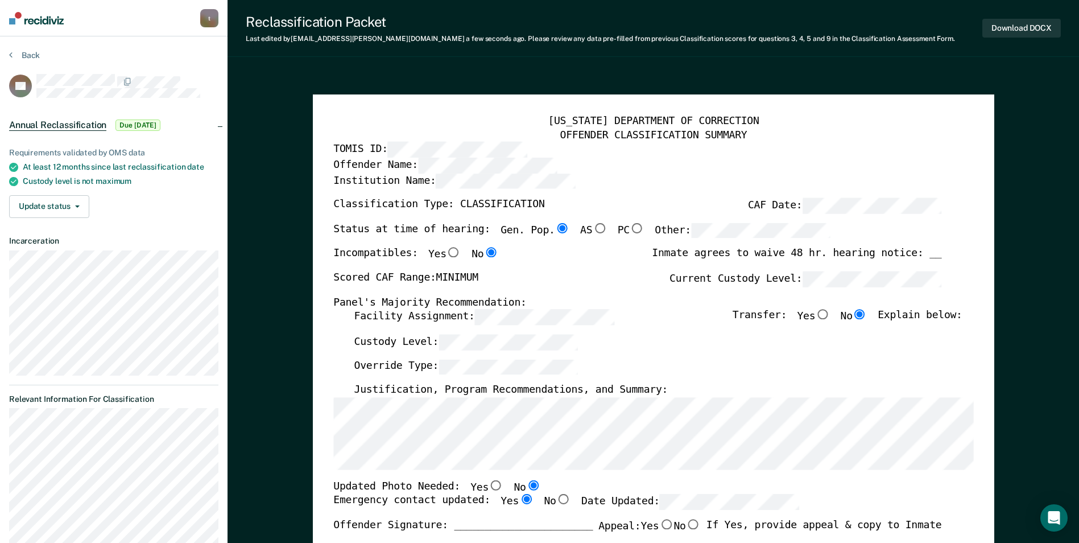
radio input "true"
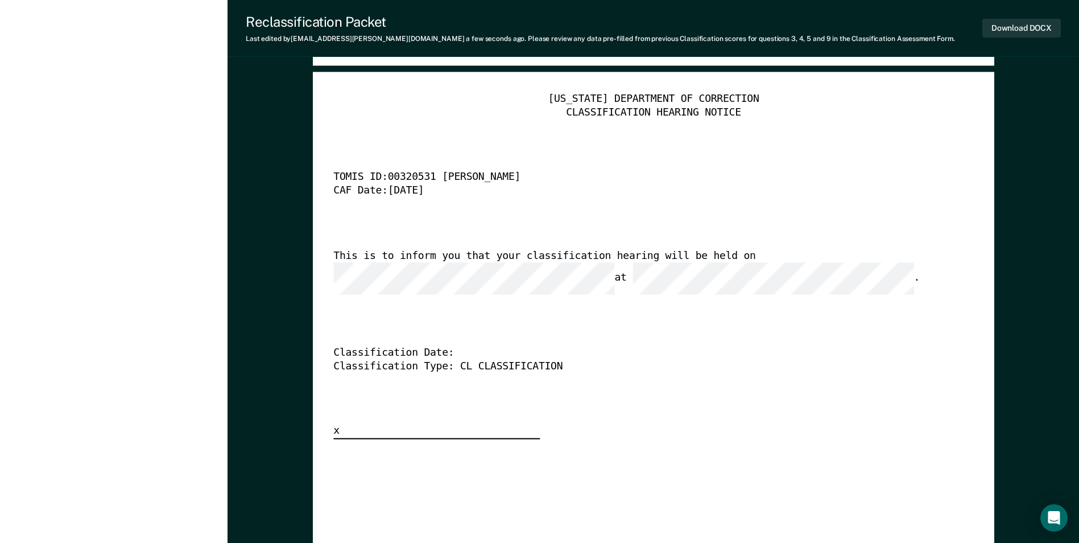
scroll to position [2730, 0]
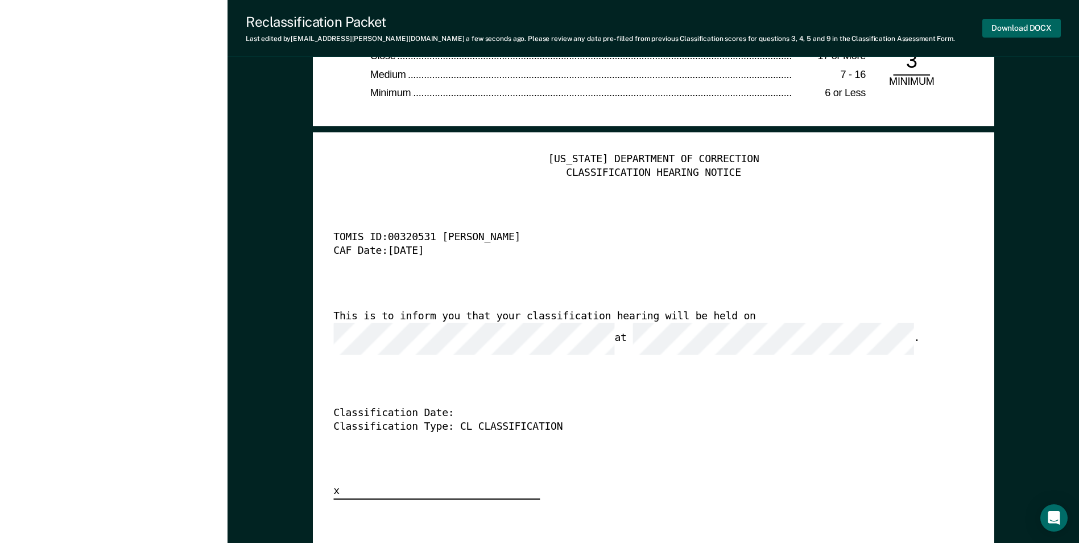
click at [687, 23] on button "Download DOCX" at bounding box center [1021, 28] width 79 height 19
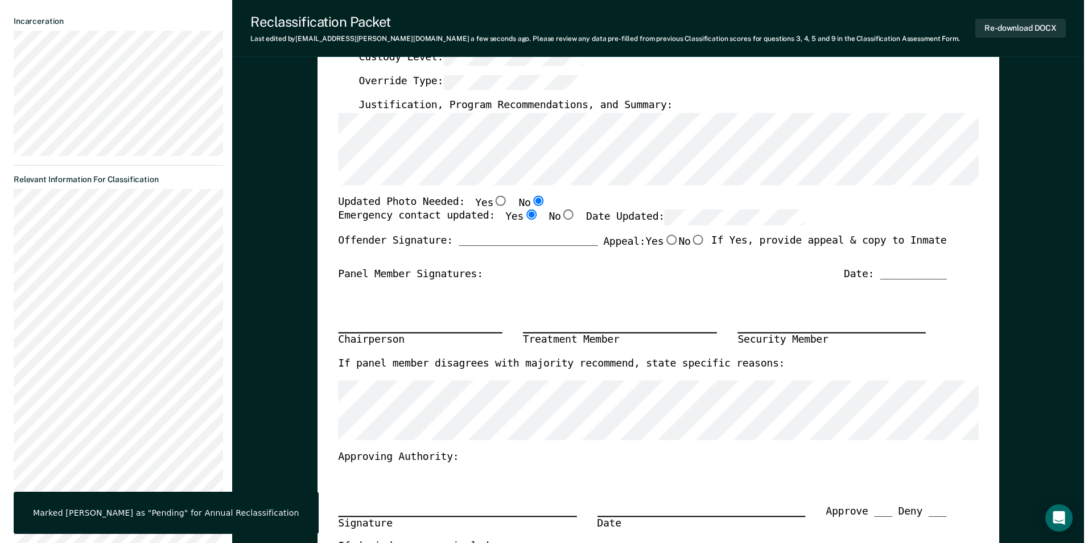
scroll to position [0, 0]
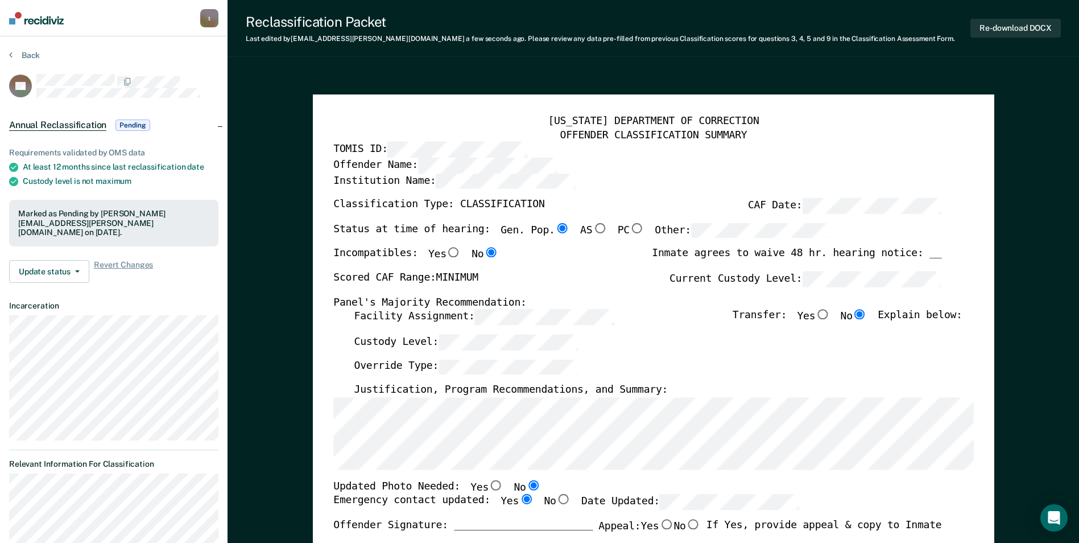
drag, startPoint x: 31, startPoint y: 49, endPoint x: 32, endPoint y: 79, distance: 29.6
click at [28, 55] on button "Back" at bounding box center [24, 55] width 31 height 10
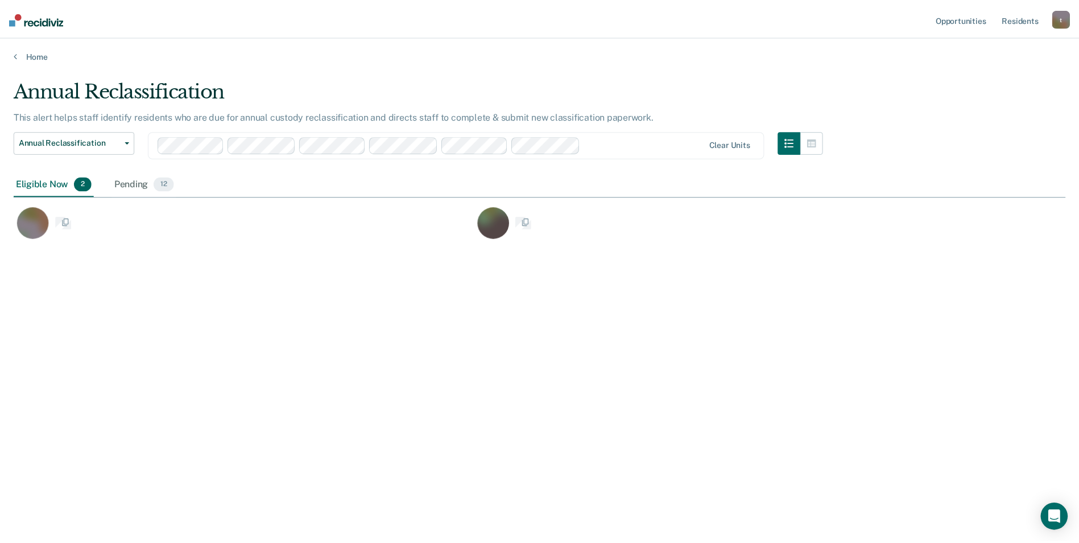
scroll to position [370, 1052]
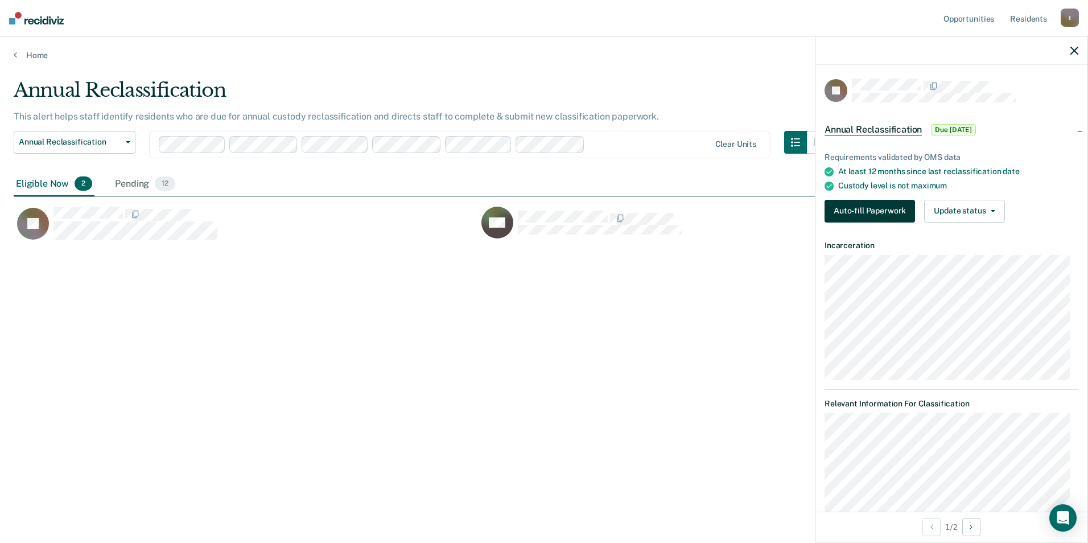
click at [687, 207] on button "Auto-fill Paperwork" at bounding box center [869, 211] width 90 height 23
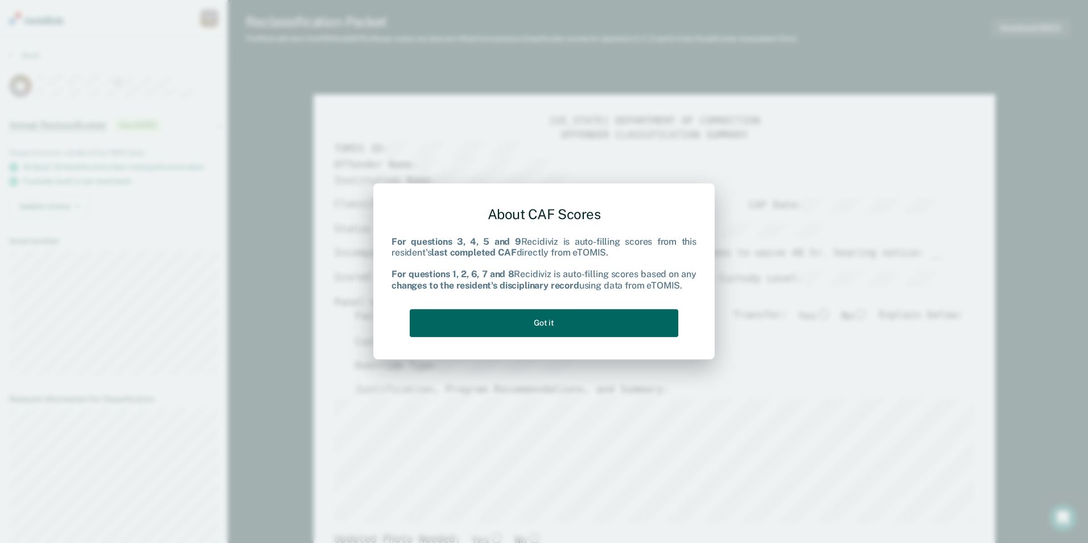
click at [535, 321] on button "Got it" at bounding box center [544, 323] width 268 height 28
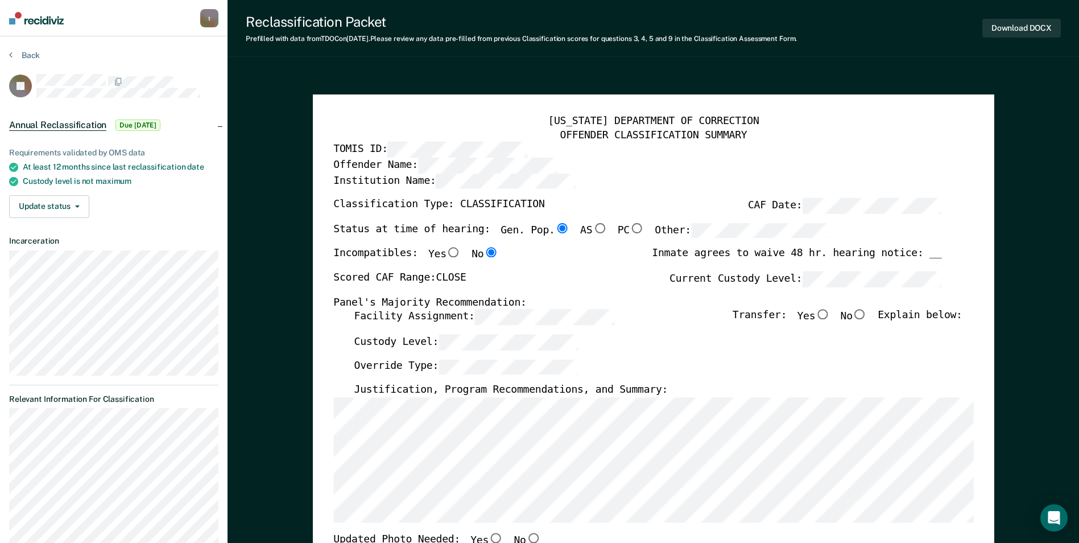
click at [687, 312] on input "No" at bounding box center [860, 314] width 15 height 10
type textarea "x"
radio input "true"
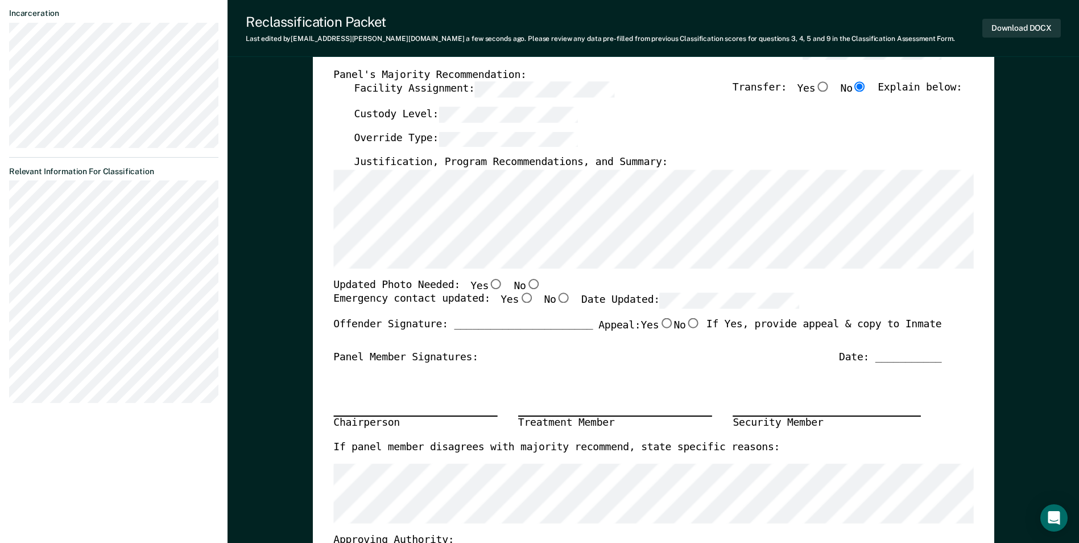
click at [323, 235] on div "[US_STATE] DEPARTMENT OF CORRECTION OFFENDER CLASSIFICATION SUMMARY TOMIS ID: O…" at bounding box center [653, 311] width 681 height 888
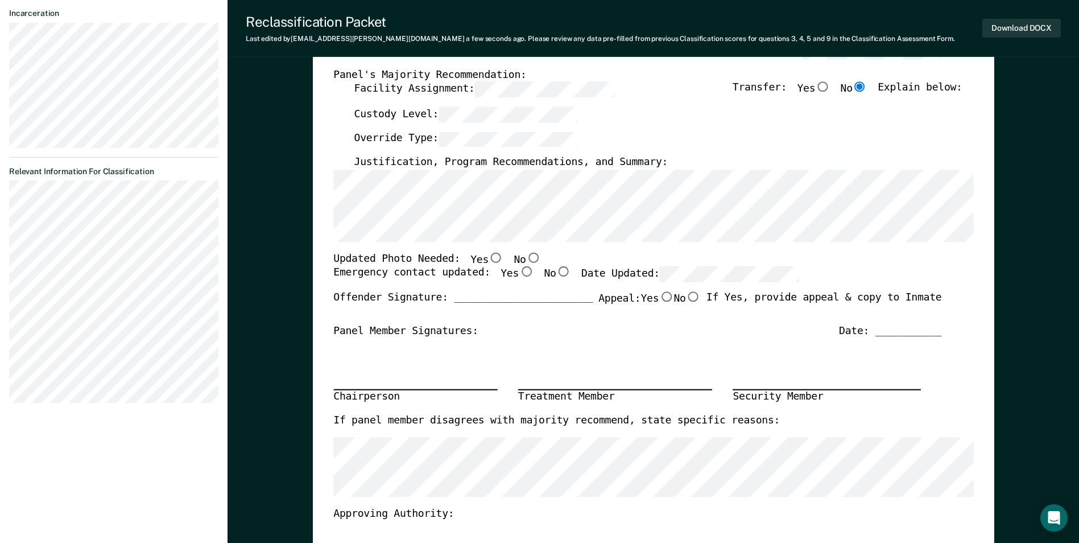
click at [526, 256] on input "No" at bounding box center [533, 257] width 15 height 10
type textarea "x"
radio input "true"
click at [519, 272] on input "Yes" at bounding box center [526, 272] width 15 height 10
type textarea "x"
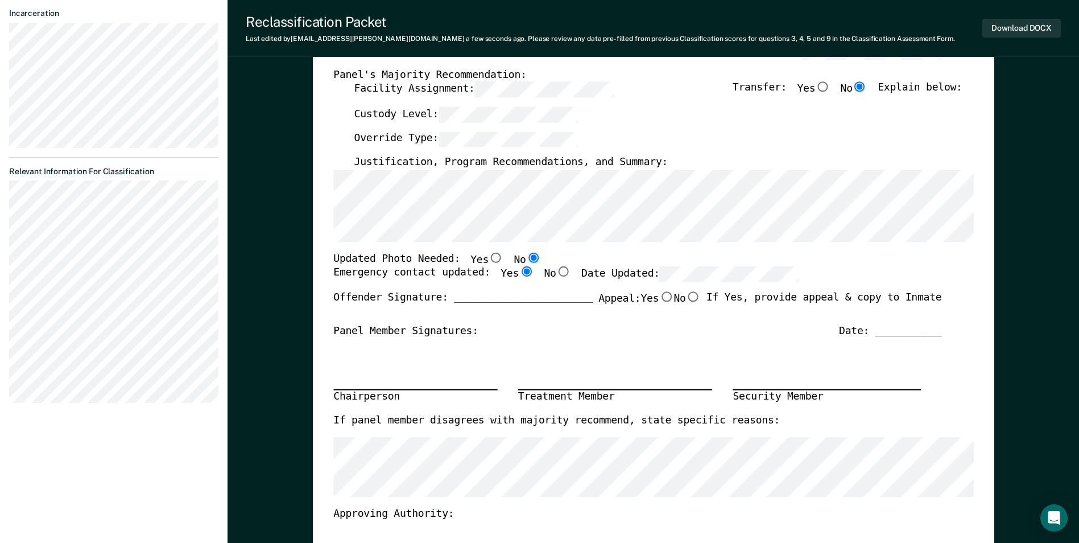
radio input "true"
click at [664, 266] on div "Updated Photo Needed: Yes No" at bounding box center [637, 259] width 608 height 15
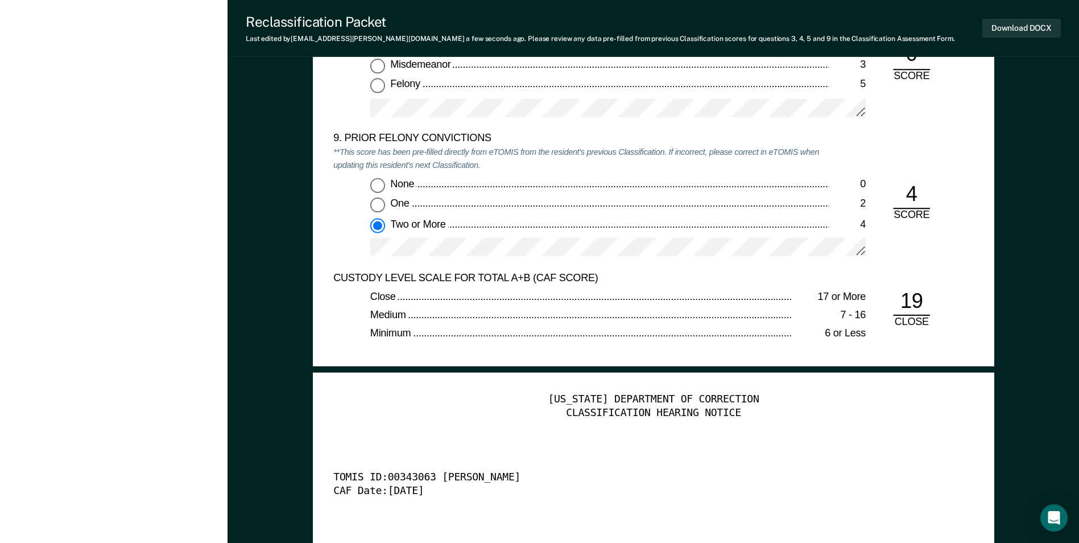
scroll to position [2901, 0]
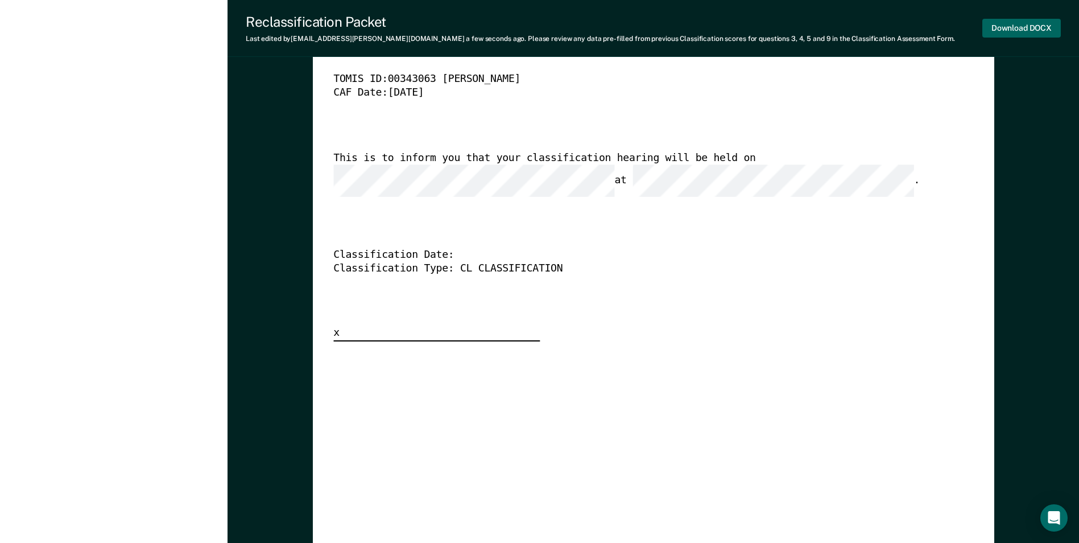
click at [687, 24] on button "Download DOCX" at bounding box center [1021, 28] width 79 height 19
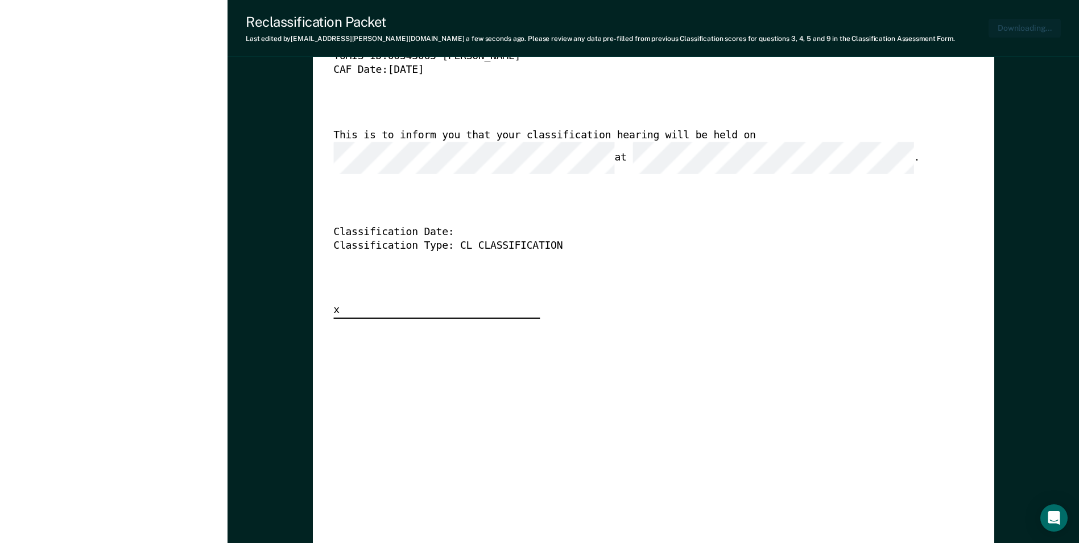
type textarea "x"
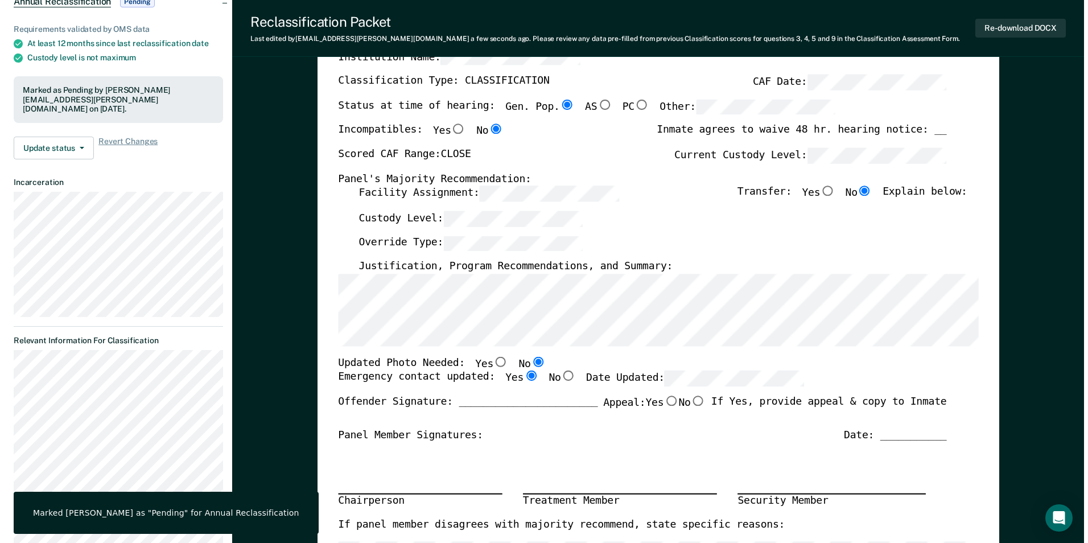
scroll to position [0, 0]
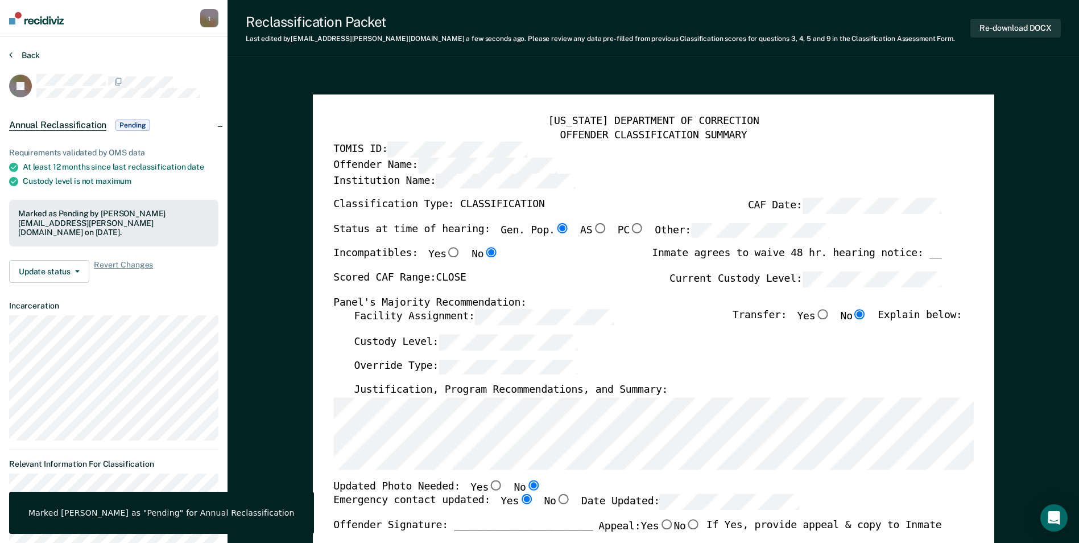
click at [32, 59] on button "Back" at bounding box center [24, 55] width 31 height 10
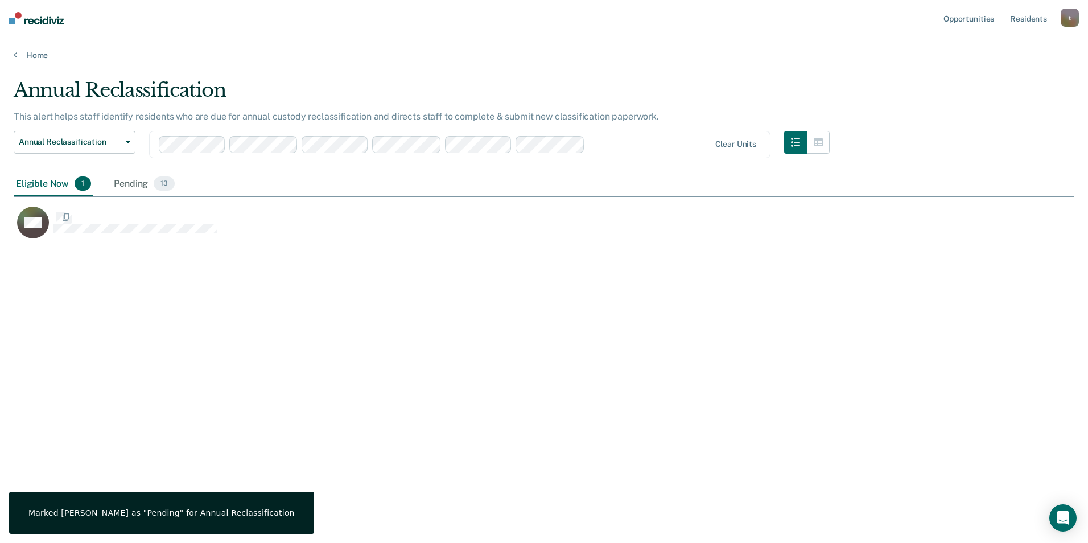
scroll to position [370, 1052]
